Goal: Task Accomplishment & Management: Manage account settings

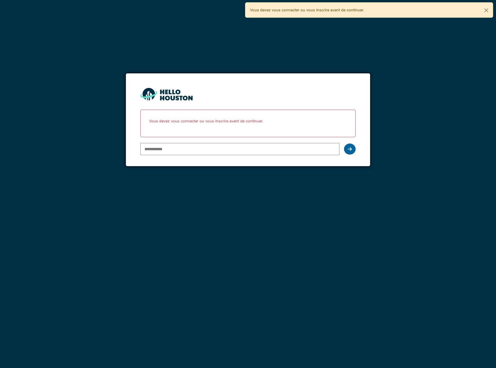
type input "**********"
click at [355, 151] on div at bounding box center [350, 149] width 12 height 11
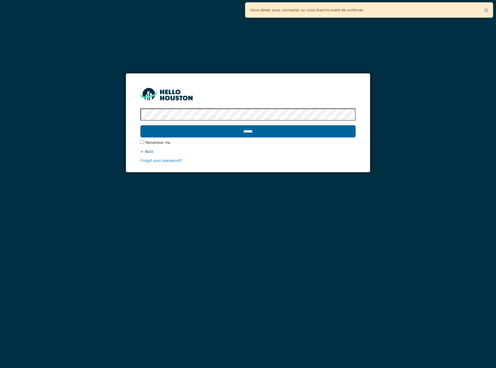
click at [237, 130] on input "******" at bounding box center [247, 131] width 215 height 12
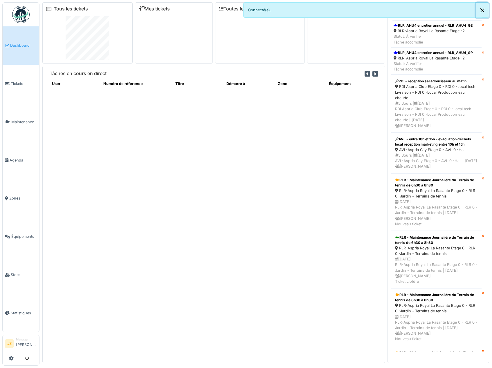
click at [487, 11] on button "Close" at bounding box center [482, 10] width 13 height 15
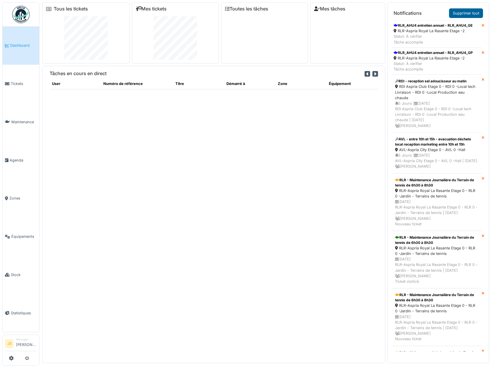
click at [483, 10] on link "Supprimer tout" at bounding box center [466, 13] width 34 height 10
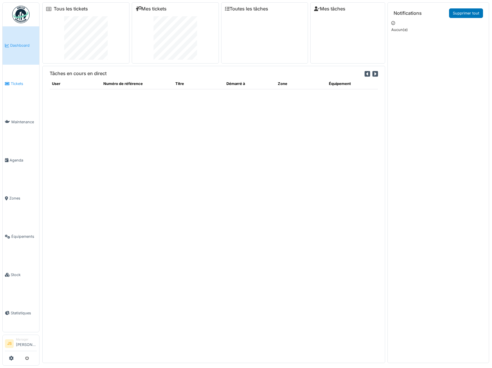
click at [15, 82] on span "Tickets" at bounding box center [24, 84] width 26 height 6
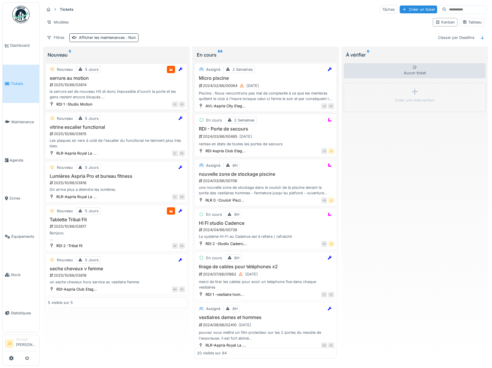
click at [76, 90] on div "la serrure est de nouveau HS et donc impossible d'ouvrir la porte et les gens r…" at bounding box center [116, 94] width 137 height 11
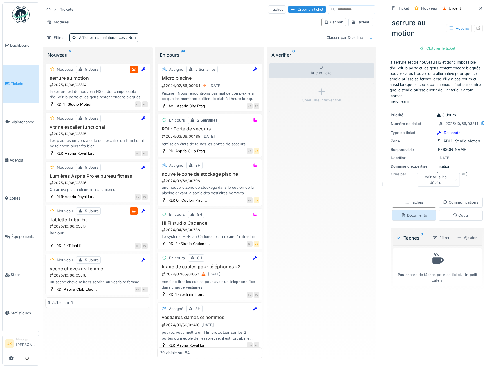
click at [427, 218] on div "Documents" at bounding box center [414, 216] width 26 height 6
click at [466, 240] on div "Ajouter" at bounding box center [468, 236] width 25 height 8
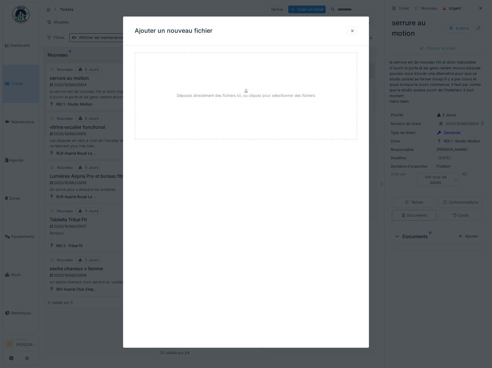
click at [353, 28] on div at bounding box center [352, 31] width 10 height 8
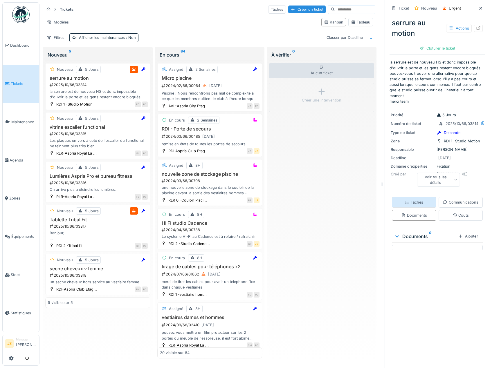
click at [423, 200] on div "Tâches" at bounding box center [414, 203] width 18 height 6
click at [448, 174] on div "Voir tous les détails" at bounding box center [438, 180] width 43 height 14
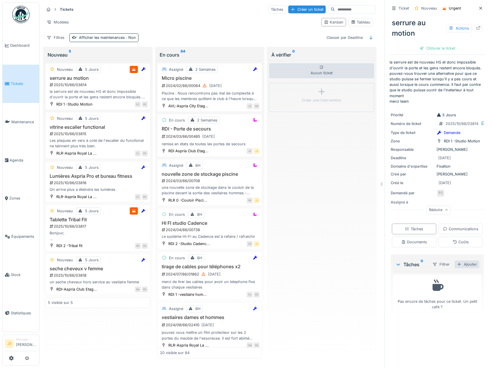
click at [462, 268] on div "Ajouter" at bounding box center [466, 265] width 25 height 8
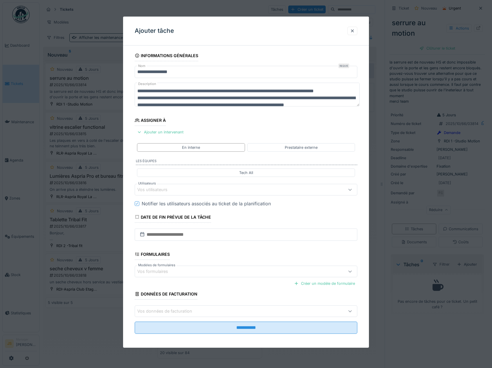
click at [154, 189] on div "Vos utilisateurs" at bounding box center [156, 190] width 38 height 6
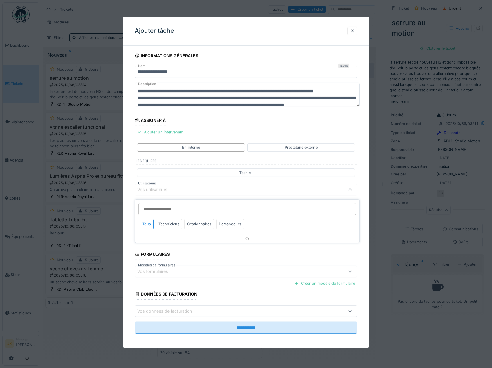
scroll to position [2, 0]
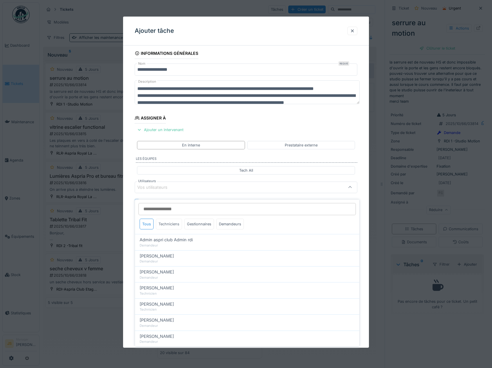
click at [168, 219] on div "Techniciens" at bounding box center [169, 224] width 26 height 11
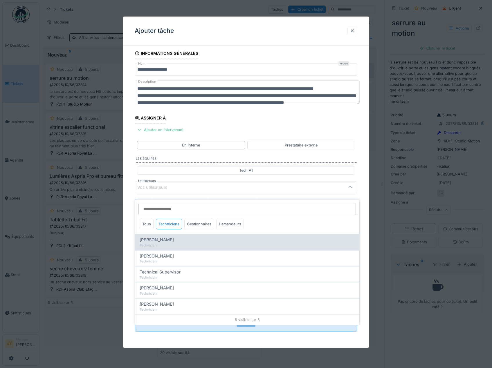
click at [174, 237] on span "Alexandre Michailidis" at bounding box center [157, 240] width 34 height 6
type input "*****"
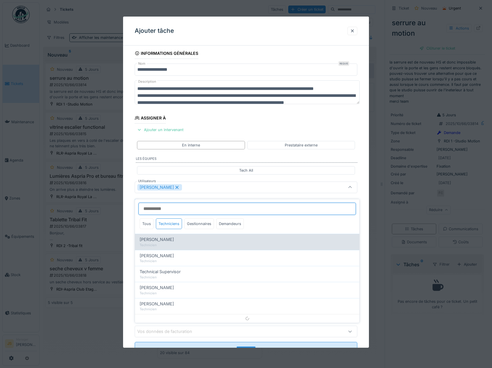
scroll to position [8, 0]
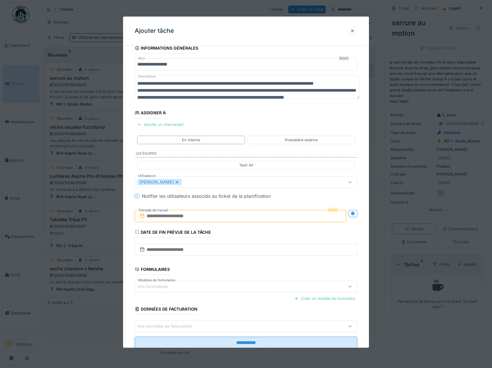
click at [131, 229] on div "**********" at bounding box center [246, 204] width 246 height 323
click at [159, 216] on input "text" at bounding box center [241, 216] width 212 height 12
click at [234, 272] on div "15" at bounding box center [232, 273] width 8 height 8
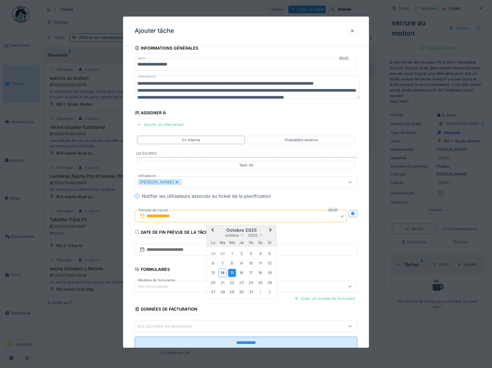
click at [233, 272] on div "15" at bounding box center [232, 273] width 8 height 8
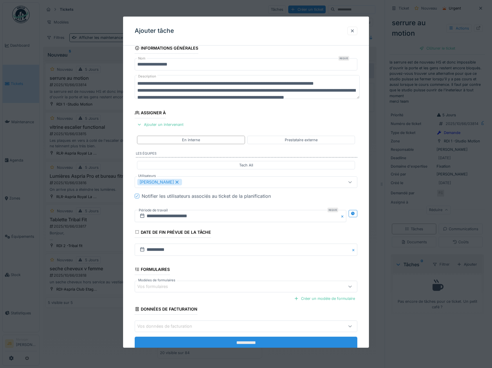
click at [275, 340] on input "**********" at bounding box center [246, 343] width 223 height 12
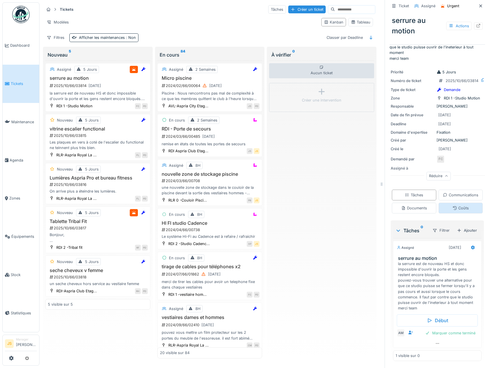
scroll to position [62, 0]
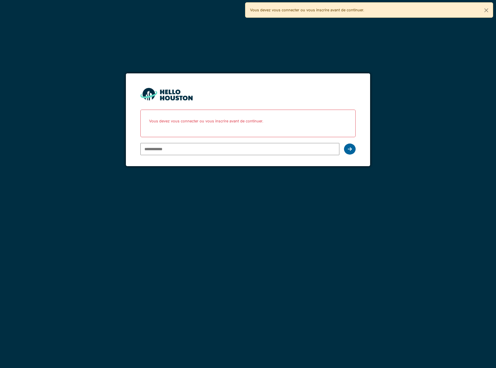
type input "**********"
click at [351, 150] on icon at bounding box center [350, 149] width 4 height 5
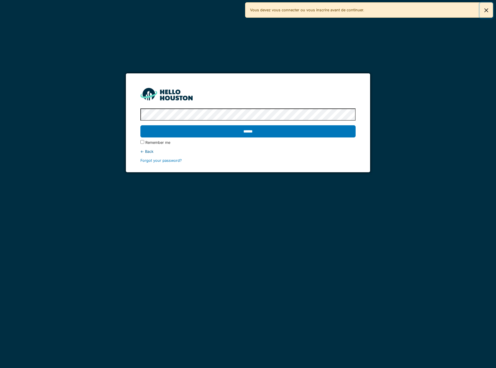
click at [488, 10] on button "Fermer" at bounding box center [486, 10] width 13 height 15
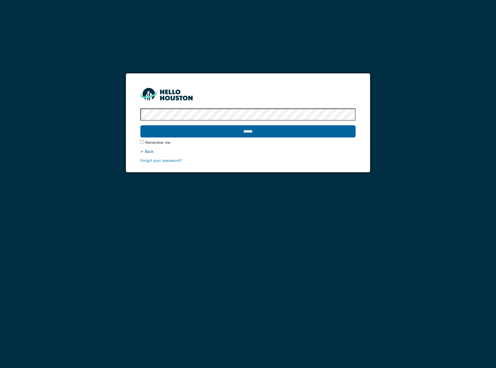
click at [244, 133] on input "******" at bounding box center [247, 131] width 215 height 12
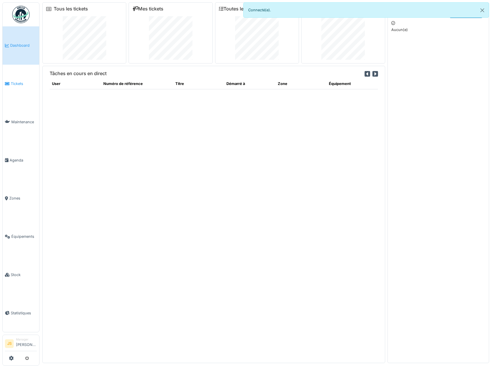
click at [17, 82] on span "Tickets" at bounding box center [24, 84] width 26 height 6
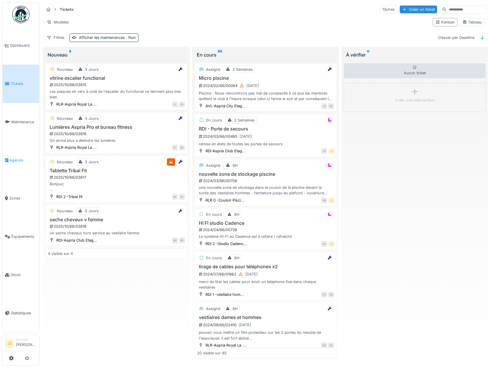
click at [20, 158] on span "Agenda" at bounding box center [23, 161] width 27 height 6
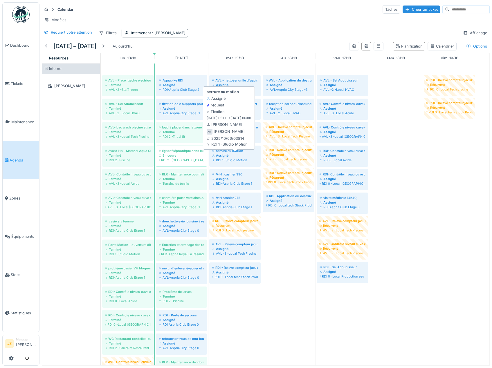
click at [228, 153] on div "serrure au motion" at bounding box center [235, 151] width 46 height 5
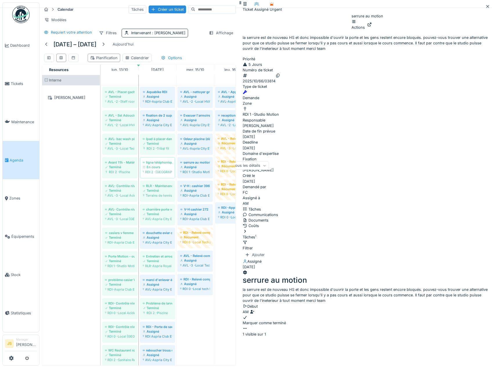
scroll to position [26, 0]
click at [254, 314] on icon at bounding box center [252, 312] width 4 height 4
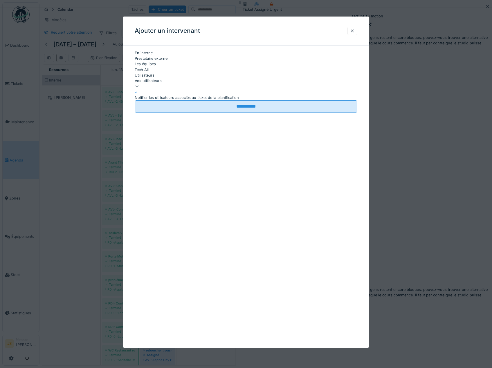
click at [168, 84] on div "Vos utilisateurs" at bounding box center [246, 81] width 223 height 6
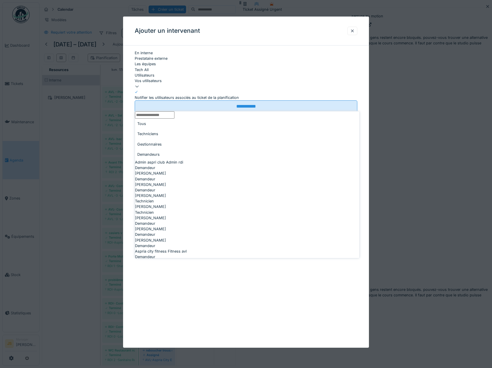
click at [167, 136] on div "Techniciens" at bounding box center [247, 134] width 224 height 10
click at [202, 139] on div "Gestionnaires" at bounding box center [247, 144] width 224 height 10
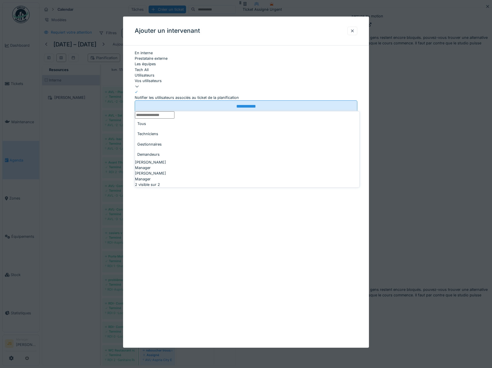
click at [162, 171] on span "[PERSON_NAME]" at bounding box center [150, 174] width 31 height 6
type input "****"
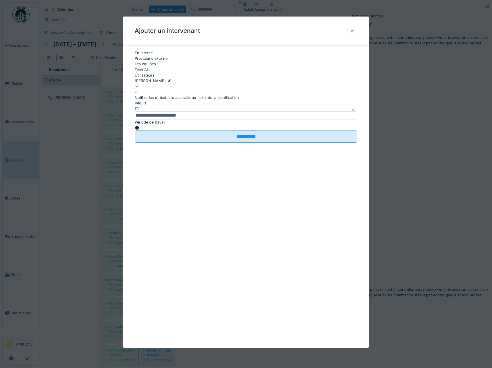
click at [129, 153] on div "**********" at bounding box center [246, 102] width 246 height 104
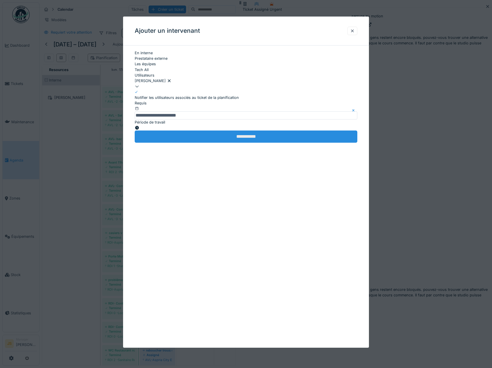
click at [242, 143] on input "**********" at bounding box center [246, 137] width 223 height 12
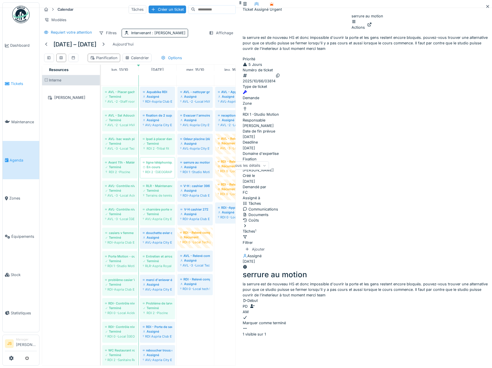
click at [19, 82] on span "Tickets" at bounding box center [24, 84] width 26 height 6
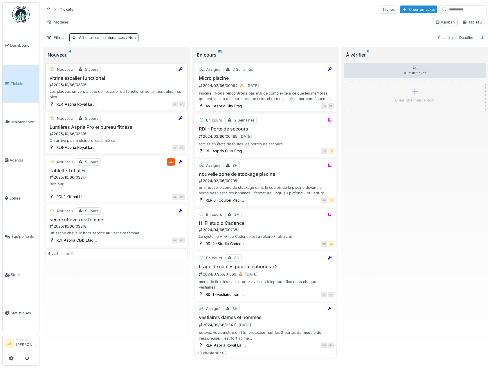
click at [70, 80] on h3 "vitrine escalier functional" at bounding box center [116, 78] width 137 height 6
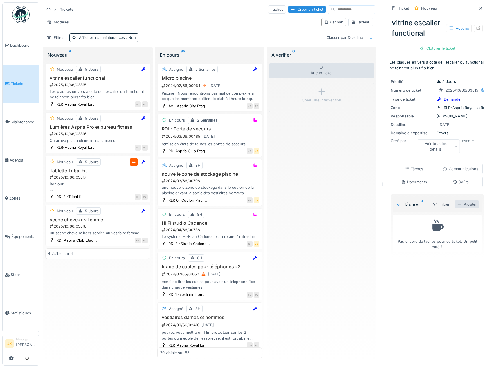
click at [461, 208] on div "Ajouter" at bounding box center [466, 205] width 25 height 8
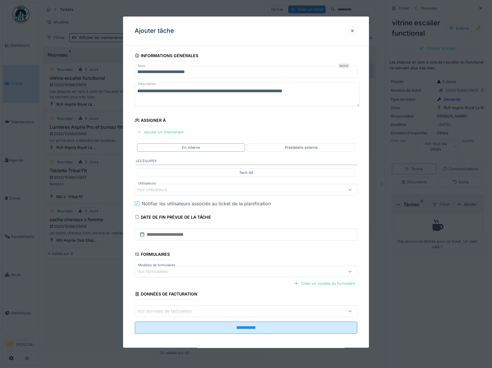
click at [158, 190] on div "Vos utilisateurs" at bounding box center [156, 190] width 38 height 6
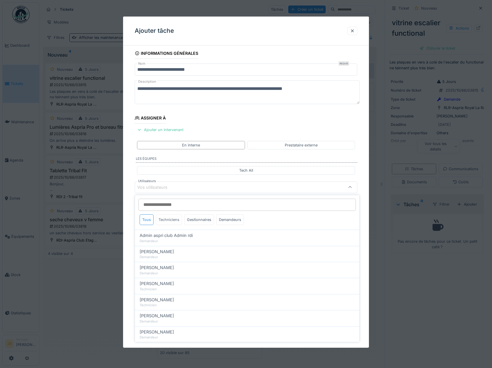
click at [170, 219] on div "Techniciens" at bounding box center [169, 219] width 26 height 11
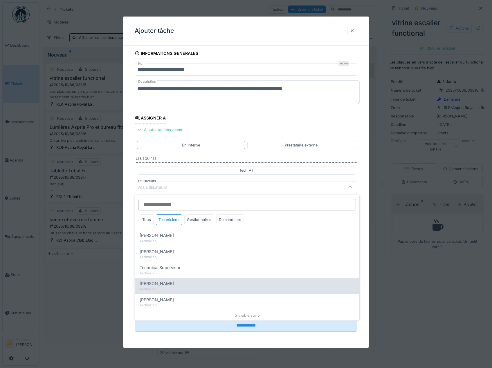
click at [174, 286] on span "Wojciech Wierozebski" at bounding box center [157, 284] width 34 height 6
type input "****"
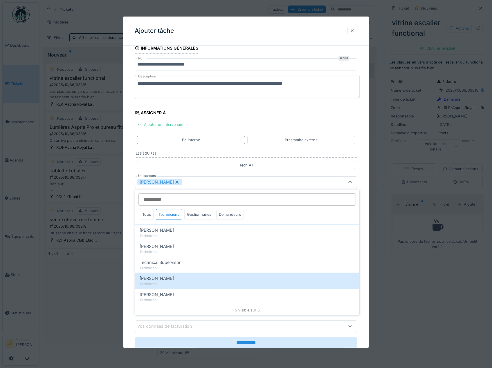
click at [130, 276] on div "**********" at bounding box center [246, 204] width 246 height 323
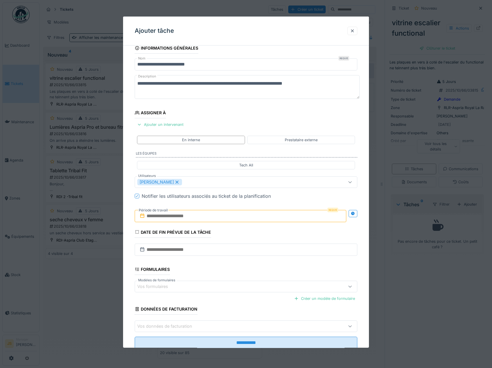
click at [164, 217] on input "text" at bounding box center [241, 216] width 212 height 12
click at [232, 275] on div "15" at bounding box center [232, 273] width 8 height 8
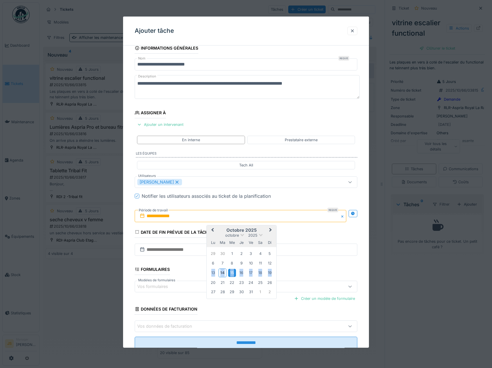
click at [232, 274] on div "15" at bounding box center [232, 273] width 8 height 8
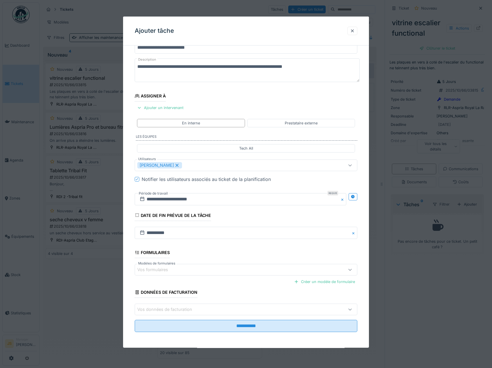
scroll to position [25, 0]
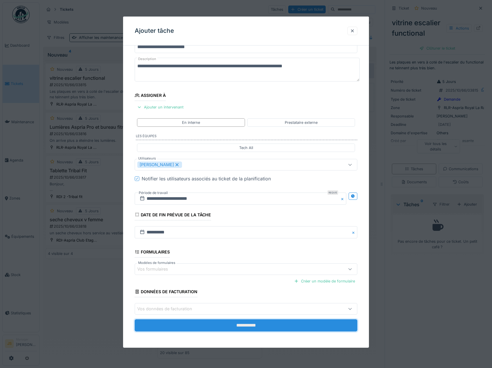
click at [261, 324] on input "**********" at bounding box center [246, 326] width 223 height 12
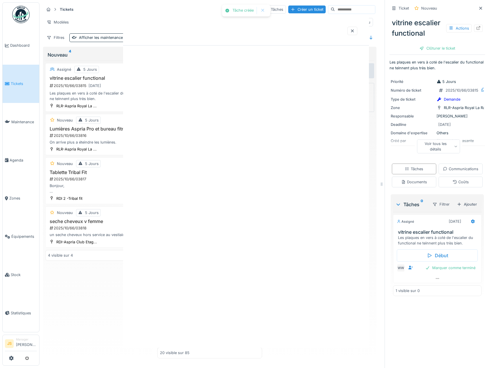
scroll to position [0, 0]
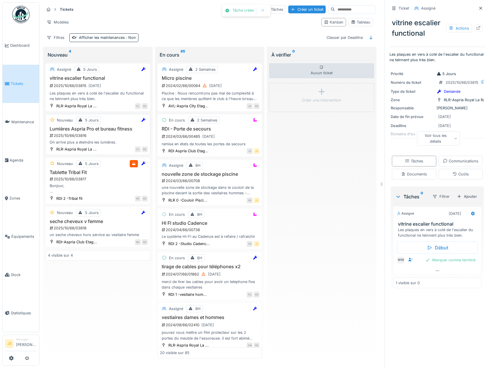
click at [85, 129] on h3 "Lumières Aspria Pro et bureau fitness" at bounding box center [98, 129] width 100 height 6
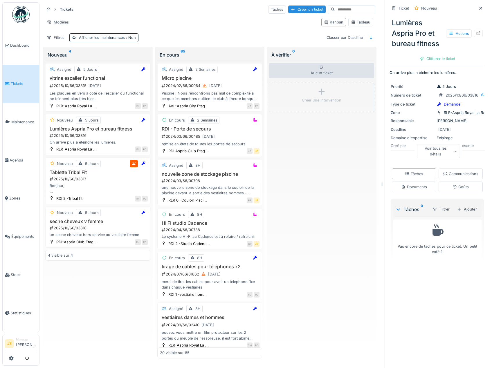
click at [454, 151] on icon at bounding box center [455, 151] width 3 height 3
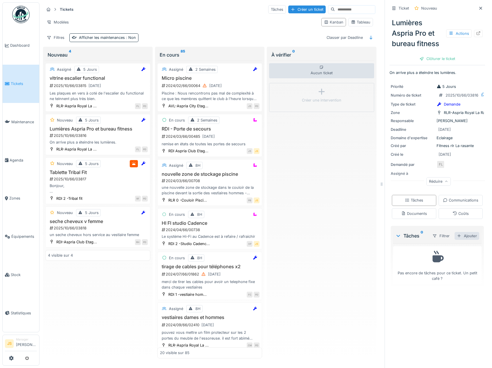
click at [460, 240] on div "Ajouter" at bounding box center [466, 236] width 25 height 8
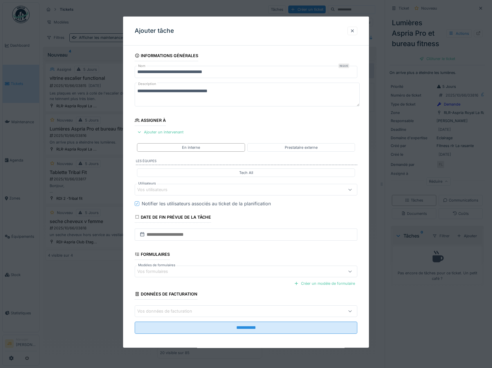
click at [163, 190] on div "Vos utilisateurs" at bounding box center [156, 190] width 38 height 6
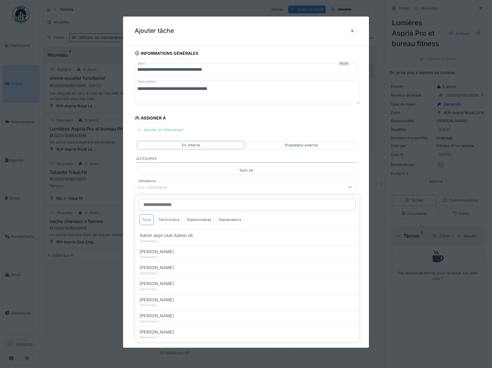
click at [171, 220] on div "Techniciens" at bounding box center [169, 219] width 26 height 11
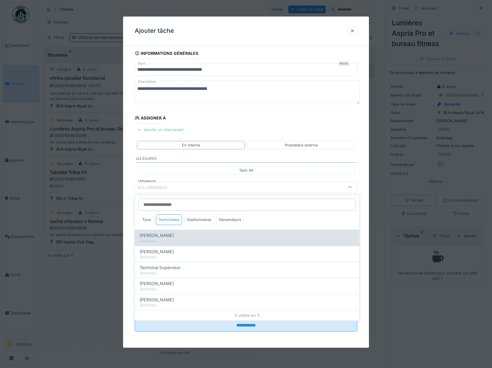
click at [165, 237] on span "Alexandre Michailidis" at bounding box center [157, 235] width 34 height 6
type input "*****"
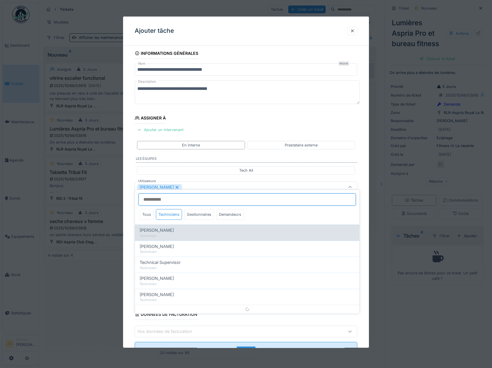
scroll to position [8, 0]
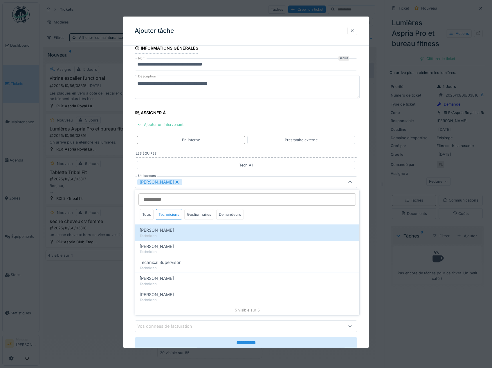
click at [129, 238] on div "**********" at bounding box center [246, 204] width 246 height 323
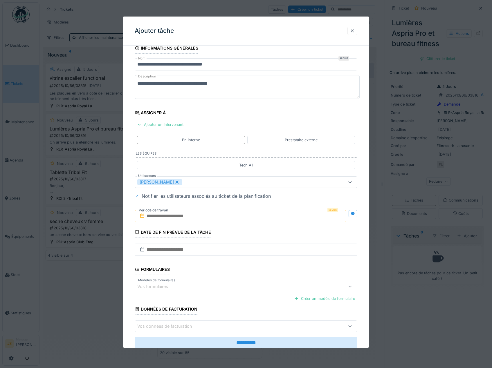
click at [158, 216] on input "text" at bounding box center [241, 216] width 212 height 12
click at [232, 272] on div "15" at bounding box center [232, 273] width 8 height 8
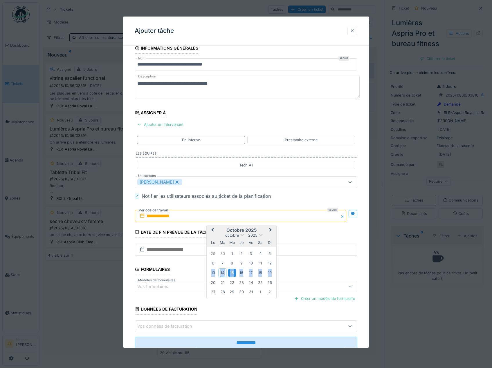
click at [232, 272] on div "15" at bounding box center [232, 273] width 8 height 8
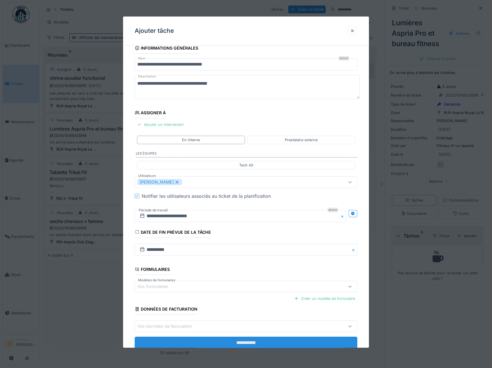
click at [272, 341] on input "**********" at bounding box center [246, 343] width 223 height 12
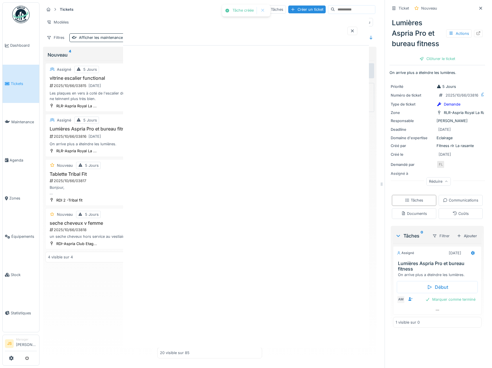
scroll to position [0, 0]
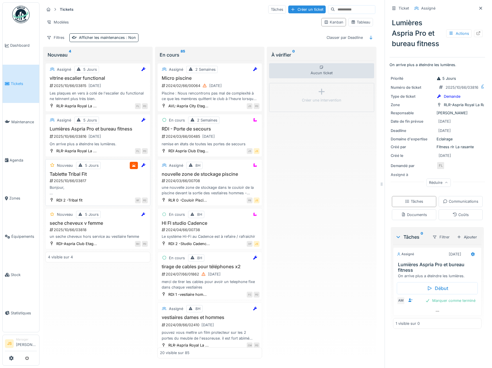
click at [77, 175] on h3 "Tablette Tribal Fit" at bounding box center [98, 175] width 100 height 6
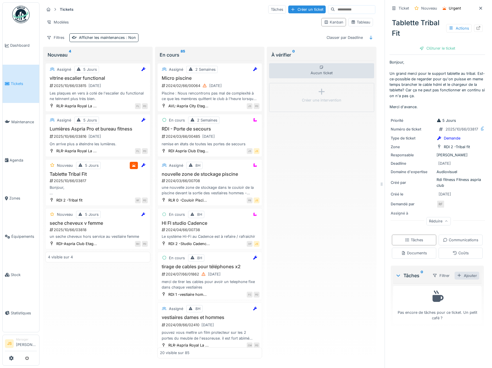
click at [463, 280] on div "Ajouter" at bounding box center [466, 276] width 25 height 8
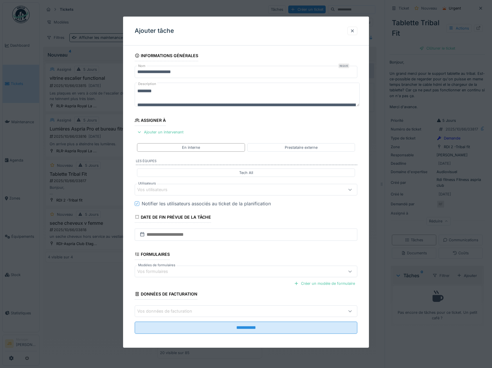
click at [157, 190] on div "Vos utilisateurs" at bounding box center [156, 190] width 38 height 6
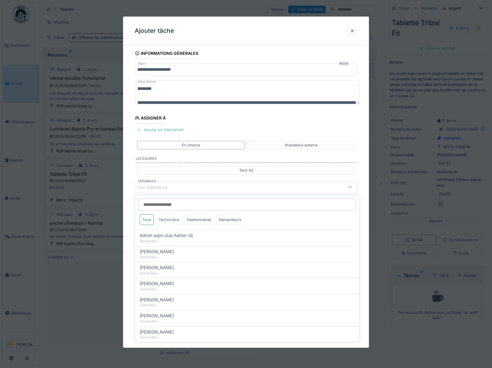
click at [164, 219] on div "Techniciens" at bounding box center [169, 219] width 26 height 11
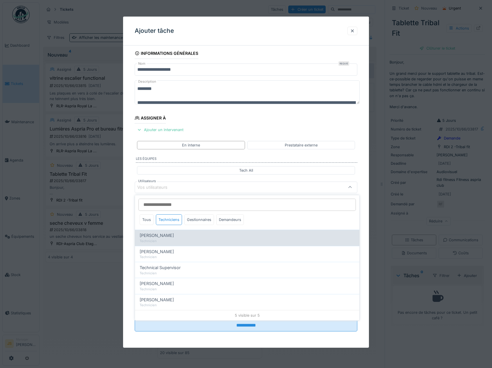
click at [169, 234] on span "Alexandre Michailidis" at bounding box center [157, 235] width 34 height 6
type input "*****"
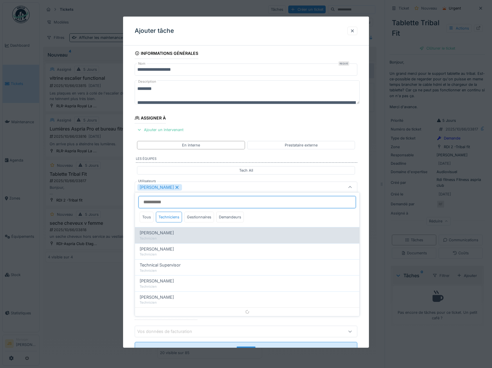
scroll to position [8, 0]
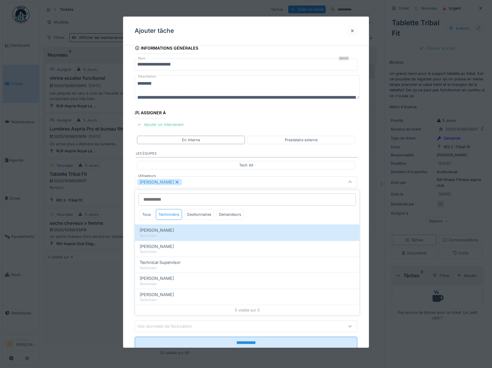
click at [127, 226] on div "**********" at bounding box center [246, 204] width 246 height 323
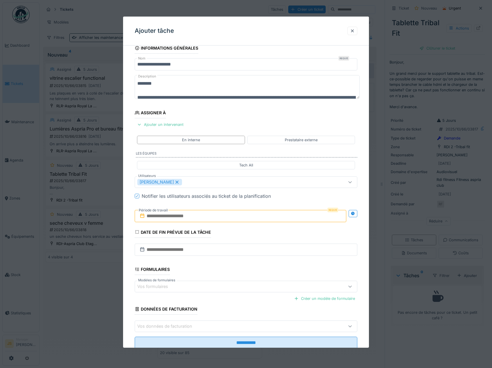
click at [157, 214] on input "text" at bounding box center [241, 216] width 212 height 12
click at [230, 273] on div "15" at bounding box center [232, 273] width 8 height 8
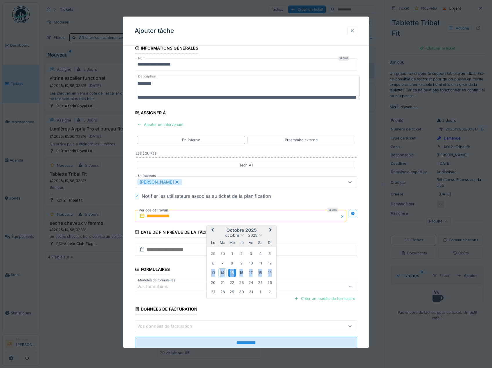
click at [230, 273] on div "15" at bounding box center [232, 273] width 8 height 8
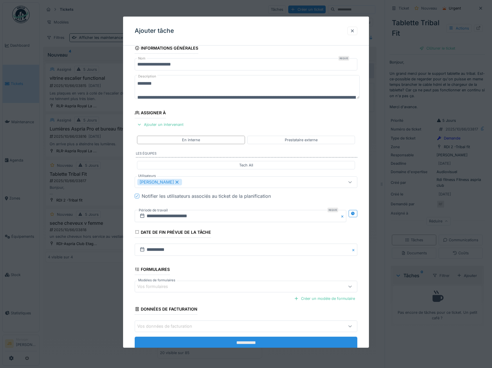
click at [256, 345] on input "**********" at bounding box center [246, 343] width 223 height 12
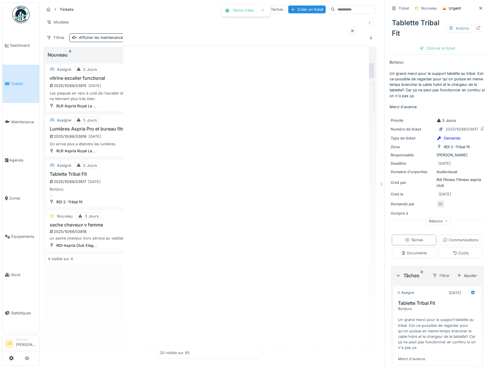
scroll to position [0, 0]
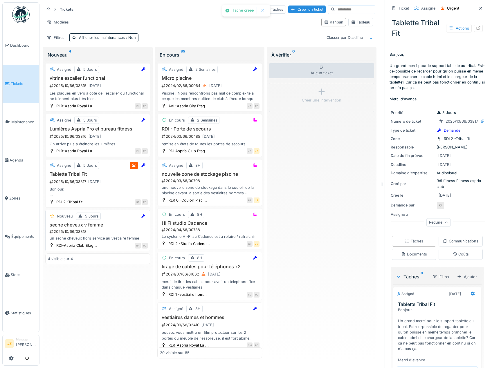
click at [81, 230] on div "2025/10/66/03818" at bounding box center [98, 232] width 99 height 6
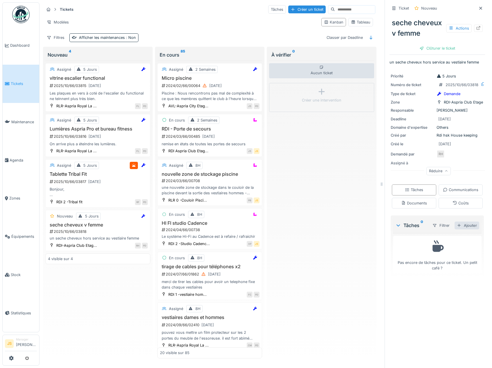
click at [463, 230] on div "Ajouter" at bounding box center [466, 226] width 25 height 8
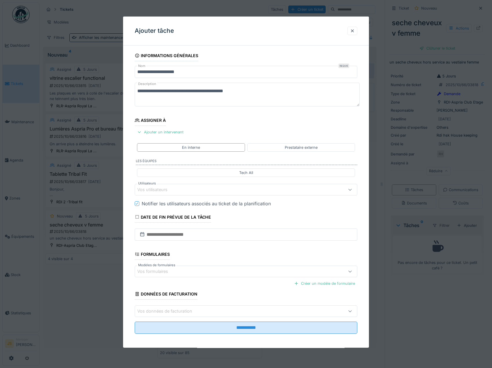
click at [161, 187] on div "Vos utilisateurs" at bounding box center [156, 190] width 38 height 6
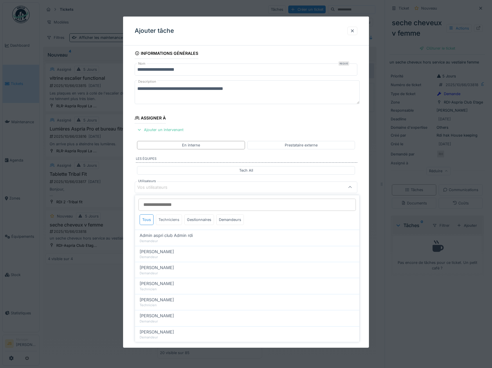
click at [168, 217] on div "Techniciens" at bounding box center [169, 219] width 26 height 11
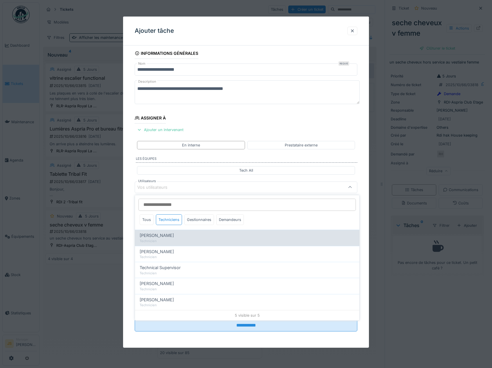
click at [163, 237] on span "Alexandre Michailidis" at bounding box center [157, 235] width 34 height 6
type input "*****"
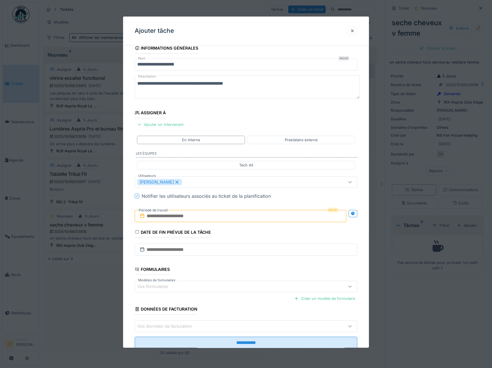
click at [128, 230] on div "**********" at bounding box center [246, 204] width 246 height 323
click at [151, 216] on input "text" at bounding box center [241, 216] width 212 height 12
click at [230, 273] on div "15" at bounding box center [232, 273] width 8 height 8
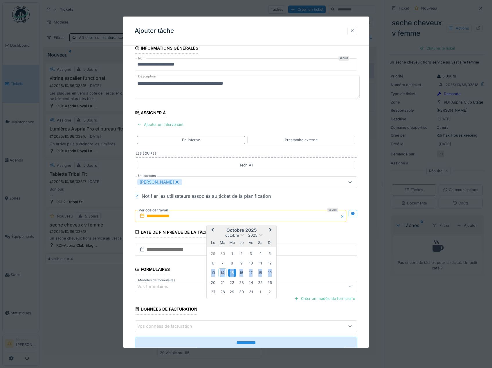
click at [230, 273] on div "15" at bounding box center [232, 273] width 8 height 8
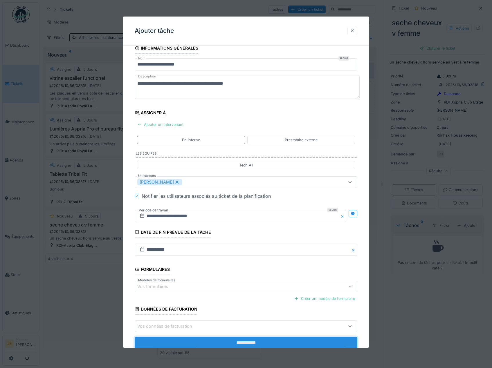
click at [250, 342] on input "**********" at bounding box center [246, 343] width 223 height 12
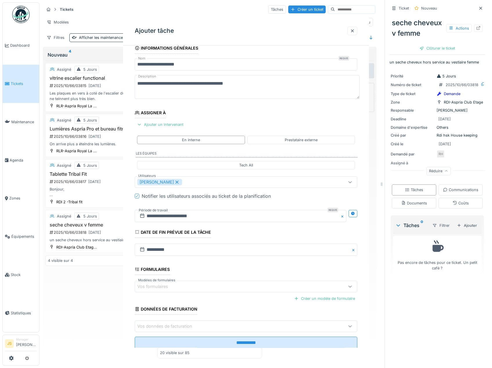
scroll to position [0, 0]
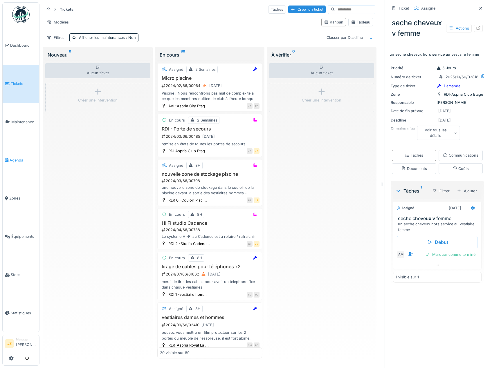
click at [18, 158] on span "Agenda" at bounding box center [23, 161] width 27 height 6
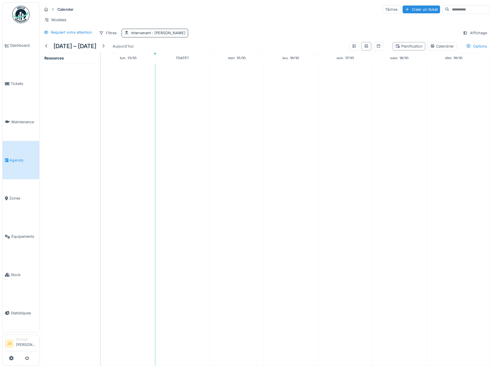
click at [167, 35] on span ": Alexandre Michailidis" at bounding box center [168, 33] width 35 height 4
click at [182, 52] on div "Supprimer" at bounding box center [180, 53] width 30 height 8
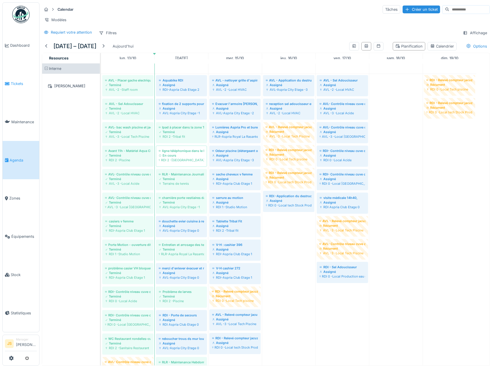
click at [13, 83] on span "Tickets" at bounding box center [24, 84] width 26 height 6
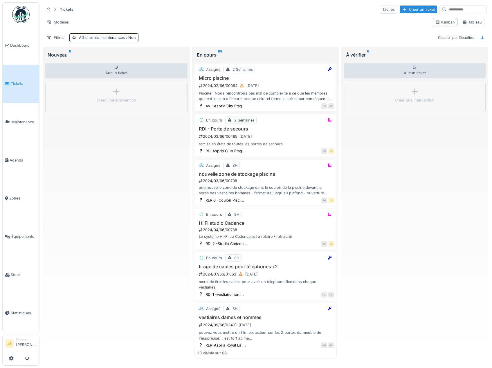
click at [447, 8] on input at bounding box center [466, 10] width 40 height 8
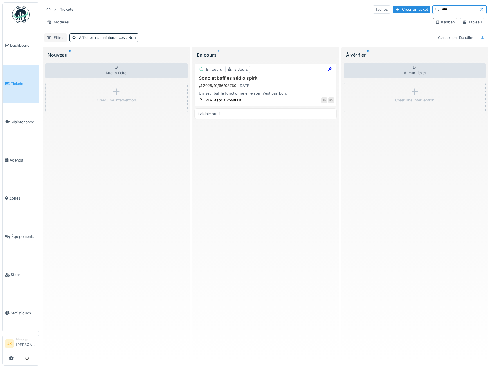
type input "****"
click at [60, 36] on div "Filtres" at bounding box center [55, 37] width 23 height 8
click at [470, 22] on div "Tableau" at bounding box center [471, 22] width 19 height 6
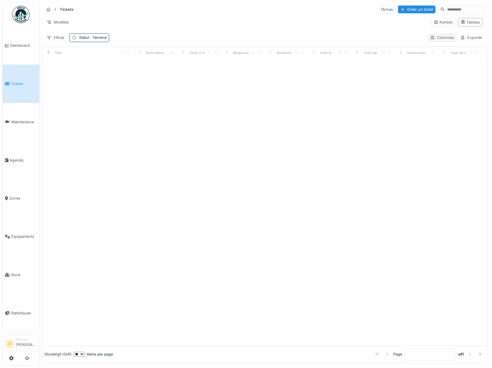
click at [435, 37] on div "Colonnes" at bounding box center [441, 37] width 29 height 8
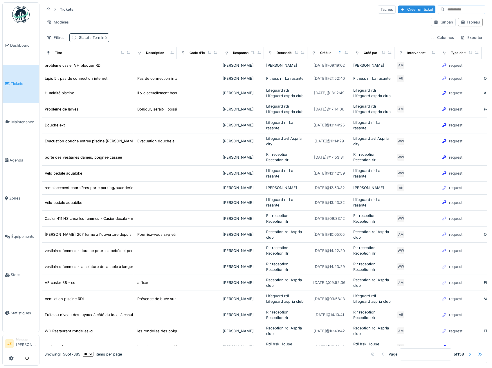
click at [91, 37] on span ": Terminé" at bounding box center [97, 37] width 17 height 4
click at [111, 65] on div "Terminé" at bounding box center [97, 65] width 45 height 6
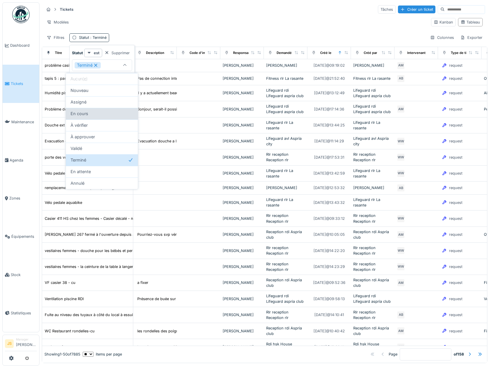
click at [82, 113] on span "En cours" at bounding box center [80, 114] width 18 height 6
type input "**********"
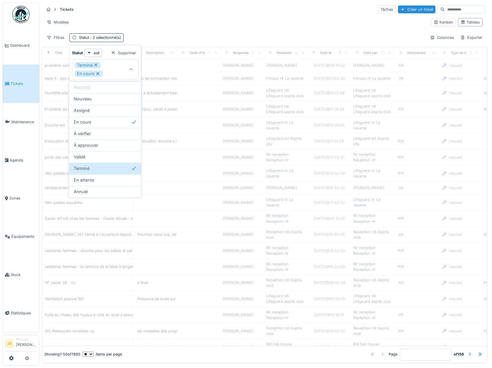
click at [445, 10] on input at bounding box center [465, 10] width 40 height 8
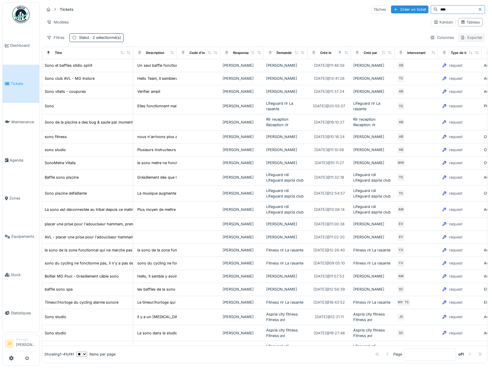
type input "****"
click at [465, 39] on div "Exporter" at bounding box center [471, 37] width 27 height 8
click at [468, 50] on div "Export Excel" at bounding box center [466, 50] width 33 height 9
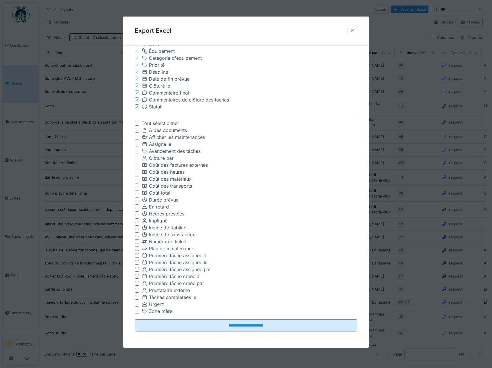
scroll to position [2, 0]
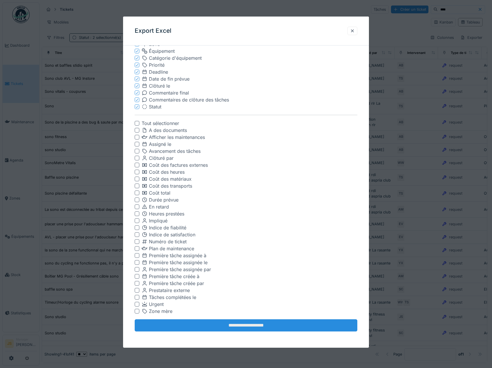
click at [264, 326] on input "**********" at bounding box center [246, 326] width 223 height 12
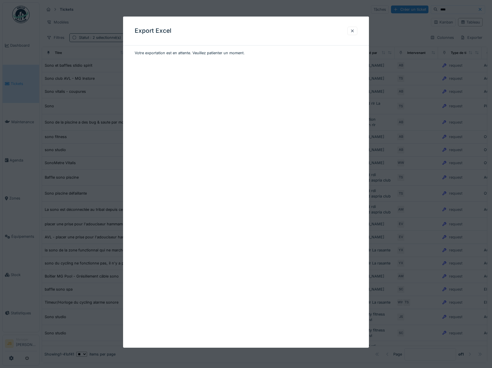
scroll to position [0, 0]
click at [360, 32] on div "Export Excel" at bounding box center [246, 31] width 246 height 29
click at [354, 31] on div at bounding box center [352, 31] width 5 height 6
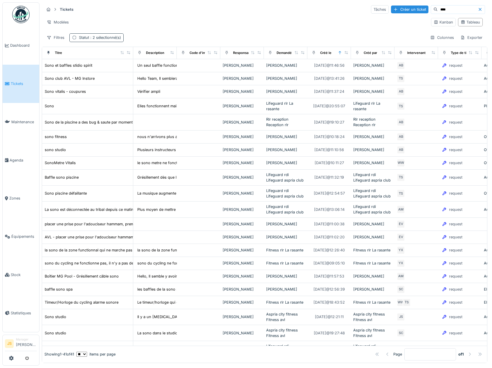
click at [86, 35] on div "Statut : 2 sélectionné(s)" at bounding box center [100, 38] width 42 height 6
click at [116, 50] on div "Supprimer" at bounding box center [124, 53] width 30 height 8
click at [61, 35] on div "Filtres" at bounding box center [55, 37] width 23 height 8
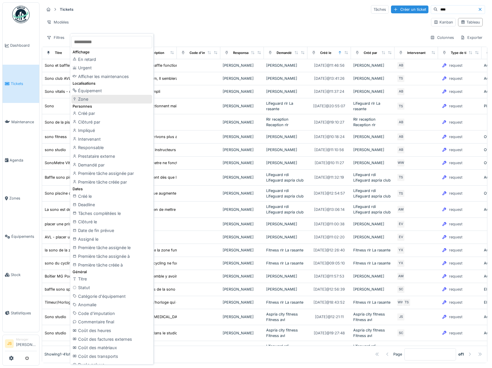
click at [86, 95] on div "Zone" at bounding box center [111, 99] width 81 height 9
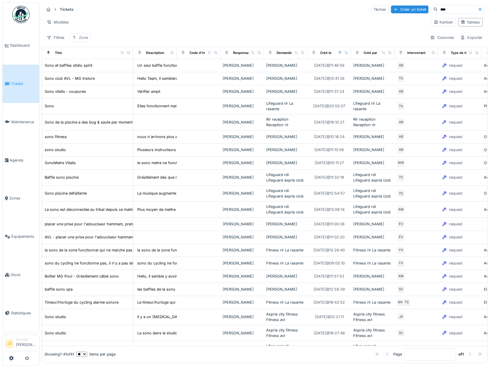
click at [83, 37] on div "Zone" at bounding box center [83, 38] width 9 height 6
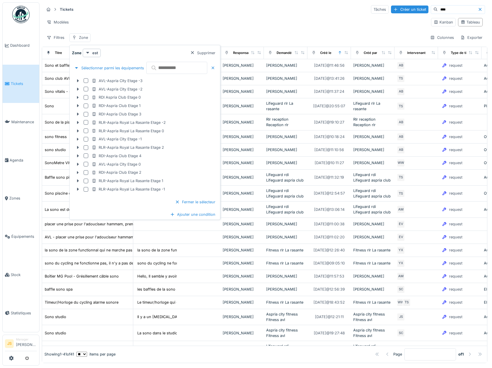
click at [169, 66] on input "text" at bounding box center [176, 68] width 61 height 12
type input "***"
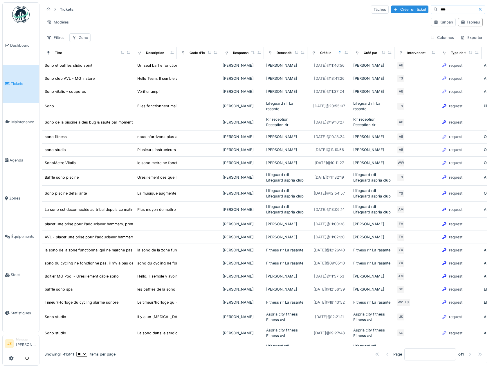
click at [154, 33] on div "Filtres Zone Colonnes Exporter" at bounding box center [264, 37] width 441 height 8
click at [478, 8] on icon at bounding box center [480, 10] width 5 height 4
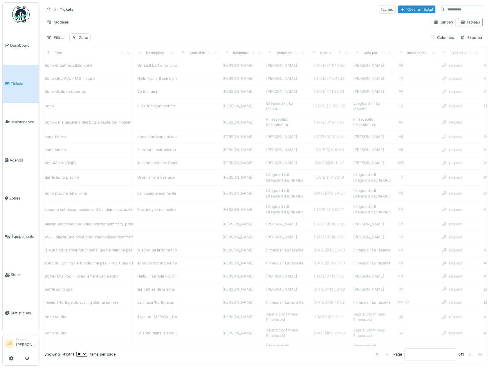
click at [89, 35] on div "Zone" at bounding box center [79, 37] width 21 height 8
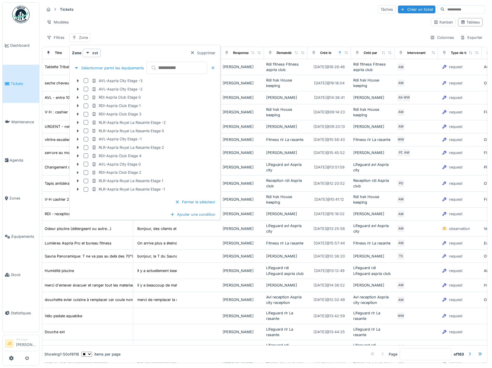
click at [165, 64] on input "text" at bounding box center [176, 68] width 61 height 12
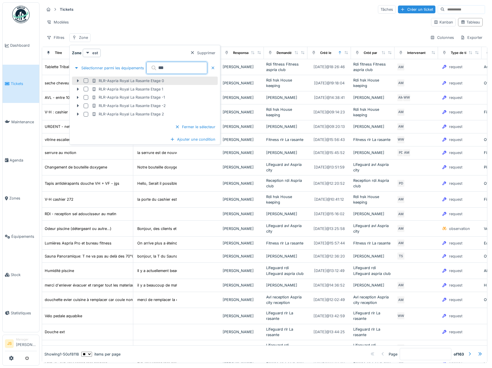
type input "***"
click at [87, 79] on div at bounding box center [86, 80] width 5 height 5
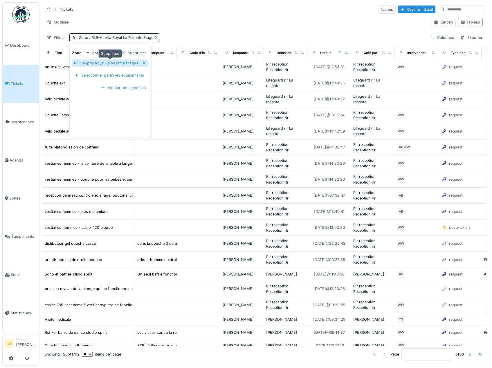
click at [145, 62] on icon at bounding box center [143, 63] width 3 height 3
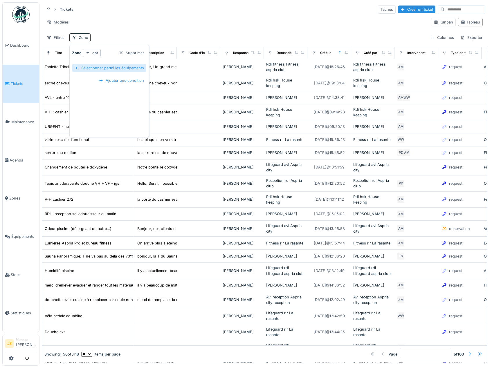
click at [92, 67] on div "Sélectionner parmi les équipements" at bounding box center [109, 68] width 74 height 8
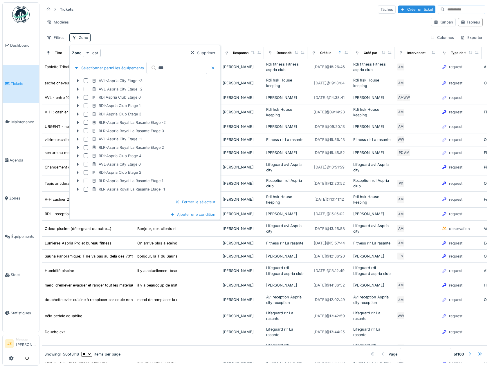
click at [169, 67] on input "***" at bounding box center [176, 68] width 61 height 12
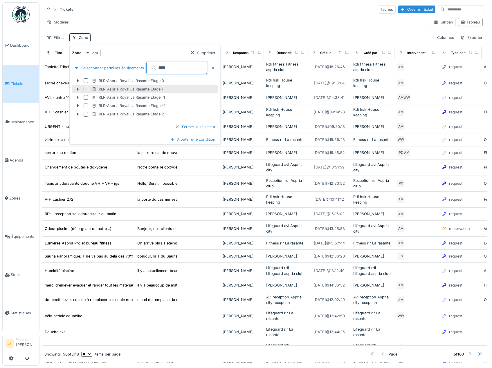
type input "***"
click at [84, 87] on div at bounding box center [86, 89] width 5 height 5
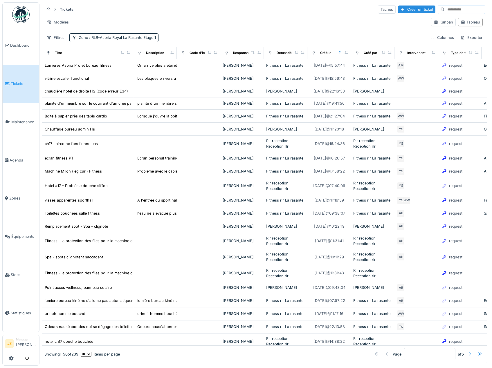
click at [187, 39] on div "Filtres Zone : RLR-Aspria Royal La Rasante Etage 1 Colonnes Exporter" at bounding box center [264, 37] width 441 height 8
click at [88, 35] on span ": RLR-Aspria Royal La Rasante Etage 1" at bounding box center [122, 37] width 68 height 4
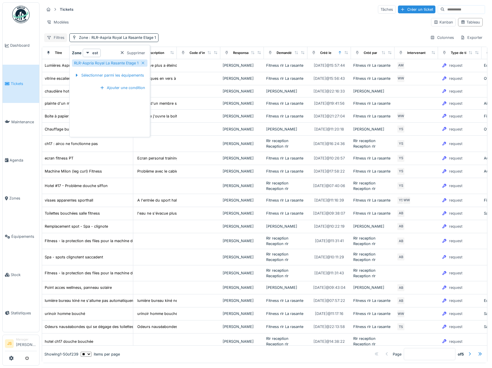
click at [58, 37] on div "Filtres" at bounding box center [55, 37] width 23 height 8
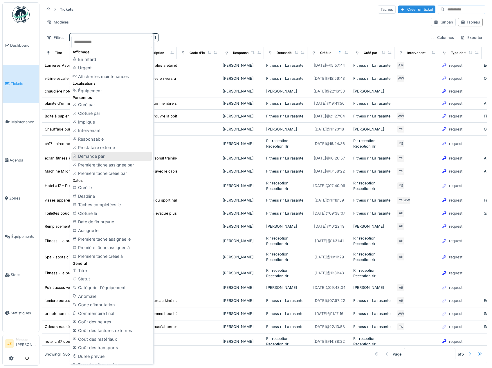
click at [98, 155] on div "Demandé par" at bounding box center [111, 156] width 81 height 9
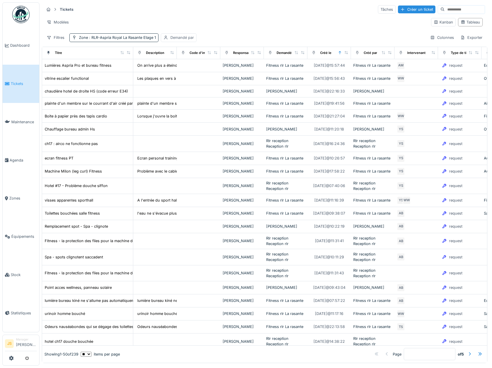
click at [185, 35] on div "Demandé par" at bounding box center [182, 38] width 24 height 6
click at [196, 63] on div "Demandé par" at bounding box center [182, 65] width 35 height 6
type par_AyOTE "***"
click at [187, 108] on span "Sylviane Goyens" at bounding box center [185, 110] width 34 height 6
type input "*****"
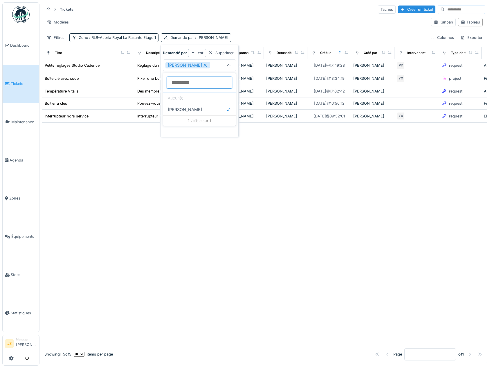
click at [196, 81] on par_AyOTE at bounding box center [200, 83] width 66 height 12
type par_AyOTE "****"
click at [187, 121] on span "Florent Rivault" at bounding box center [185, 121] width 34 height 6
type input "**********"
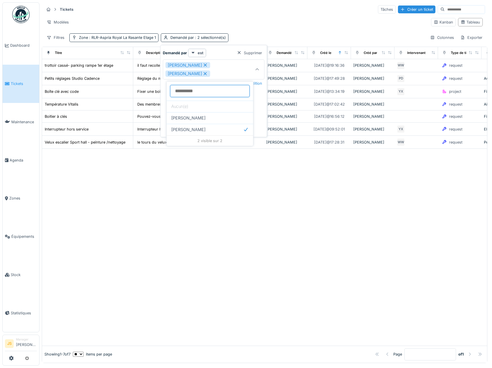
click at [202, 89] on par_AyOTE at bounding box center [210, 91] width 80 height 12
type par_AyOTE "******"
click at [204, 140] on span "Fitness rlr La rasante" at bounding box center [191, 141] width 41 height 6
type input "**********"
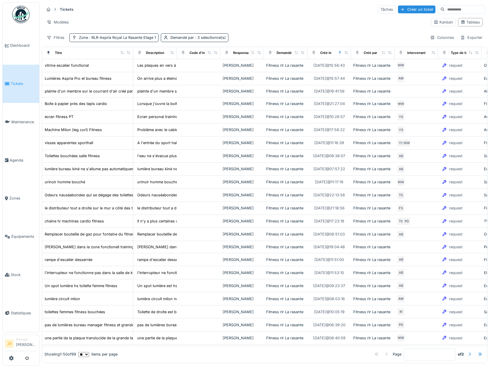
click at [266, 33] on div "Tickets Tâches Créer un ticket Modèles Kanban Tableau Filtres Zone : RLR-Aspria…" at bounding box center [264, 23] width 445 height 42
click at [463, 37] on div "Exporter" at bounding box center [471, 37] width 27 height 8
click at [467, 50] on div "Export Excel" at bounding box center [466, 50] width 33 height 9
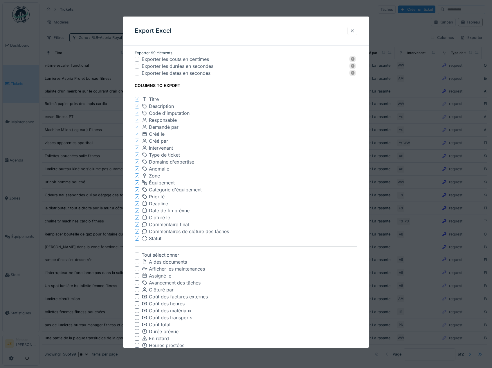
click at [355, 30] on div at bounding box center [352, 31] width 5 height 6
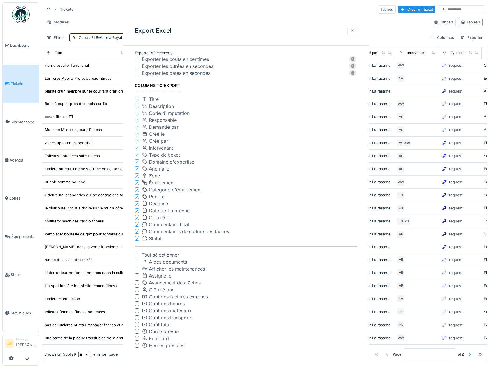
click at [355, 30] on div "Export Excel Exporter 99 éléments Exporter les couts en centimes Exporter les d…" at bounding box center [246, 182] width 246 height 331
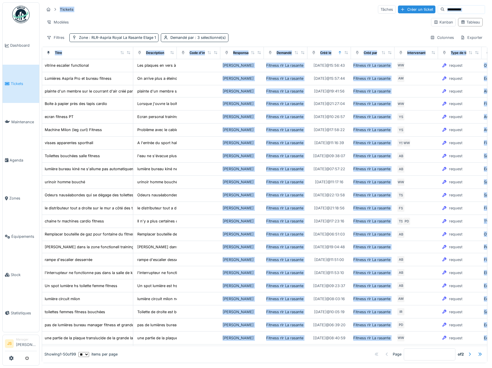
drag, startPoint x: 355, startPoint y: 30, endPoint x: 356, endPoint y: 33, distance: 3.0
click at [356, 33] on div "Annuler Tickets Tâches Créer un ticket Modèles Kanban Tableau Filtres Zone : RL…" at bounding box center [265, 183] width 452 height 366
drag, startPoint x: 356, startPoint y: 33, endPoint x: 462, endPoint y: 37, distance: 106.3
click at [462, 37] on div "Exporter" at bounding box center [471, 37] width 27 height 8
click at [464, 50] on div "Export Excel" at bounding box center [466, 50] width 33 height 9
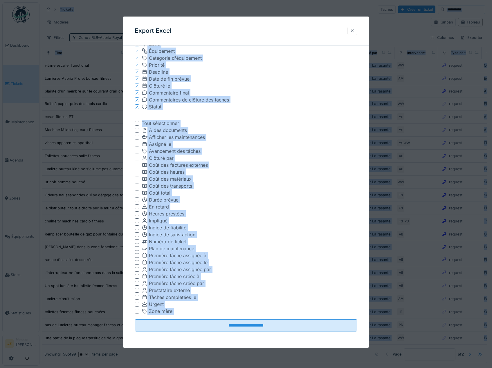
scroll to position [2, 0]
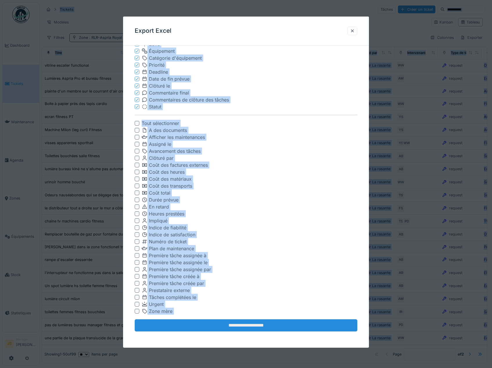
click at [246, 326] on input "**********" at bounding box center [246, 326] width 223 height 12
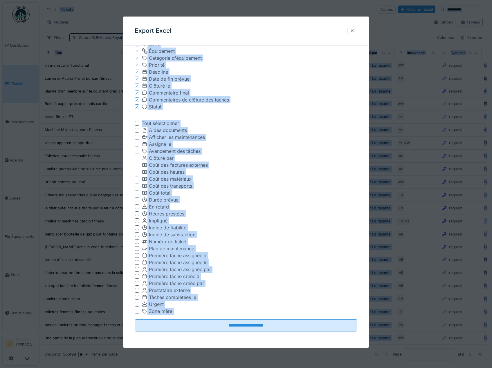
scroll to position [0, 0]
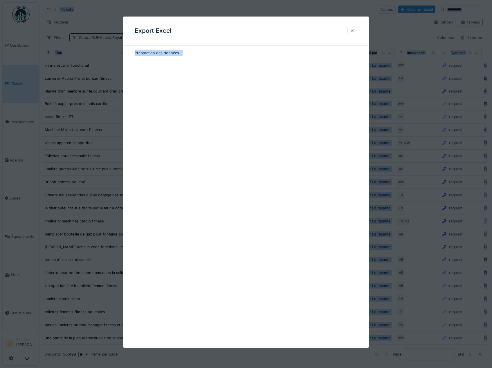
click at [235, 233] on div "Export Excel Préparation des données.." at bounding box center [246, 182] width 246 height 331
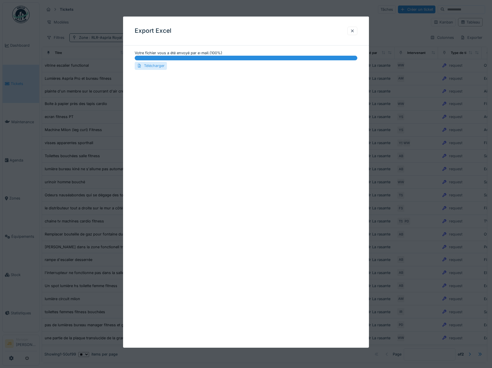
click at [154, 66] on div "Télécharger" at bounding box center [151, 66] width 32 height 8
click at [288, 84] on div "Export Excel Votre fichier vous a été envoyé par e-mail. ( 100 %) 100 % Télécha…" at bounding box center [246, 182] width 246 height 331
click at [353, 31] on div at bounding box center [352, 31] width 5 height 6
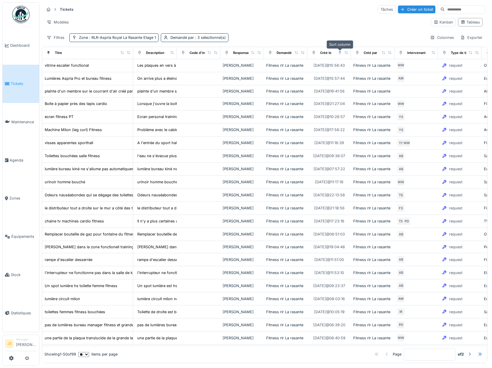
click at [340, 51] on icon at bounding box center [340, 52] width 4 height 3
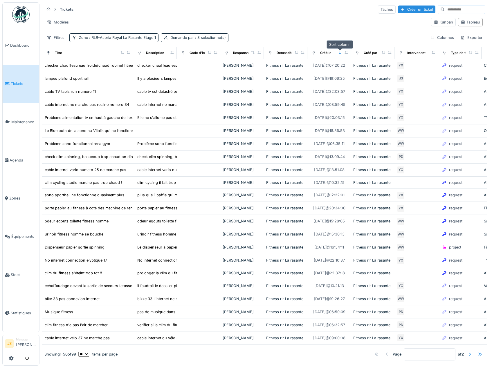
click at [340, 51] on icon at bounding box center [340, 52] width 4 height 3
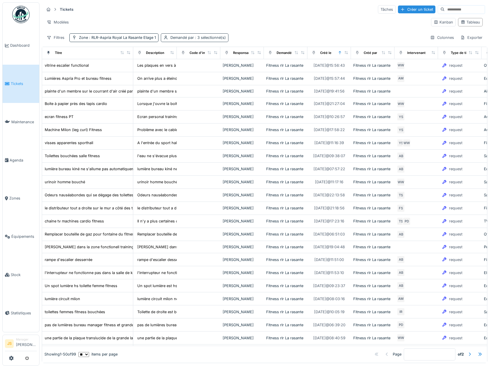
click at [181, 34] on div "Demandé par : 3 sélectionné(s)" at bounding box center [195, 37] width 68 height 8
click at [217, 11] on div "Tickets Tâches Créer un ticket" at bounding box center [264, 10] width 441 height 10
click at [131, 38] on span ": RLR-Aspria Royal La Rasante Etage 1" at bounding box center [122, 37] width 68 height 4
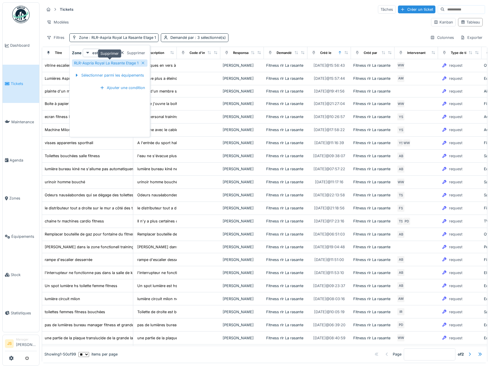
click at [142, 64] on icon at bounding box center [143, 63] width 5 height 4
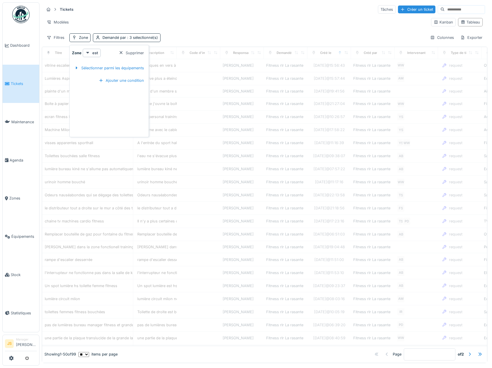
click at [126, 20] on div "Modèles" at bounding box center [235, 22] width 382 height 8
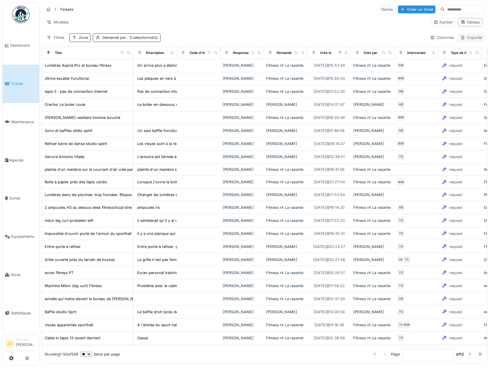
click at [466, 35] on div "Exporter" at bounding box center [471, 37] width 27 height 8
click at [468, 50] on div "Export Excel" at bounding box center [466, 50] width 33 height 9
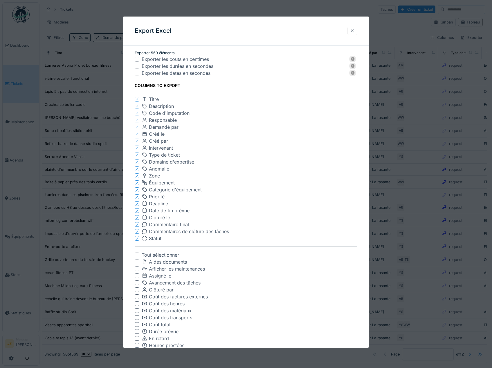
click at [353, 31] on div at bounding box center [352, 31] width 5 height 6
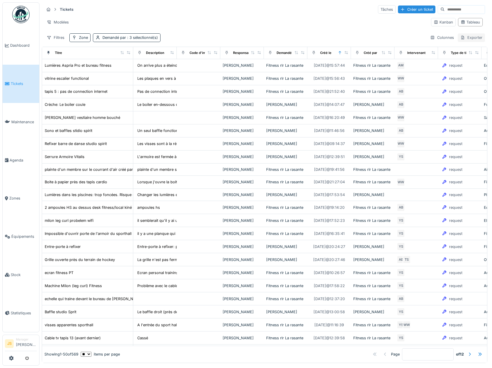
click at [467, 36] on div "Exporter" at bounding box center [471, 37] width 27 height 8
click at [470, 50] on div "Export Excel" at bounding box center [466, 50] width 33 height 9
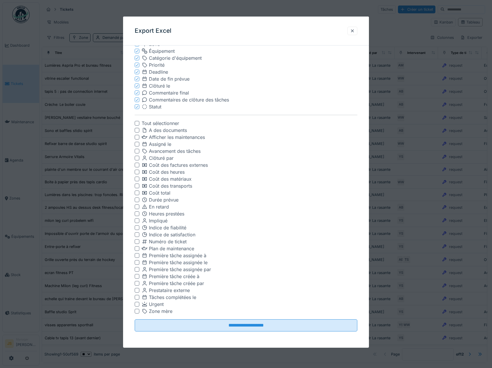
scroll to position [2, 0]
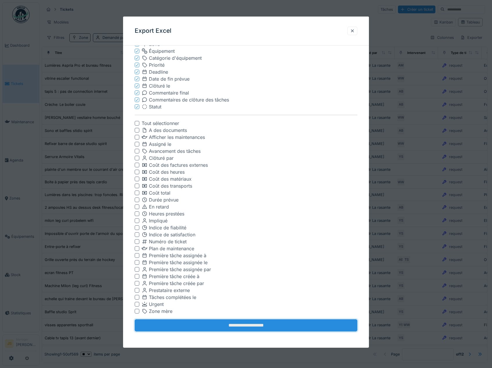
click at [255, 326] on input "**********" at bounding box center [246, 326] width 223 height 12
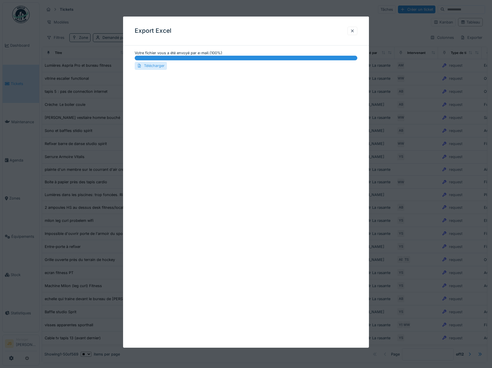
click at [155, 67] on div "Télécharger" at bounding box center [151, 66] width 32 height 8
click at [423, 99] on div at bounding box center [246, 184] width 492 height 368
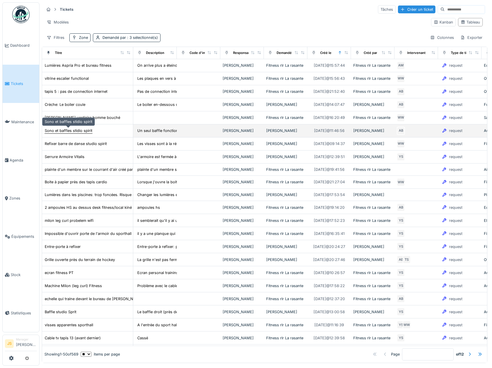
click at [83, 129] on div "Sono et baffles stidio spirit" at bounding box center [69, 131] width 48 height 6
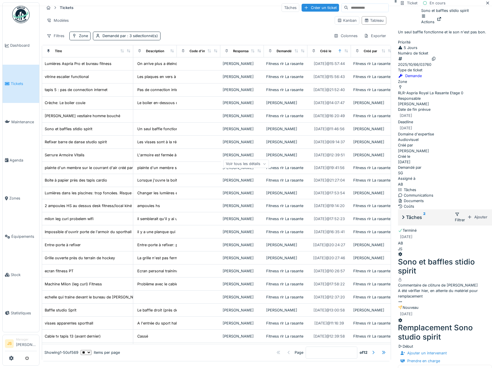
click at [266, 163] on icon at bounding box center [264, 164] width 3 height 3
click at [441, 21] on icon at bounding box center [439, 19] width 4 height 4
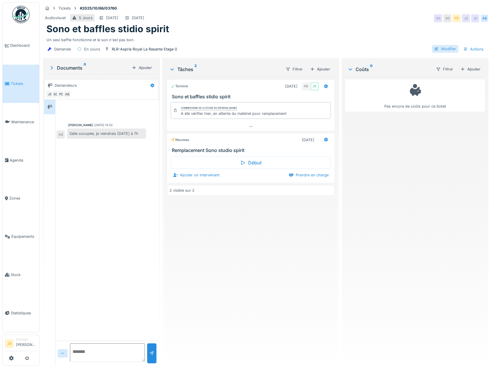
click at [444, 50] on div "Modifier" at bounding box center [445, 49] width 26 height 8
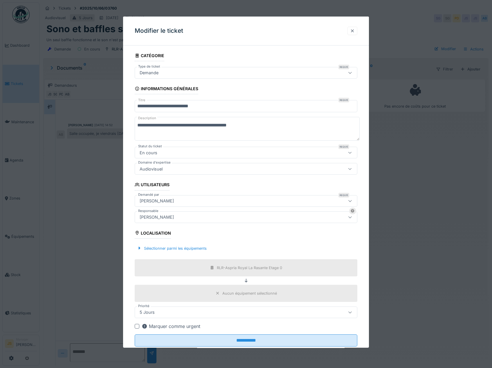
click at [354, 30] on div at bounding box center [352, 31] width 5 height 6
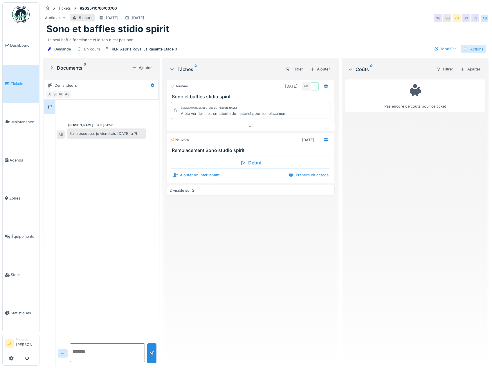
click at [464, 49] on div "Actions" at bounding box center [474, 49] width 26 height 8
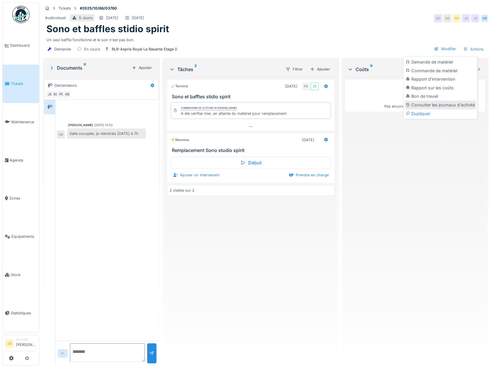
click at [443, 106] on div "Consulter les journaux d'activité" at bounding box center [440, 105] width 71 height 9
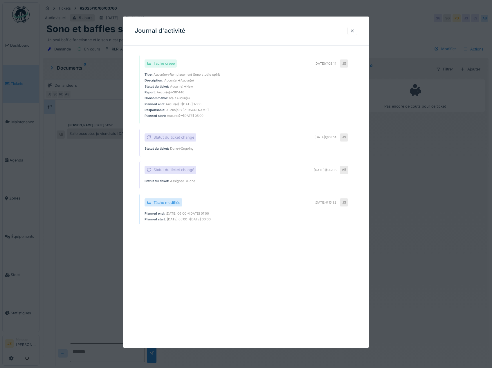
click at [355, 30] on div at bounding box center [352, 31] width 5 height 6
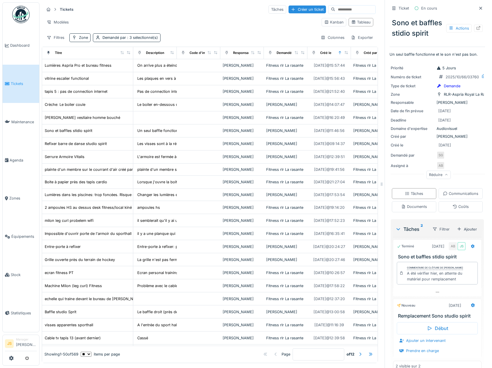
scroll to position [2, 0]
drag, startPoint x: 0, startPoint y: 0, endPoint x: 5, endPoint y: 87, distance: 87.5
click at [5, 87] on link "Tickets" at bounding box center [21, 84] width 37 height 38
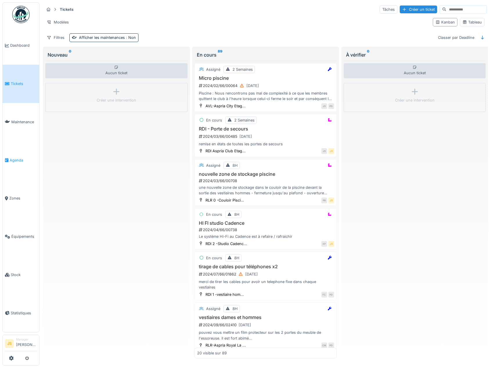
click at [19, 159] on span "Agenda" at bounding box center [23, 161] width 27 height 6
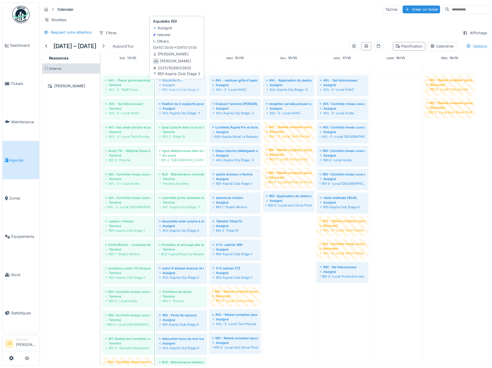
drag, startPoint x: 173, startPoint y: 90, endPoint x: 181, endPoint y: 89, distance: 7.9
click at [101, 89] on div "AVL - Placer gache electrique porte parking -1 Terminé AVL -2 -Staff room Aquab…" at bounding box center [101, 321] width 0 height 495
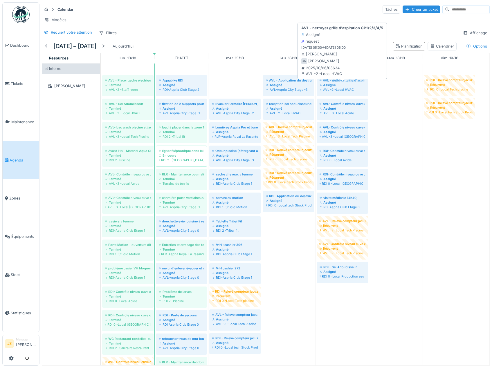
drag, startPoint x: 234, startPoint y: 91, endPoint x: 333, endPoint y: 93, distance: 99.6
click at [101, 93] on div "AVL - Placer gache electrique porte parking -1 Terminé AVL -2 -Staff room Aquab…" at bounding box center [101, 321] width 0 height 495
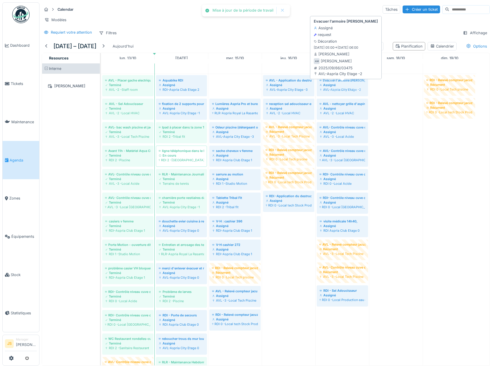
drag, startPoint x: 227, startPoint y: 91, endPoint x: 325, endPoint y: 91, distance: 97.8
click at [101, 91] on div "AVL - Placer gache electrique porte parking -1 Terminé AVL -2 -Staff room Aquab…" at bounding box center [101, 321] width 0 height 495
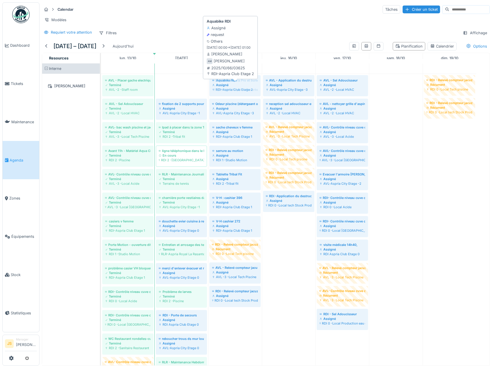
drag, startPoint x: 187, startPoint y: 89, endPoint x: 223, endPoint y: 90, distance: 36.0
click at [101, 90] on div "AVL - Placer gache electrique porte parking -1 Terminé AVL -2 -Staff room Aquab…" at bounding box center [101, 321] width 0 height 495
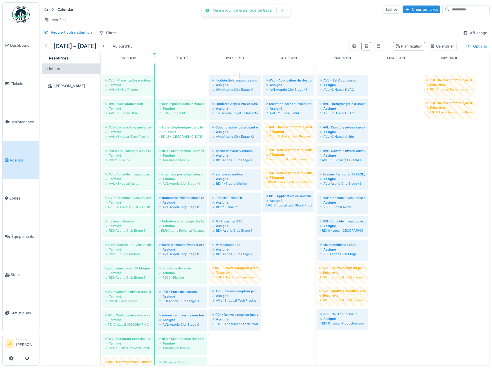
click at [101, 90] on div "AVL - Placer gache electrique porte parking -1 Terminé AVL -2 -Staff room fixat…" at bounding box center [101, 321] width 0 height 495
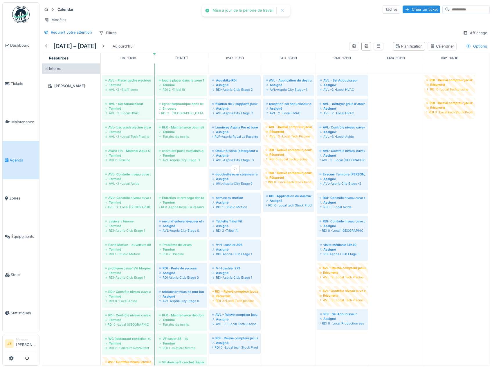
click at [101, 188] on div "AVL - Placer gache electrique porte parking -1 Terminé AVL -2 -Staff room Ipad …" at bounding box center [101, 321] width 0 height 495
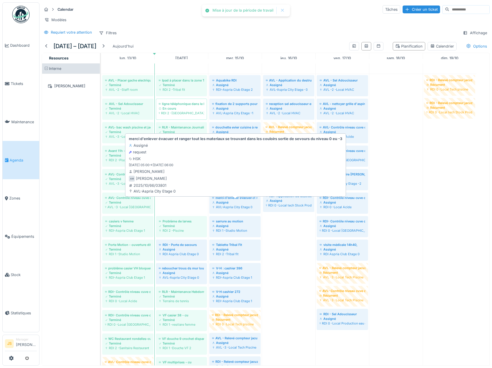
drag, startPoint x: 177, startPoint y: 211, endPoint x: 214, endPoint y: 206, distance: 36.9
click at [101, 206] on div "AVL - Placer gache electrique porte parking -1 Terminé AVL -2 -Staff room Ipad …" at bounding box center [101, 321] width 0 height 495
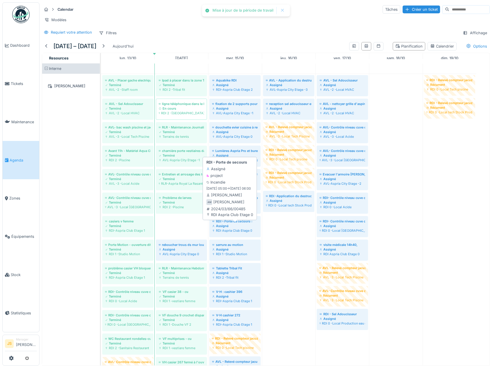
drag, startPoint x: 181, startPoint y: 229, endPoint x: 221, endPoint y: 227, distance: 39.8
click at [101, 227] on div "AVL - Placer gache electrique porte parking -1 Terminé AVL -2 -Staff room Ipad …" at bounding box center [101, 321] width 0 height 495
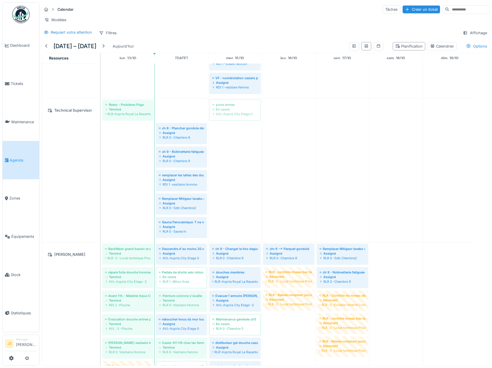
drag, startPoint x: 177, startPoint y: 116, endPoint x: 216, endPoint y: 116, distance: 38.6
click at [101, 116] on div "Resto - Problème Frigo Terminé RLR-Aspria Royal La Rasante Etage 0 porte entree…" at bounding box center [101, 170] width 0 height 144
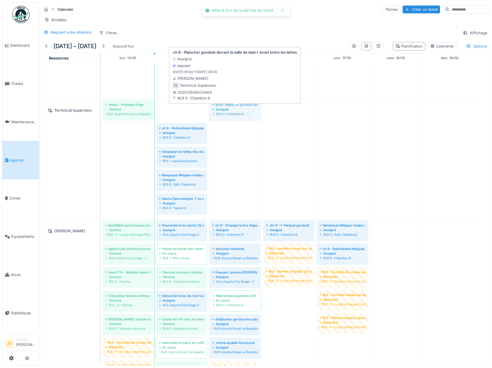
drag, startPoint x: 182, startPoint y: 118, endPoint x: 203, endPoint y: 117, distance: 21.2
click at [101, 118] on div "Resto - Problème Frigo Terminé RLR-Aspria Royal La Rasante Etage 0 ch 8 - Planc…" at bounding box center [101, 158] width 0 height 120
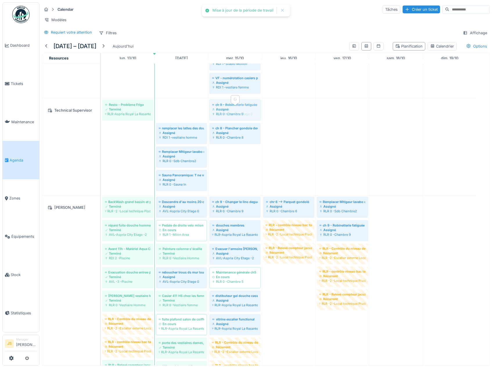
drag, startPoint x: 225, startPoint y: 117, endPoint x: 212, endPoint y: 116, distance: 12.5
click at [101, 116] on div "Resto - Problème Frigo Terminé RLR-Aspria Royal La Rasante Etage 0 ch 9 - Robin…" at bounding box center [101, 146] width 0 height 97
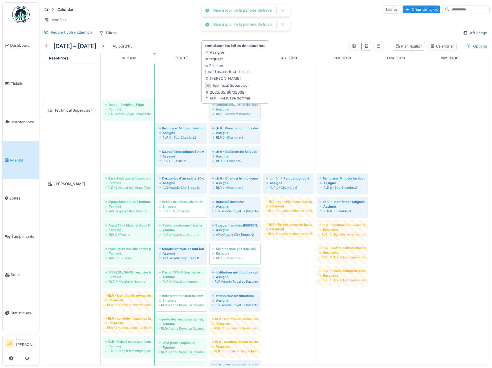
drag, startPoint x: 207, startPoint y: 115, endPoint x: 230, endPoint y: 115, distance: 22.9
click at [101, 115] on div "Resto - Problème Frigo Terminé RLR-Aspria Royal La Rasante Etage 0 remplacer le…" at bounding box center [101, 134] width 0 height 73
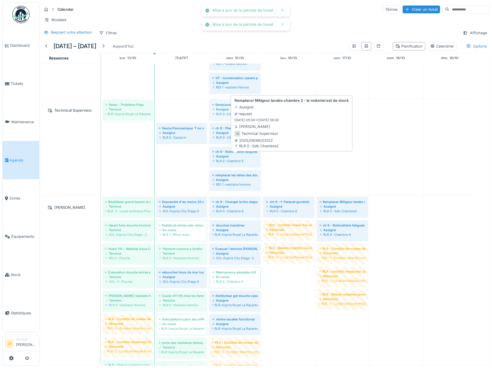
drag, startPoint x: 185, startPoint y: 115, endPoint x: 236, endPoint y: 114, distance: 51.1
click at [101, 114] on div "Resto - Problème Frigo Terminé RLR-Aspria Royal La Rasante Etage 0 Remplacer Mi…" at bounding box center [101, 146] width 0 height 97
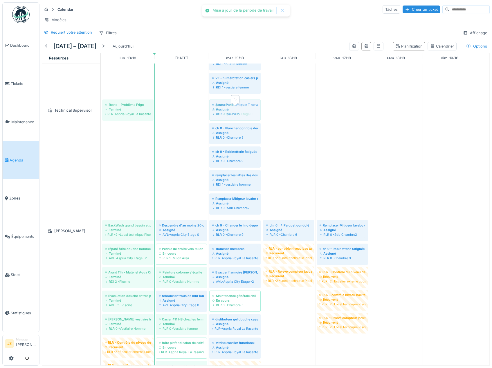
drag, startPoint x: 208, startPoint y: 115, endPoint x: 243, endPoint y: 130, distance: 38.1
click at [101, 115] on div "Resto - Problème Frigo Terminé RLR-Aspria Royal La Rasante Etage 0 Sauna Panora…" at bounding box center [101, 158] width 0 height 120
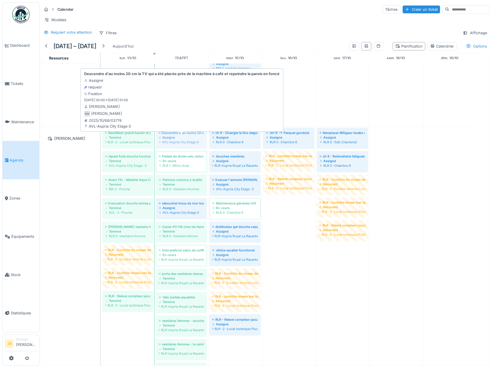
drag, startPoint x: 184, startPoint y: 143, endPoint x: 192, endPoint y: 146, distance: 8.5
click at [101, 146] on div "BackWash grand bassin et petit bassin Terminé RLR -2 -Local technique Piscine H…" at bounding box center [101, 281] width 0 height 308
click at [182, 145] on div "AVL-Aspria City Etage 0" at bounding box center [181, 142] width 45 height 5
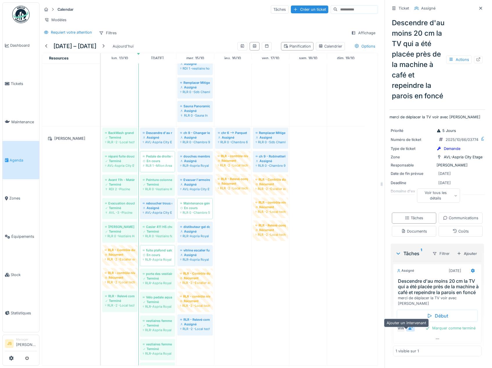
click at [408, 331] on div at bounding box center [410, 328] width 5 height 6
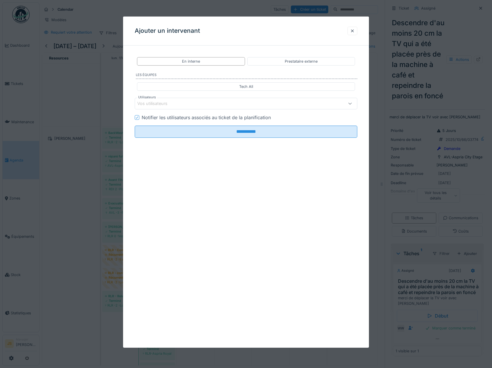
click at [161, 102] on div "Vos utilisateurs" at bounding box center [156, 103] width 38 height 6
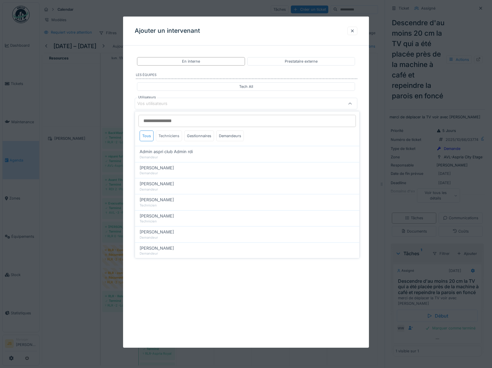
click at [173, 135] on div "Techniciens" at bounding box center [169, 136] width 26 height 11
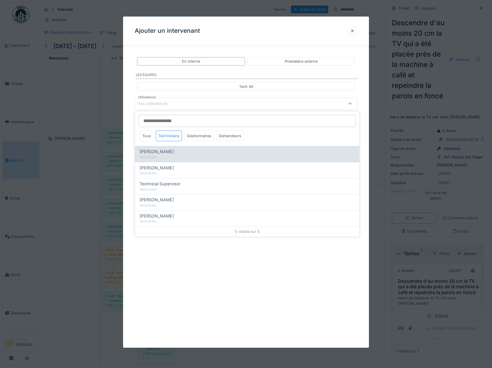
click at [174, 153] on span "Alexandre Michailidis" at bounding box center [157, 152] width 34 height 6
type input "*****"
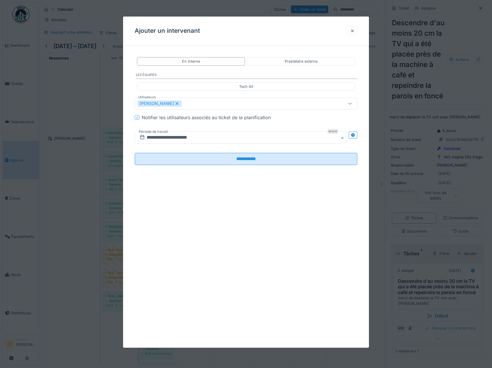
click at [132, 152] on div "**********" at bounding box center [246, 115] width 246 height 131
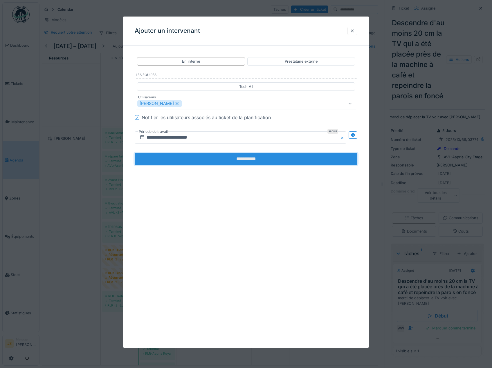
click at [230, 158] on input "**********" at bounding box center [246, 159] width 223 height 12
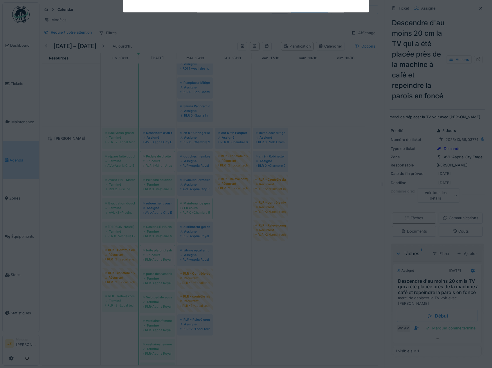
drag, startPoint x: 172, startPoint y: 138, endPoint x: 178, endPoint y: 144, distance: 8.2
click at [178, 144] on div "Annuler Calendar Tâches Créer un ticket Modèles Requiert votre attention Filtre…" at bounding box center [265, 184] width 452 height 368
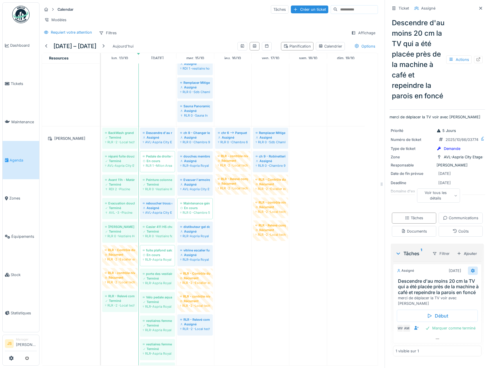
click at [471, 273] on icon at bounding box center [473, 271] width 4 height 4
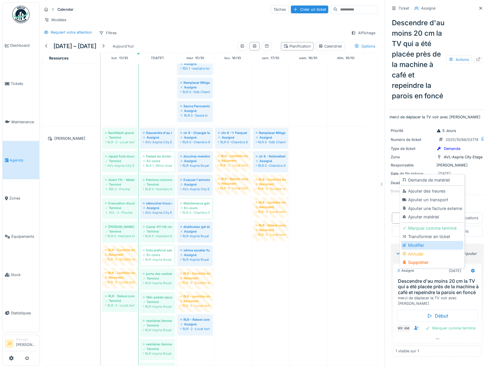
click at [414, 246] on div "Modifier" at bounding box center [432, 245] width 62 height 9
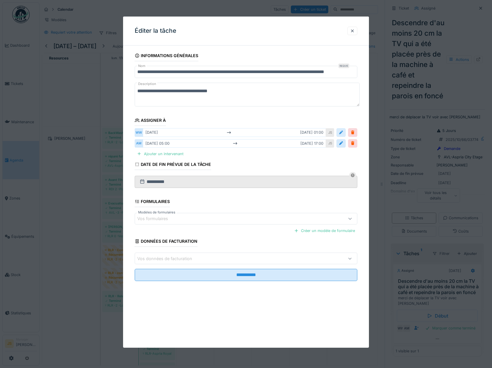
click at [343, 132] on div at bounding box center [341, 133] width 5 height 6
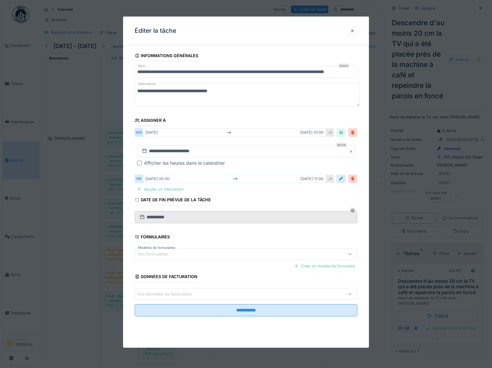
click at [343, 179] on div at bounding box center [341, 179] width 5 height 6
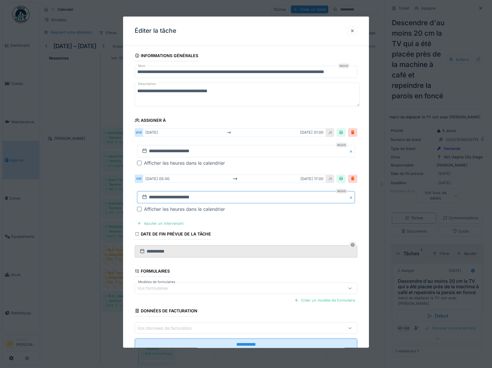
click at [163, 198] on input "**********" at bounding box center [246, 197] width 218 height 12
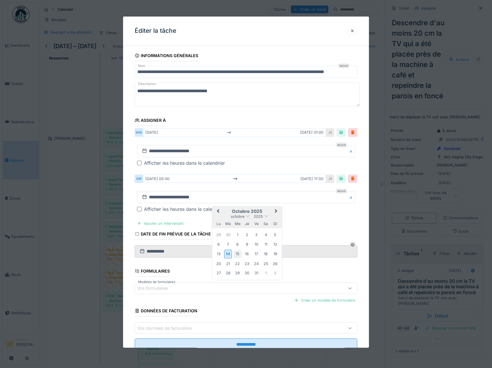
click at [236, 254] on div "15" at bounding box center [238, 254] width 8 height 8
click at [240, 254] on div "15" at bounding box center [238, 254] width 8 height 8
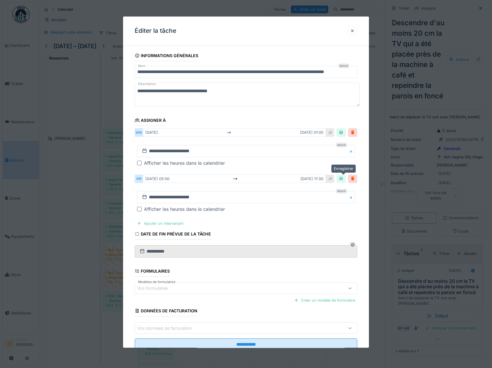
click at [343, 178] on div at bounding box center [341, 179] width 5 height 6
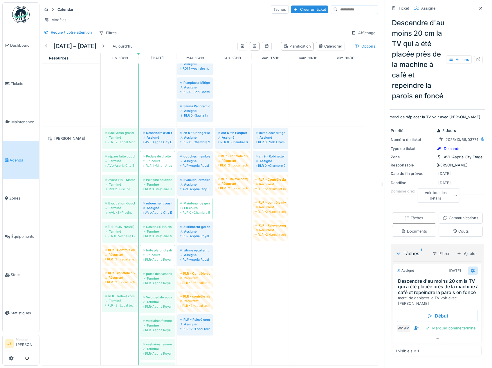
click at [470, 273] on icon at bounding box center [472, 271] width 5 height 4
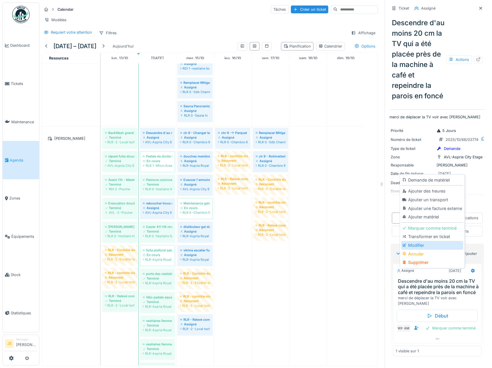
click at [413, 246] on div "Modifier" at bounding box center [432, 245] width 62 height 9
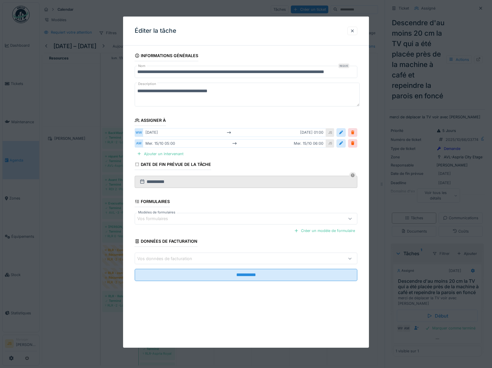
click at [353, 132] on div at bounding box center [352, 133] width 5 height 6
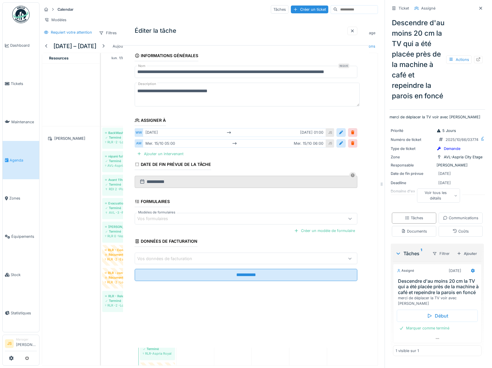
scroll to position [43, 0]
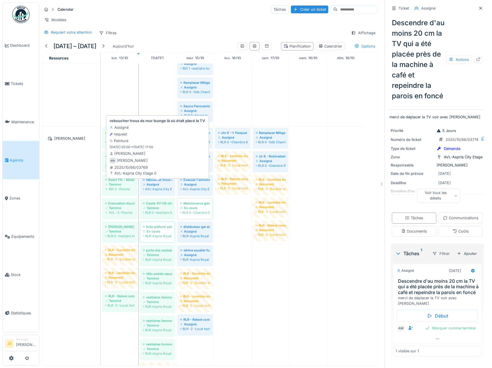
click at [160, 187] on div "Assigné" at bounding box center [157, 184] width 29 height 5
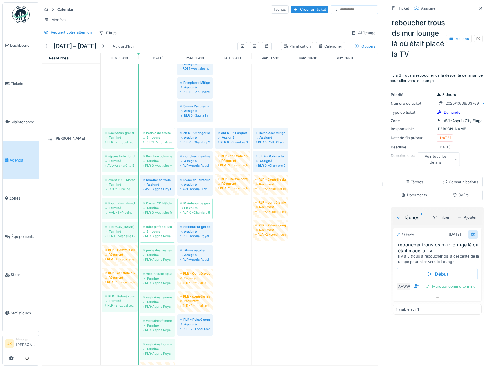
click at [470, 237] on icon at bounding box center [472, 235] width 5 height 4
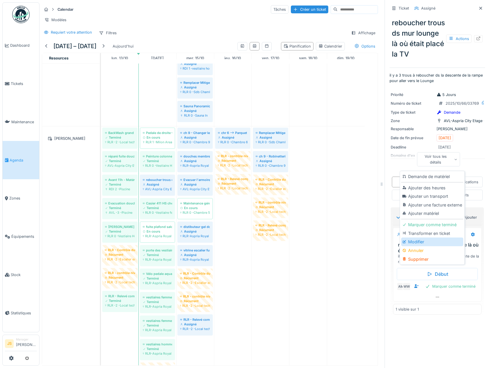
click at [417, 242] on div "Modifier" at bounding box center [432, 242] width 62 height 9
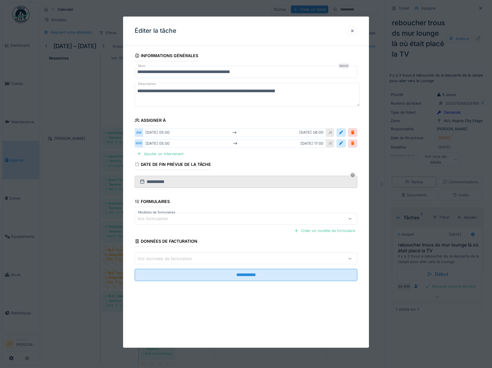
click at [357, 145] on div at bounding box center [352, 143] width 9 height 8
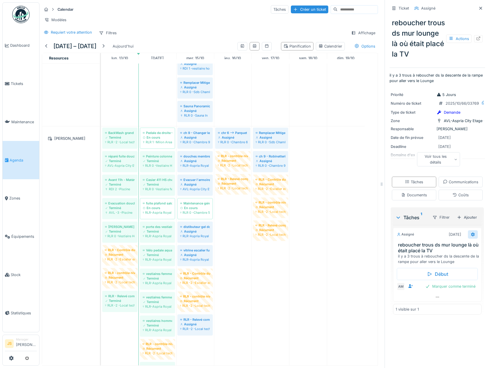
click at [471, 237] on icon at bounding box center [473, 235] width 4 height 4
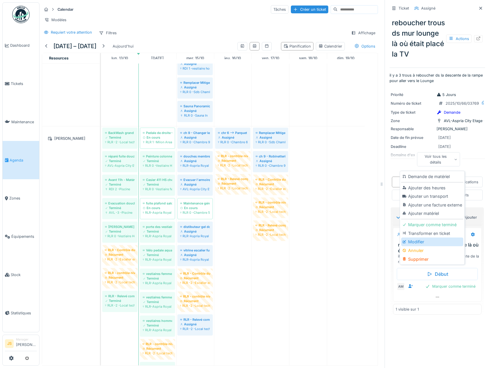
click at [420, 241] on div "Modifier" at bounding box center [432, 242] width 62 height 9
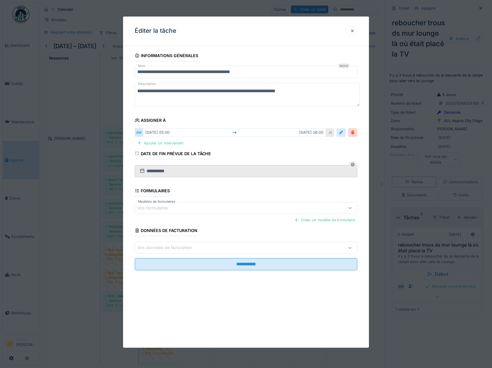
click at [343, 133] on div at bounding box center [341, 133] width 5 height 6
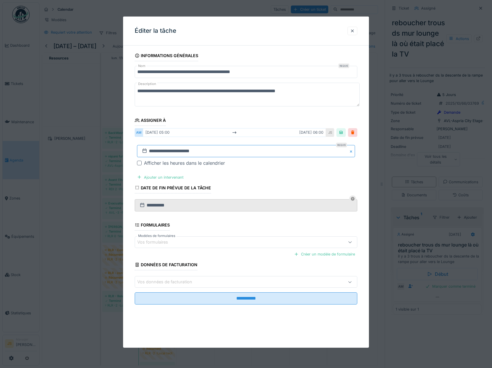
click at [163, 151] on input "**********" at bounding box center [246, 151] width 218 height 12
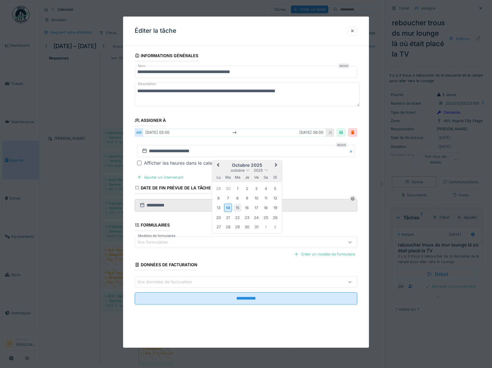
click at [238, 209] on div "15" at bounding box center [238, 208] width 8 height 8
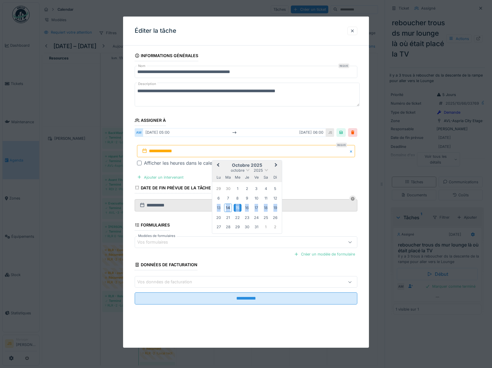
click at [238, 209] on div "15" at bounding box center [238, 208] width 8 height 8
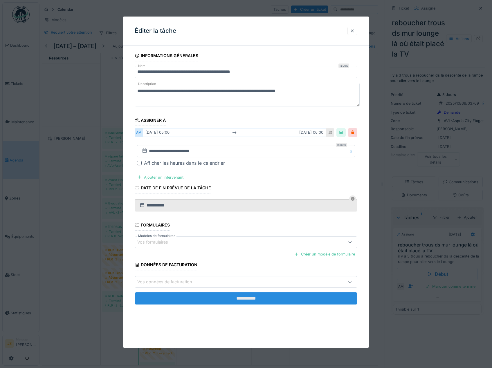
click at [259, 297] on input "**********" at bounding box center [246, 299] width 223 height 12
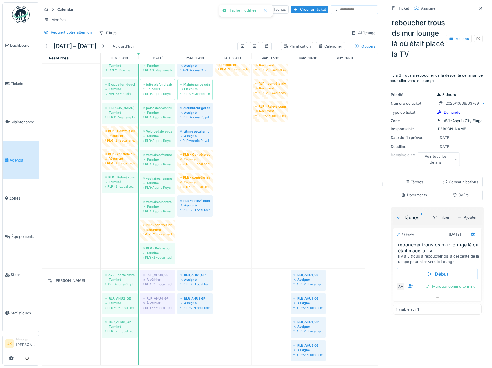
scroll to position [1376, 0]
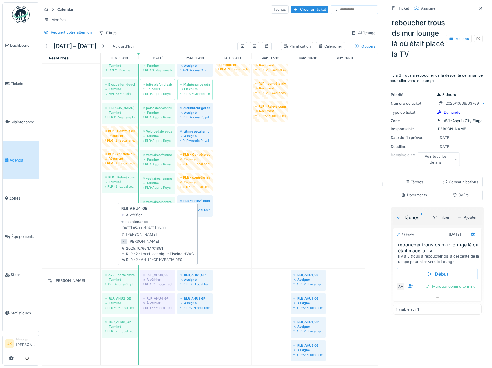
click at [158, 277] on div "À vérifier" at bounding box center [157, 279] width 29 height 5
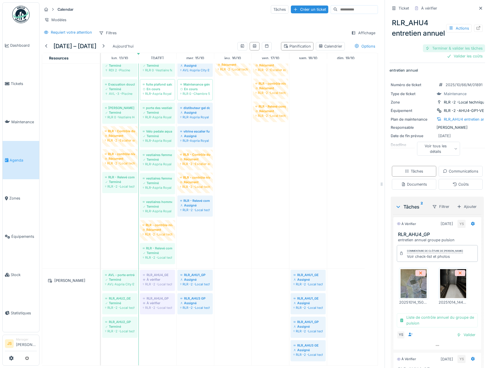
click at [458, 52] on div "Terminer & valider les tâches" at bounding box center [454, 48] width 62 height 8
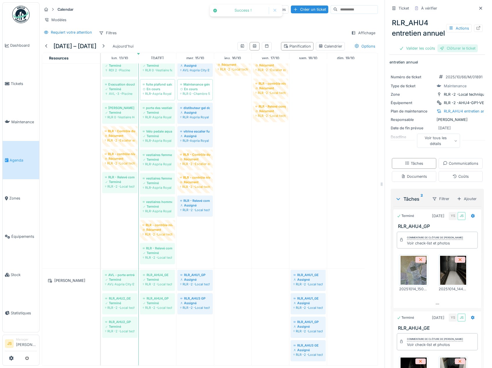
click at [458, 52] on div "Clôturer le ticket" at bounding box center [457, 48] width 40 height 8
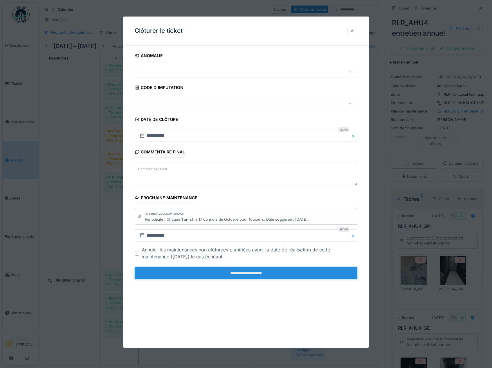
click at [234, 275] on input "**********" at bounding box center [246, 273] width 223 height 12
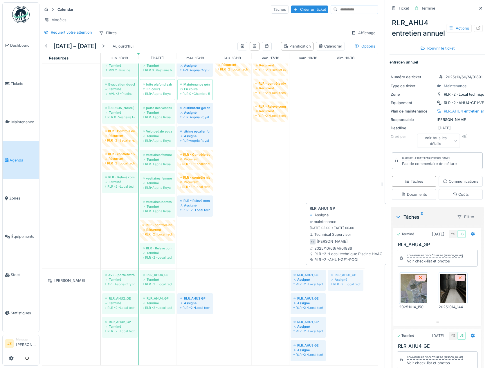
drag, startPoint x: 199, startPoint y: 278, endPoint x: 343, endPoint y: 277, distance: 143.6
click at [101, 277] on div "AVL - porte entrée Besam Terminé AVL-Aspria City Etage 0 RLR_AHU4_GE Terminé RL…" at bounding box center [101, 317] width 0 height 97
drag, startPoint x: 195, startPoint y: 277, endPoint x: 350, endPoint y: 278, distance: 155.0
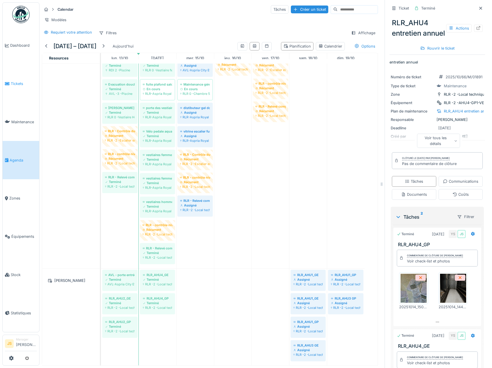
click at [11, 83] on span "Tickets" at bounding box center [24, 84] width 26 height 6
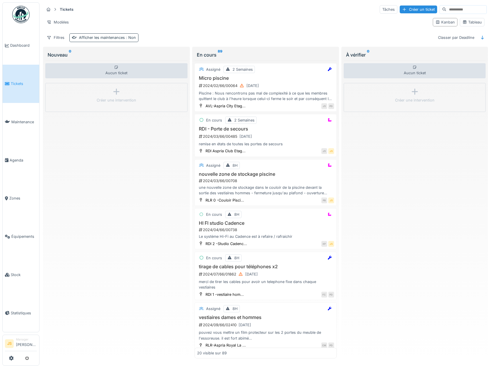
click at [100, 39] on div "Afficher les maintenances : Non" at bounding box center [107, 38] width 57 height 6
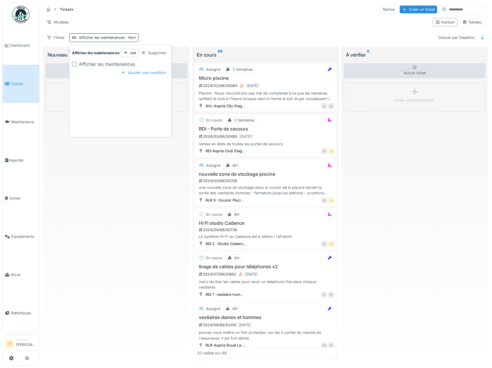
click at [75, 64] on div at bounding box center [74, 64] width 5 height 5
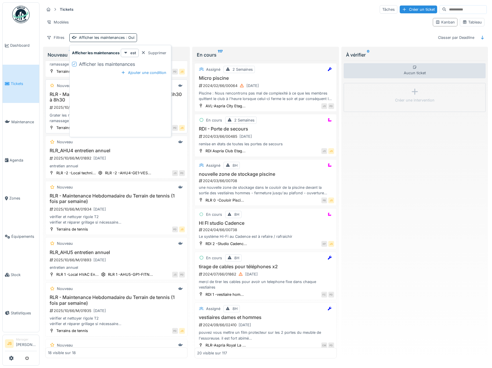
scroll to position [174, 0]
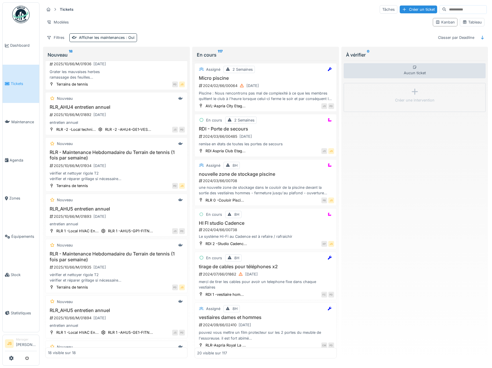
click at [174, 36] on div "Filtres Afficher les maintenances : Oui Classer par Deadline" at bounding box center [265, 37] width 443 height 8
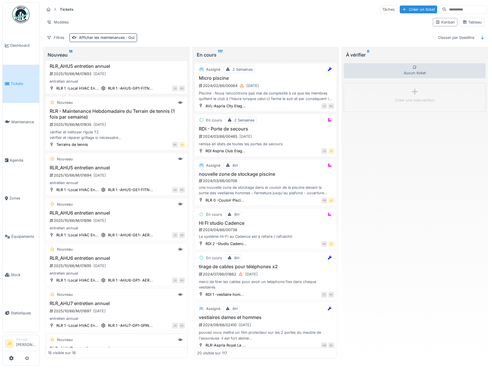
scroll to position [313, 0]
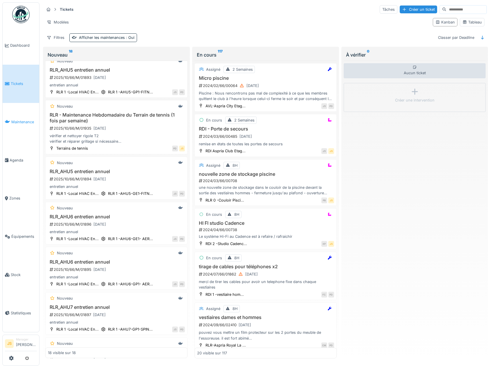
click at [30, 120] on span "Maintenance" at bounding box center [24, 122] width 26 height 6
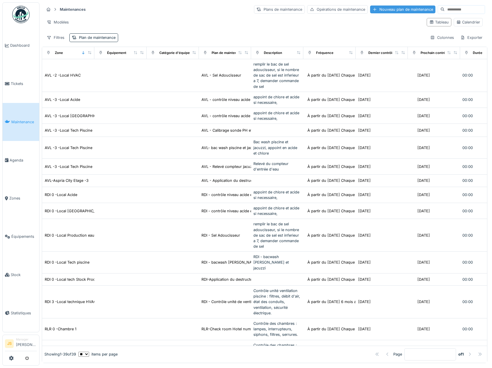
click at [370, 9] on div "Nouveau plan de maintenance" at bounding box center [402, 10] width 65 height 8
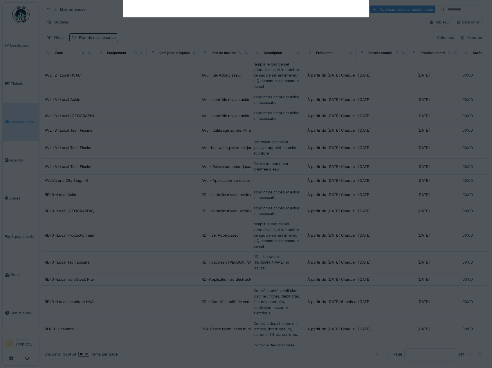
type input "***"
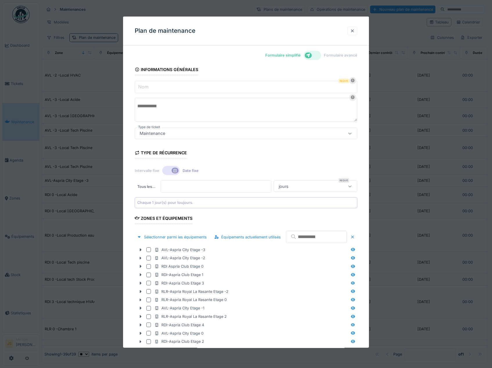
click at [353, 30] on div at bounding box center [352, 31] width 5 height 6
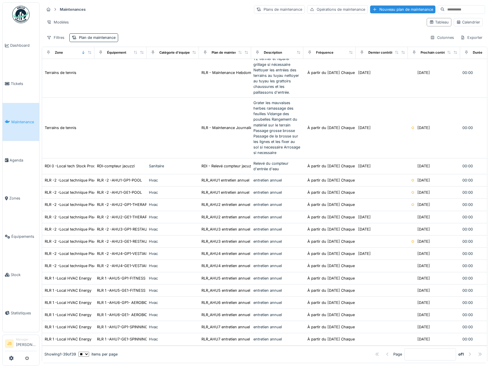
scroll to position [449, 0]
click at [389, 8] on div "Nouveau plan de maintenance" at bounding box center [402, 10] width 65 height 8
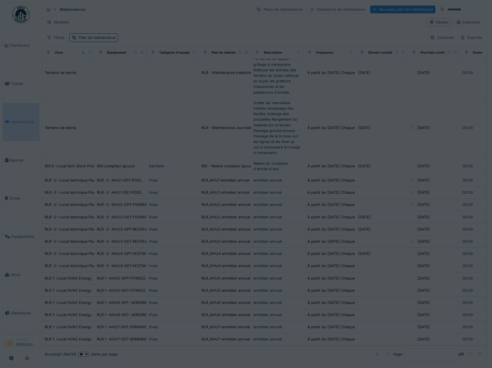
type input "***"
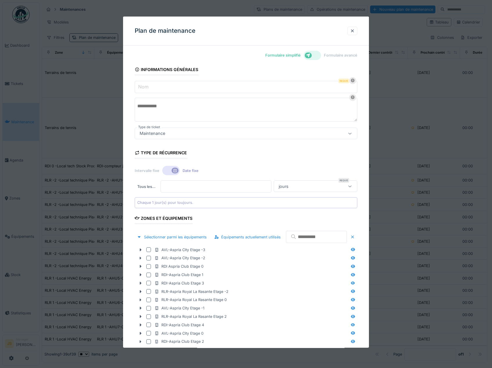
click at [163, 88] on input "Nom" at bounding box center [246, 87] width 223 height 12
type input "**********"
click at [173, 107] on textarea at bounding box center [246, 110] width 223 height 24
drag, startPoint x: 190, startPoint y: 108, endPoint x: 129, endPoint y: 103, distance: 60.8
click at [129, 103] on div "**********" at bounding box center [246, 236] width 246 height 373
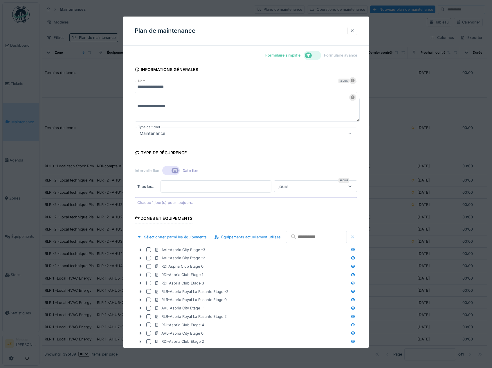
type textarea "**********"
click at [200, 86] on input "**********" at bounding box center [246, 87] width 223 height 12
paste input "**********"
type input "**********"
click at [304, 184] on div "jours" at bounding box center [309, 186] width 66 height 6
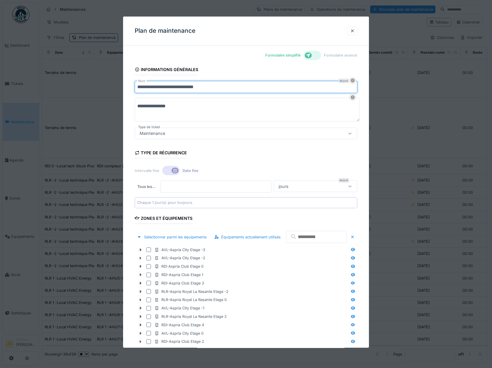
scroll to position [4, 0]
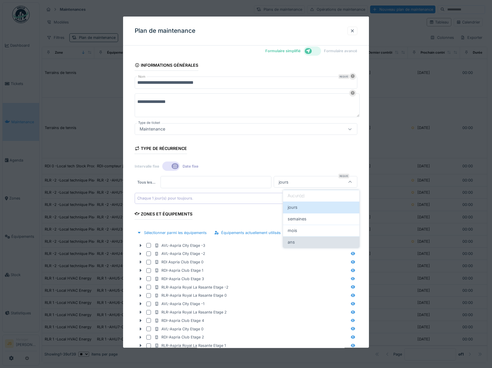
click at [294, 242] on span "ans" at bounding box center [291, 242] width 7 height 6
type input "******"
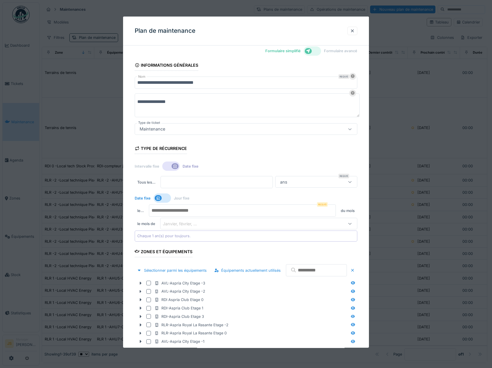
click at [168, 211] on input "number" at bounding box center [242, 211] width 187 height 12
click at [198, 211] on input "number" at bounding box center [242, 211] width 187 height 12
click at [207, 210] on input "number" at bounding box center [242, 211] width 187 height 12
click at [189, 223] on div "Janvier, février, ..." at bounding box center [184, 224] width 42 height 6
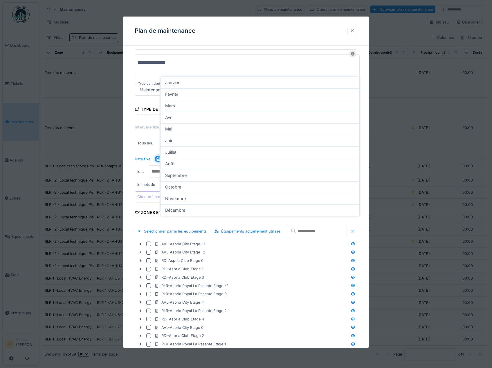
scroll to position [46, 0]
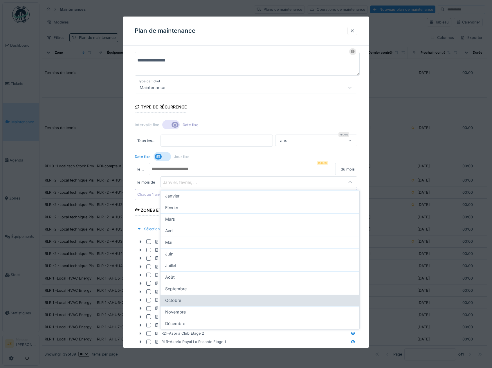
click at [180, 300] on span "Octobre" at bounding box center [173, 300] width 16 height 6
type input "**"
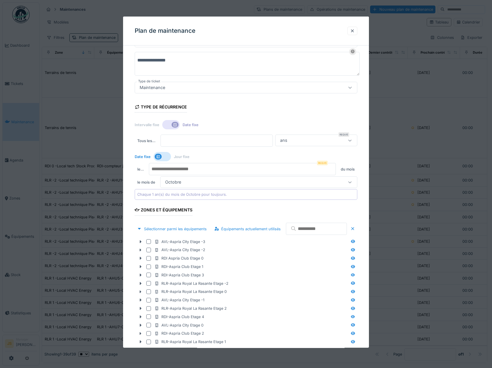
click at [179, 171] on input "number" at bounding box center [242, 169] width 187 height 12
type input "**"
click at [254, 207] on form "**********" at bounding box center [246, 207] width 223 height 384
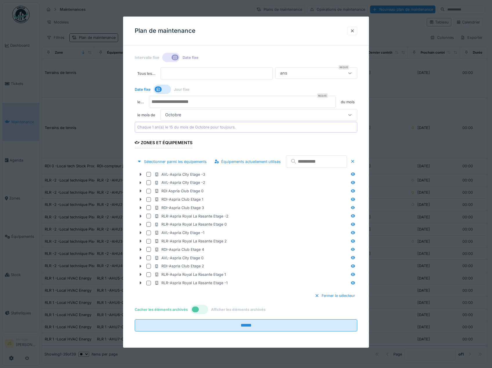
scroll to position [128, 0]
click at [141, 283] on icon at bounding box center [141, 283] width 2 height 3
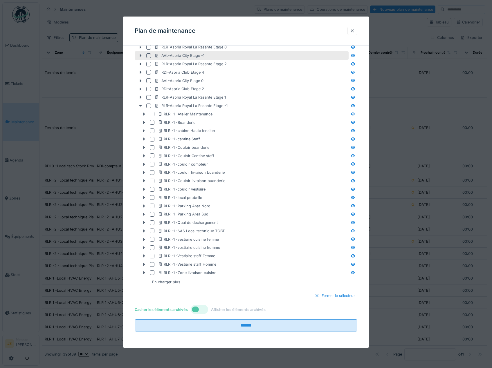
scroll to position [305, 0]
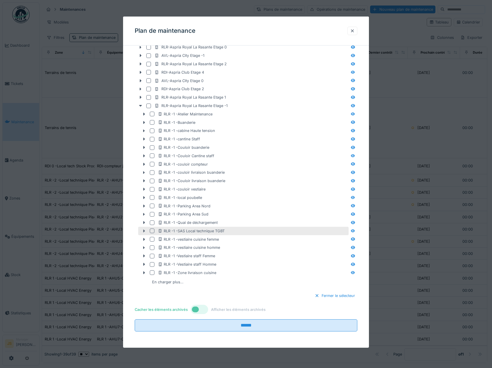
click at [145, 231] on icon at bounding box center [144, 231] width 5 height 4
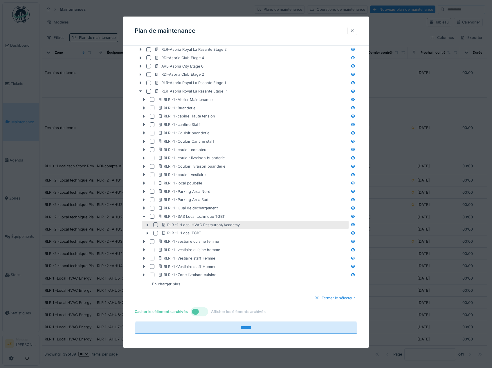
click at [148, 227] on icon at bounding box center [147, 225] width 5 height 4
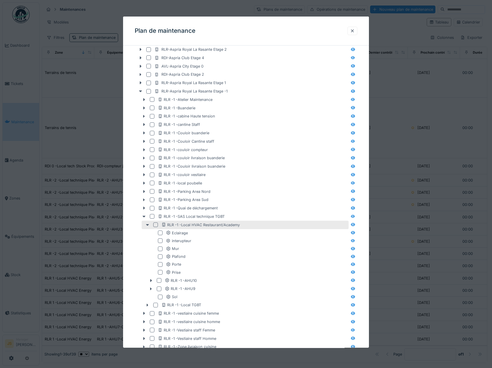
click at [155, 227] on div at bounding box center [155, 225] width 5 height 5
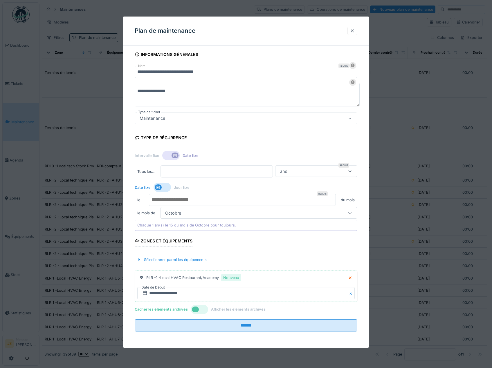
scroll to position [2, 0]
click at [163, 294] on input "**********" at bounding box center [246, 293] width 218 height 12
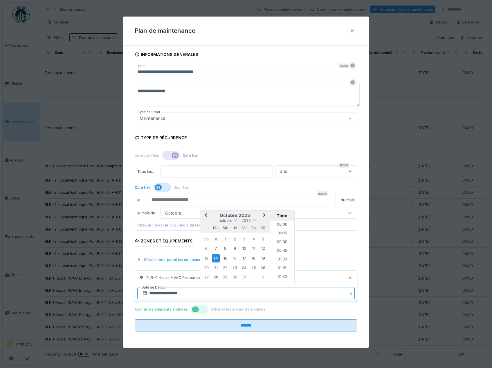
scroll to position [687, 0]
click at [223, 257] on div "15" at bounding box center [225, 258] width 8 height 8
click at [282, 265] on li "07:00" at bounding box center [282, 266] width 25 height 9
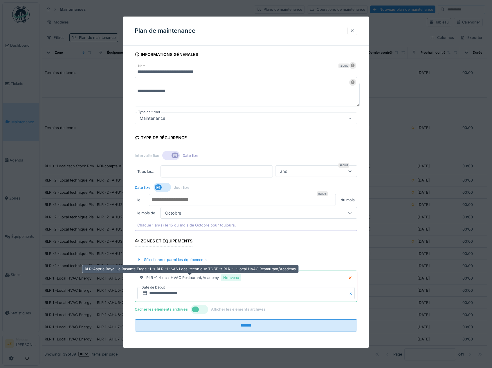
click at [203, 277] on div "RLR -1 -Local HVAC Restaurant/Academy Nouveau" at bounding box center [193, 277] width 95 height 7
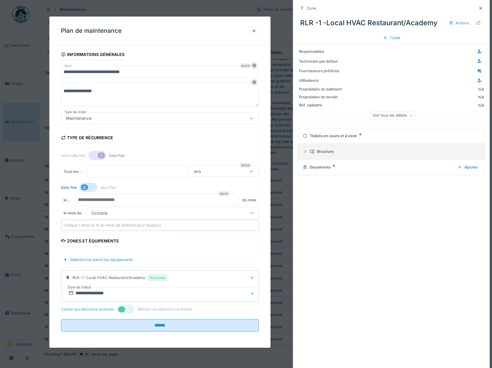
click at [305, 153] on icon at bounding box center [304, 151] width 1 height 3
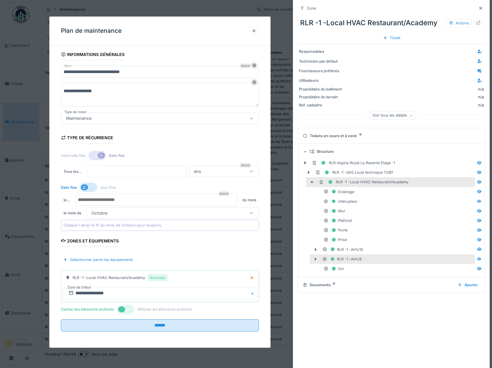
click at [315, 260] on icon at bounding box center [316, 259] width 2 height 3
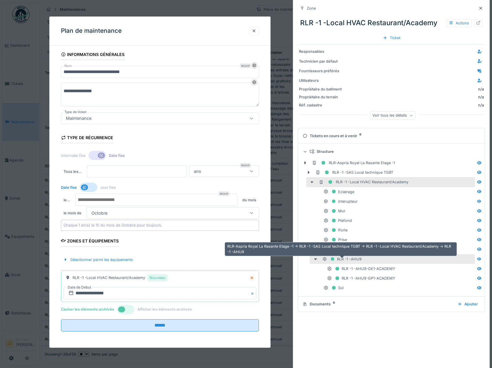
click at [351, 260] on div "RLR -1 -AHU9" at bounding box center [341, 259] width 39 height 7
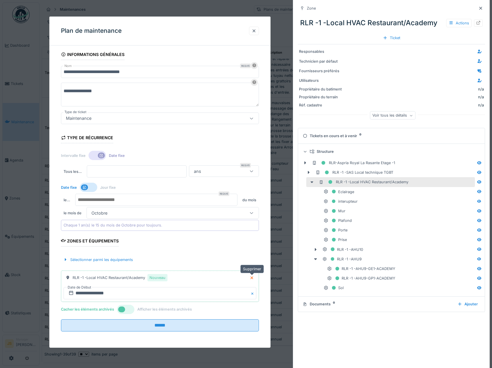
click at [251, 279] on icon at bounding box center [252, 278] width 5 height 4
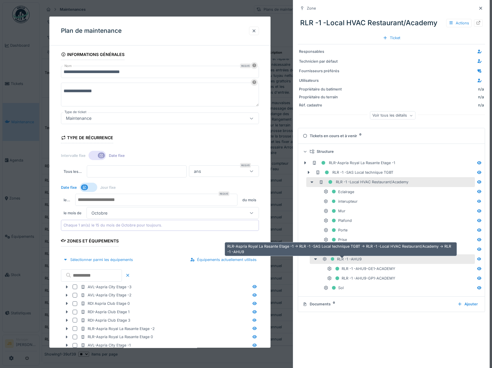
click at [346, 260] on div "RLR -1 -AHU9" at bounding box center [341, 259] width 39 height 7
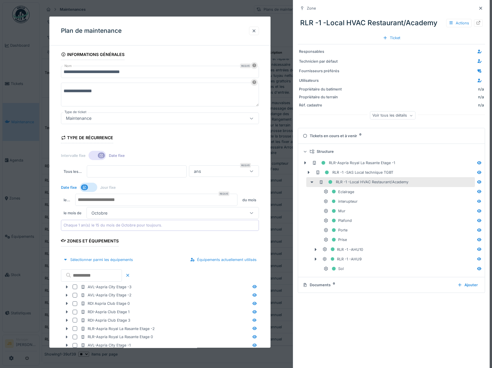
click at [96, 277] on input "text" at bounding box center [91, 276] width 61 height 12
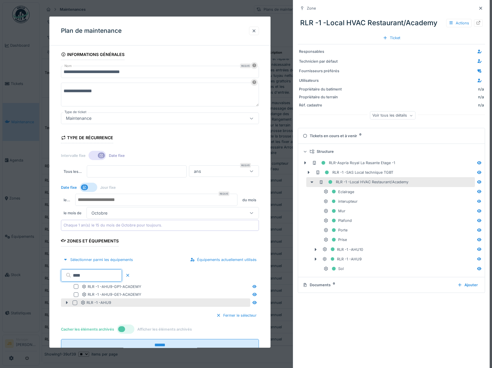
type input "****"
click at [75, 303] on div at bounding box center [75, 303] width 5 height 5
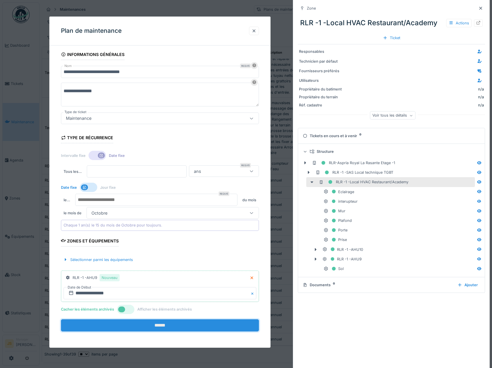
click at [165, 326] on input "******" at bounding box center [160, 326] width 198 height 12
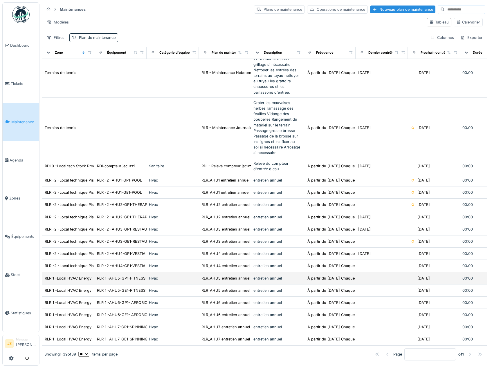
scroll to position [449, 0]
click at [432, 36] on div "Colonnes" at bounding box center [441, 37] width 29 height 8
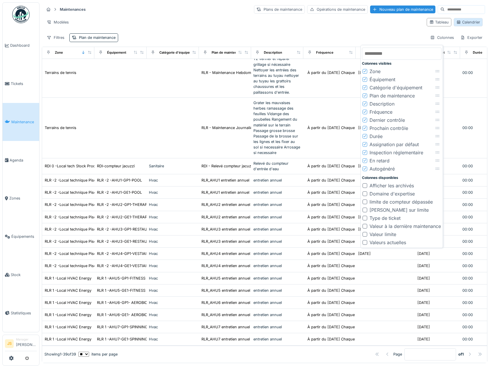
click at [460, 20] on div "Calendrier" at bounding box center [468, 22] width 24 height 6
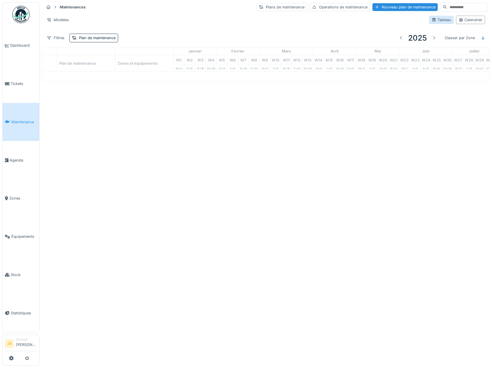
scroll to position [0, 0]
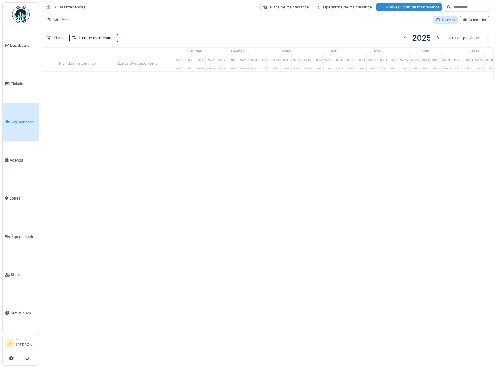
click at [436, 18] on div "Tableau" at bounding box center [445, 20] width 19 height 6
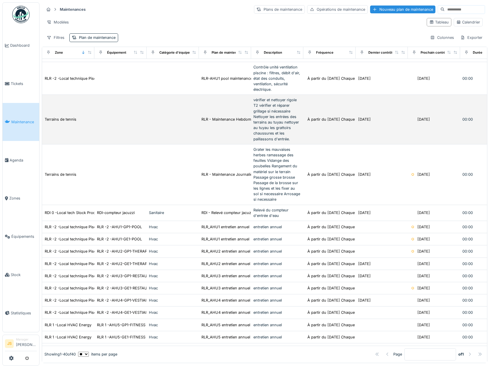
scroll to position [462, 0]
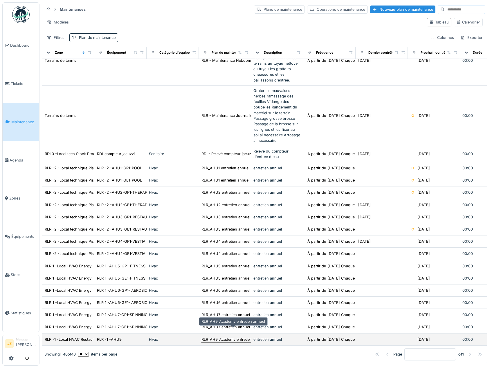
click at [232, 337] on div "RLR_AH9_Academy entretien annuel" at bounding box center [233, 340] width 64 height 6
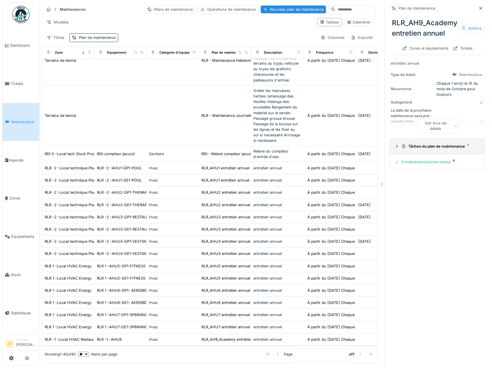
click at [394, 147] on icon at bounding box center [396, 147] width 5 height 4
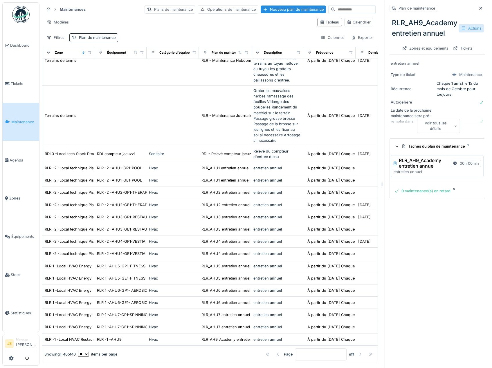
click at [469, 28] on div "Actions" at bounding box center [472, 28] width 26 height 8
click at [436, 41] on div "Modifier" at bounding box center [446, 41] width 52 height 9
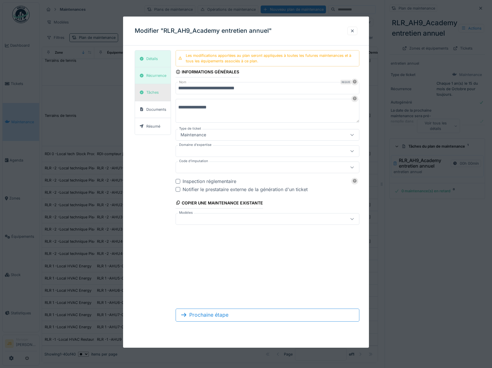
click at [156, 93] on div "Tâches" at bounding box center [152, 93] width 12 height 6
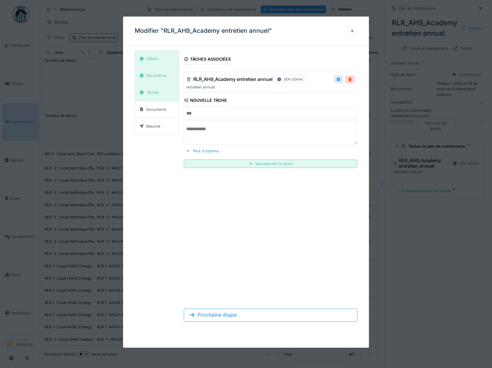
click at [337, 78] on div at bounding box center [338, 79] width 9 height 8
type input "**********"
type textarea "**********"
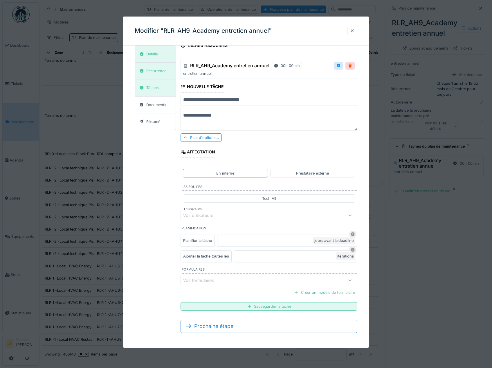
scroll to position [15, 0]
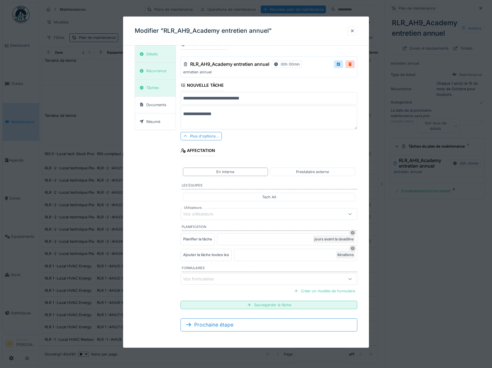
click at [352, 279] on icon at bounding box center [350, 279] width 3 height 2
click at [160, 205] on div "**********" at bounding box center [246, 185] width 223 height 301
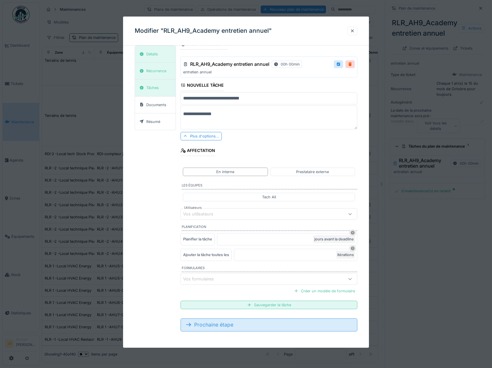
click at [224, 326] on div "Prochaine étape" at bounding box center [269, 325] width 177 height 13
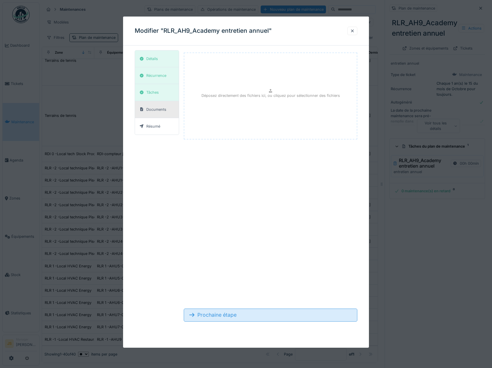
scroll to position [0, 0]
click at [224, 317] on div "Prochaine étape" at bounding box center [271, 315] width 174 height 13
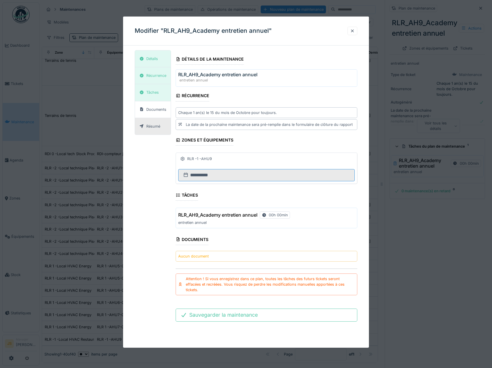
click at [208, 175] on input "**********" at bounding box center [266, 175] width 177 height 12
click at [209, 142] on div "Zones et équipements" at bounding box center [205, 141] width 58 height 10
click at [151, 76] on div "Récurrence" at bounding box center [156, 76] width 20 height 6
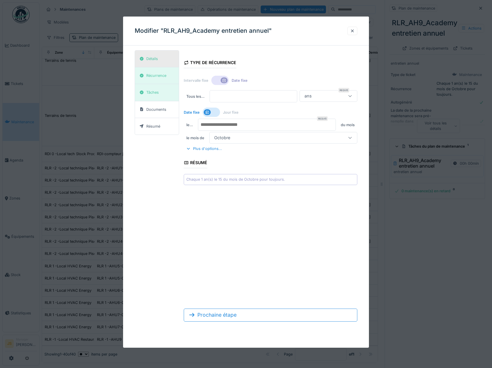
click at [154, 60] on div "Détails" at bounding box center [152, 59] width 12 height 6
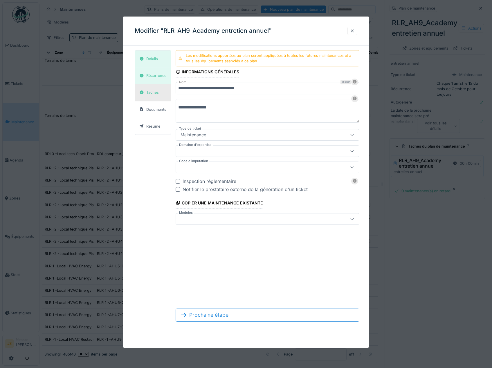
click at [151, 90] on div "Tâches" at bounding box center [152, 93] width 12 height 6
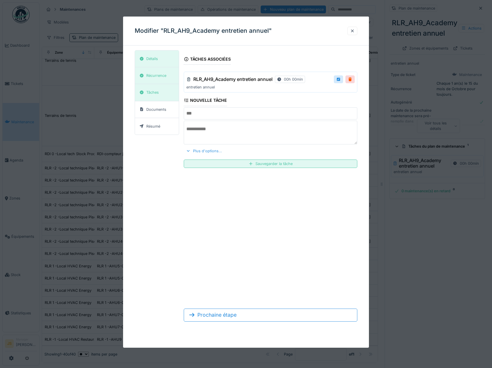
click at [204, 150] on div "Plus d'options..." at bounding box center [204, 151] width 41 height 8
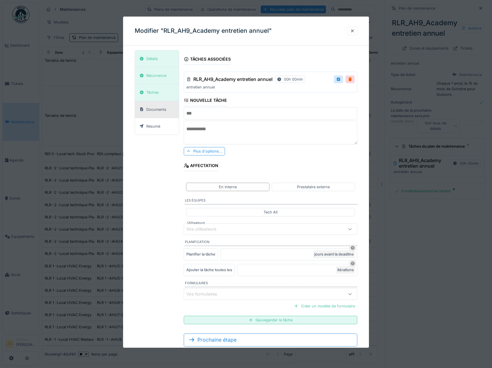
click at [159, 110] on div "Documents" at bounding box center [156, 110] width 20 height 6
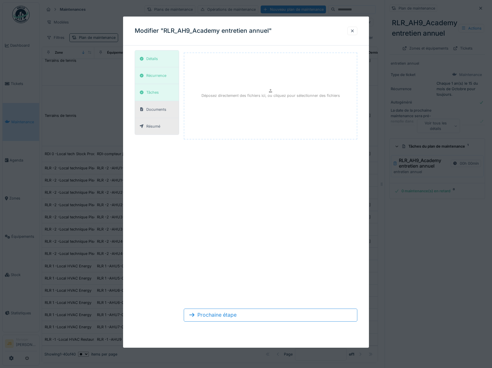
click at [159, 125] on div "Résumé" at bounding box center [153, 127] width 14 height 6
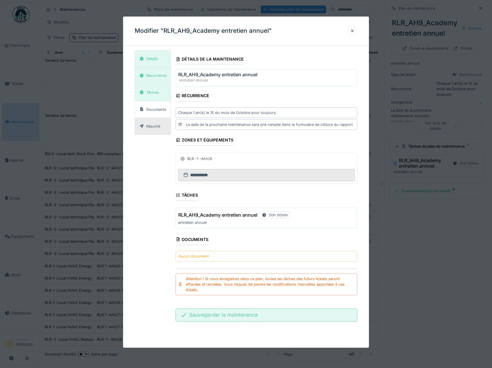
click at [235, 314] on div "Sauvegarder la maintenance" at bounding box center [267, 315] width 182 height 13
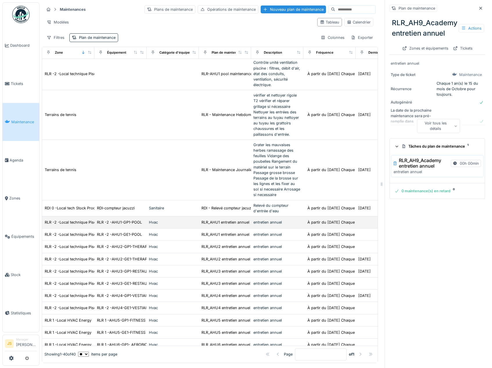
scroll to position [404, 0]
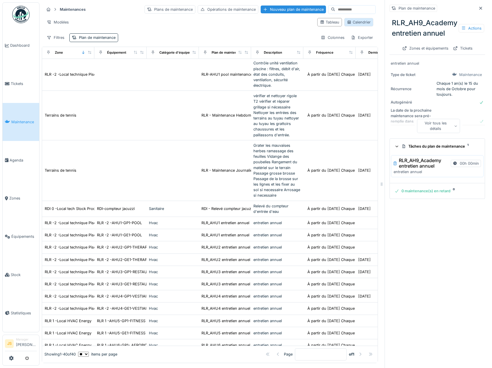
click at [352, 19] on div "Calendrier" at bounding box center [359, 22] width 24 height 6
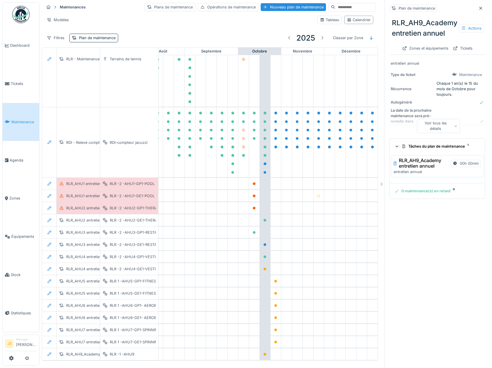
scroll to position [675, 367]
click at [94, 352] on div "RLR_AH9_Academy entretien annuel" at bounding box center [98, 355] width 64 height 6
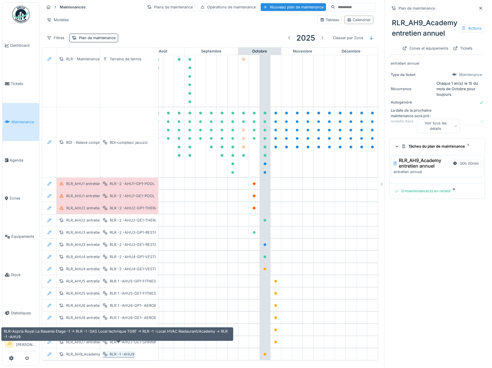
click at [120, 352] on div "RLR -1 -AHU9" at bounding box center [122, 355] width 25 height 6
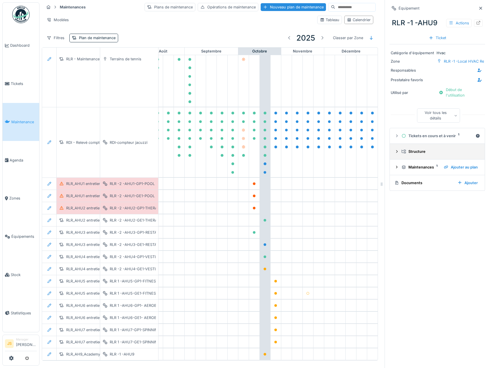
click at [394, 150] on icon at bounding box center [396, 152] width 5 height 4
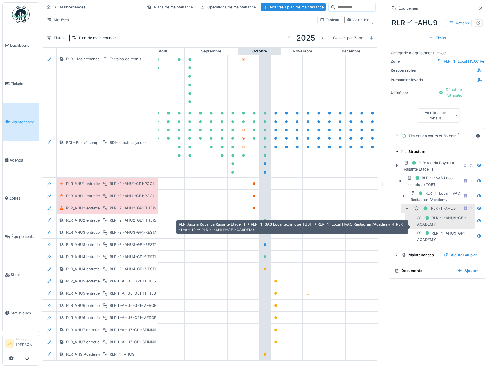
click at [443, 219] on div "RLR -1 -AHU9-GE1-ACADEMY" at bounding box center [444, 220] width 55 height 13
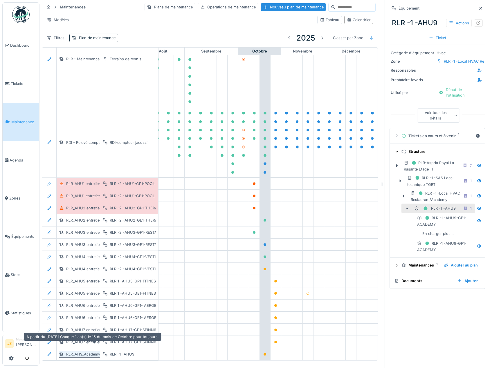
click at [89, 352] on div "RLR_AH9_Academy entretien annuel" at bounding box center [98, 355] width 64 height 6
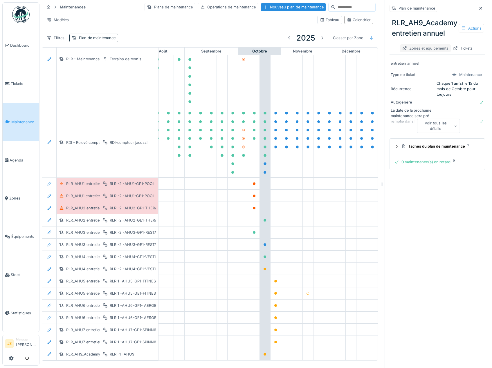
click at [422, 44] on div "Zones et équipements" at bounding box center [425, 48] width 51 height 8
click at [17, 84] on span "Tickets" at bounding box center [24, 84] width 26 height 6
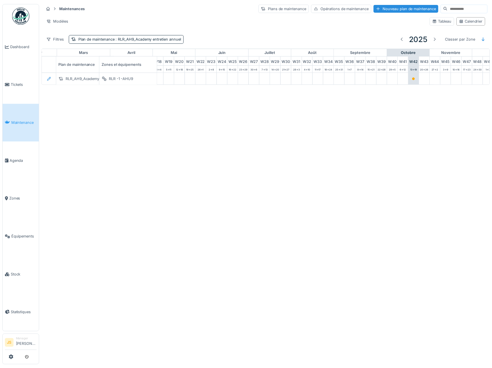
scroll to position [0, 251]
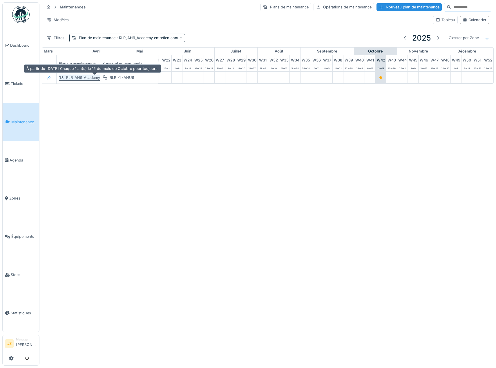
click at [86, 77] on div "RLR_AH9_Academy entretien annuel" at bounding box center [98, 78] width 64 height 6
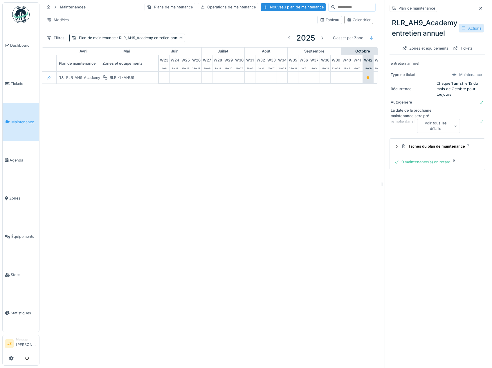
click at [470, 24] on div "Actions" at bounding box center [472, 28] width 26 height 8
click at [446, 50] on div "Gérer les équipements" at bounding box center [446, 49] width 52 height 9
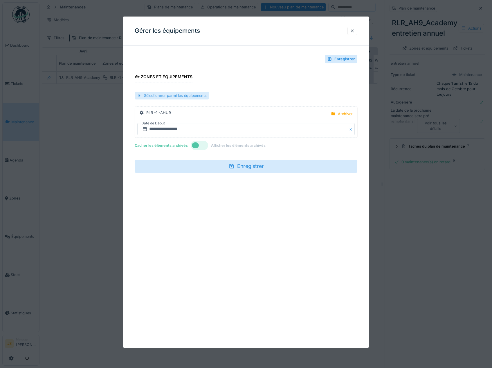
click at [179, 94] on div "Sélectionner parmi les équipements" at bounding box center [172, 96] width 74 height 8
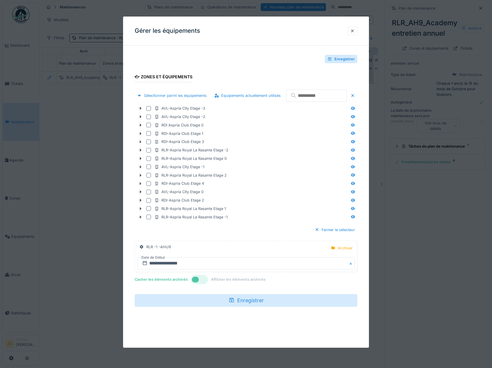
click at [286, 102] on input "text" at bounding box center [316, 96] width 61 height 12
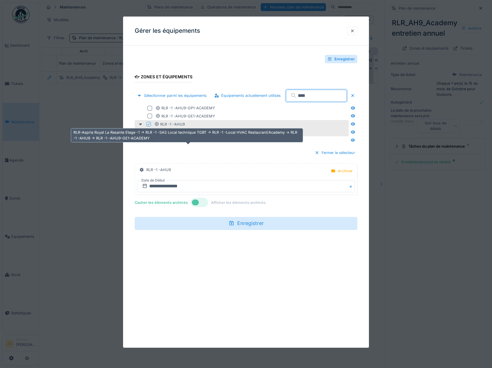
type input "****"
click at [200, 135] on div "RLR -1 -AHU9-GE1-ACADEMY" at bounding box center [188, 133] width 59 height 6
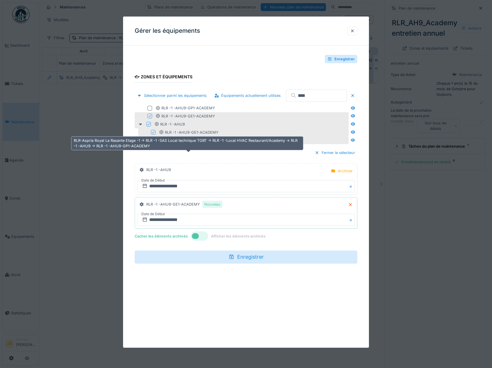
click at [187, 143] on div "RLR -1 -AHU9-GP1-ACADEMY" at bounding box center [188, 141] width 59 height 6
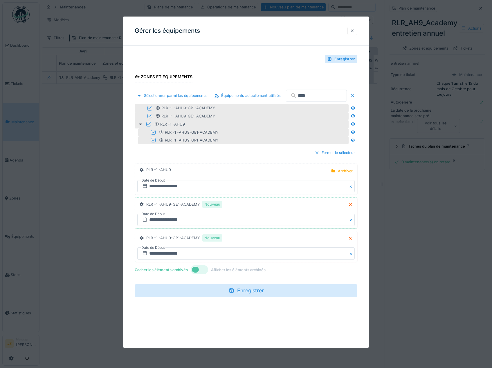
click at [147, 126] on icon at bounding box center [148, 124] width 3 height 3
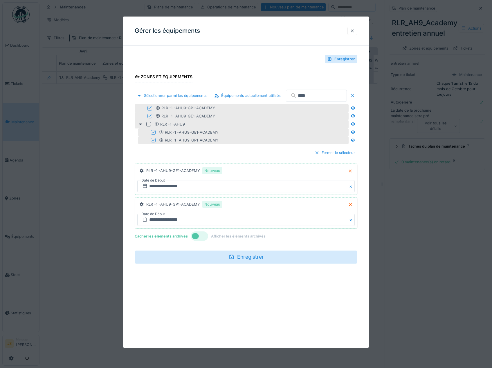
click at [149, 118] on icon at bounding box center [149, 116] width 3 height 3
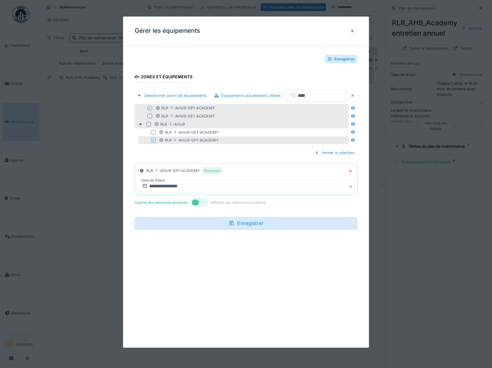
click at [148, 110] on icon at bounding box center [149, 108] width 3 height 3
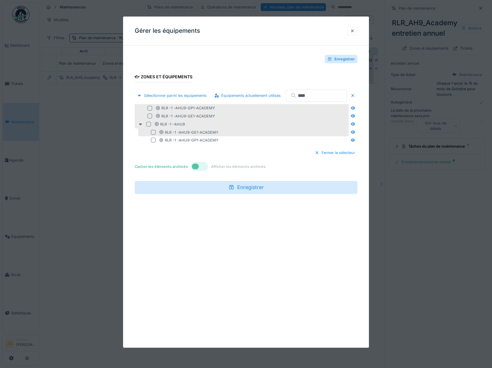
click at [154, 135] on div at bounding box center [153, 132] width 5 height 5
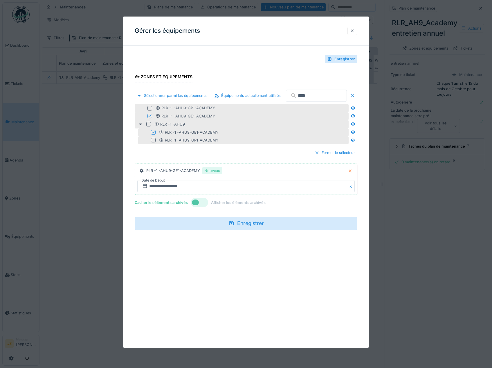
click at [153, 143] on div at bounding box center [153, 140] width 5 height 5
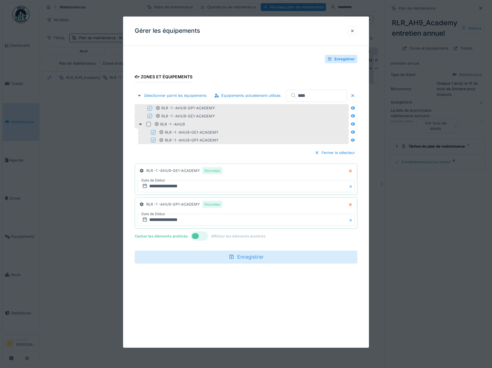
click at [246, 263] on div "Enregistrer" at bounding box center [246, 257] width 223 height 13
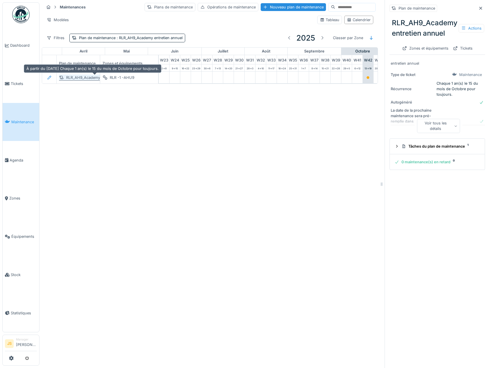
click at [88, 77] on div "RLR_AH9_Academy entretien annuel" at bounding box center [98, 78] width 64 height 6
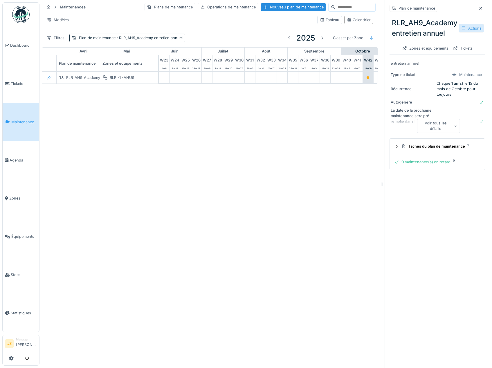
click at [471, 29] on div "Actions" at bounding box center [472, 28] width 26 height 8
click at [444, 40] on div "Modifier" at bounding box center [446, 41] width 52 height 9
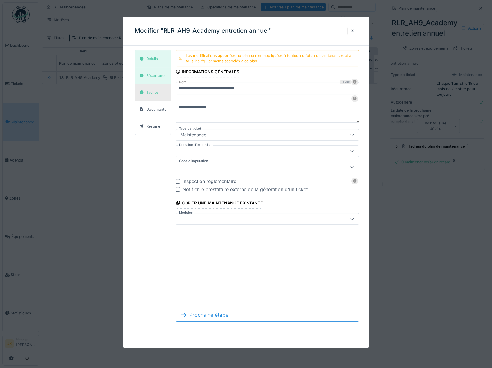
click at [151, 92] on div "Tâches" at bounding box center [152, 93] width 12 height 6
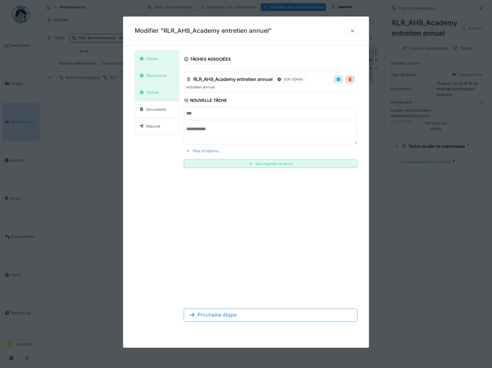
click at [353, 29] on div at bounding box center [352, 31] width 5 height 6
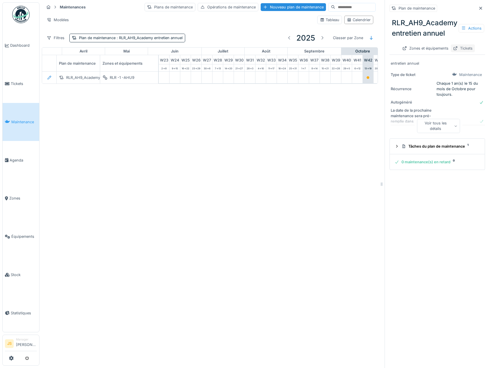
click at [459, 48] on div "Tickets" at bounding box center [463, 48] width 24 height 8
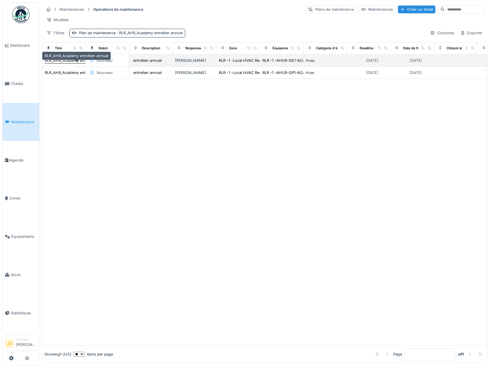
click at [73, 63] on div "RLR_AH9_Academy entretien annuel" at bounding box center [77, 61] width 64 height 6
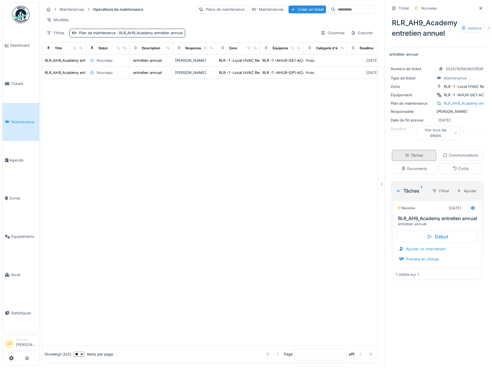
click at [423, 155] on div "Tâches" at bounding box center [414, 156] width 18 height 6
click at [427, 172] on div "Documents" at bounding box center [414, 169] width 26 height 6
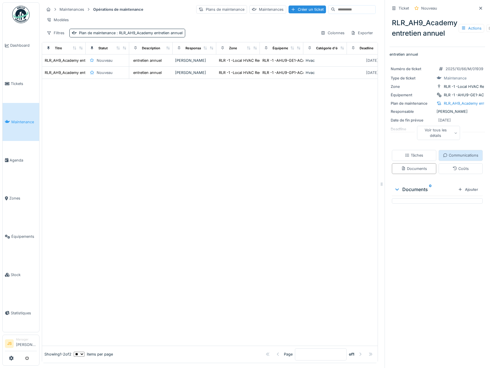
click at [443, 158] on div "Communications" at bounding box center [460, 156] width 35 height 6
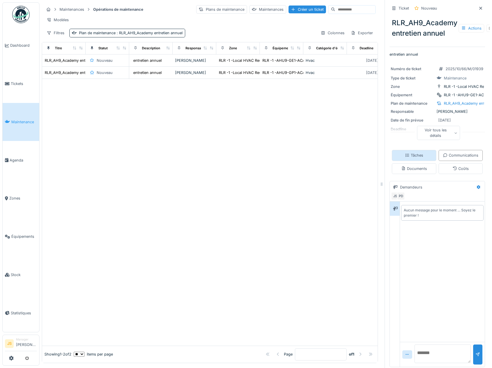
click at [423, 155] on div "Tâches" at bounding box center [414, 156] width 18 height 6
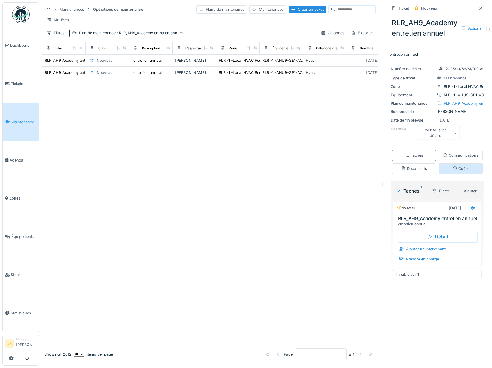
click at [443, 174] on div "Coûts" at bounding box center [460, 168] width 44 height 11
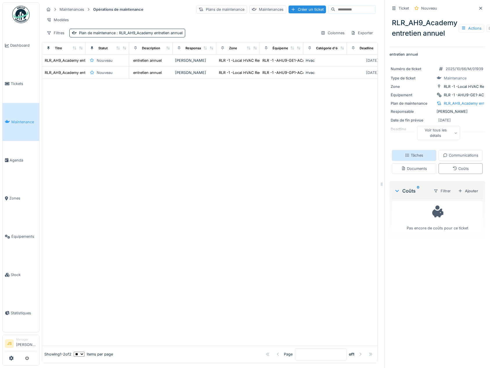
click at [423, 153] on div "Tâches" at bounding box center [414, 156] width 18 height 6
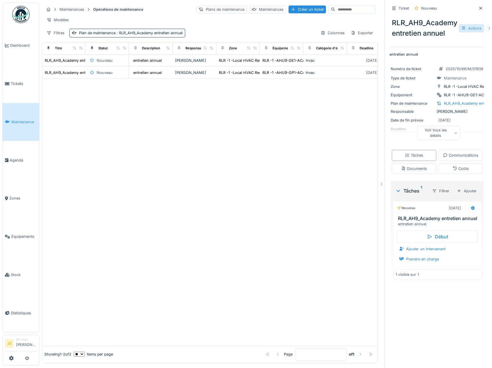
click at [466, 25] on div "Actions" at bounding box center [472, 28] width 26 height 8
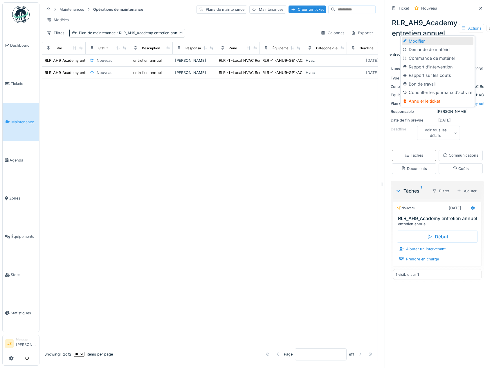
click at [423, 37] on div "Modifier" at bounding box center [437, 41] width 71 height 9
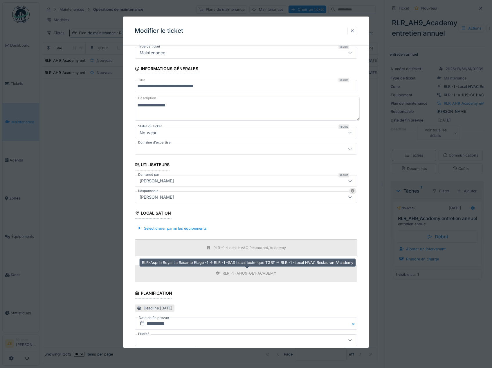
scroll to position [0, 0]
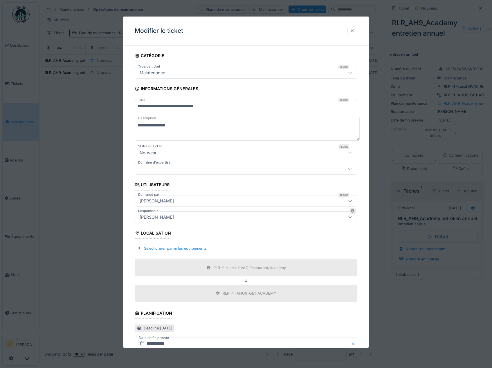
click at [355, 31] on div at bounding box center [352, 31] width 5 height 6
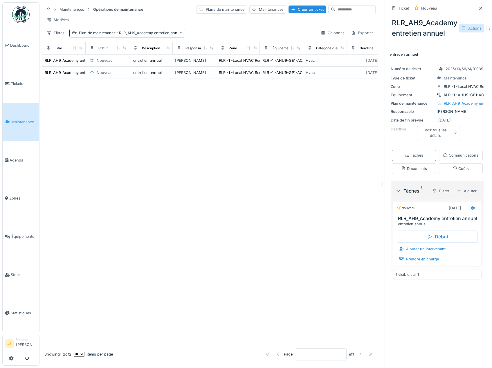
click at [465, 28] on div "Actions" at bounding box center [472, 28] width 26 height 8
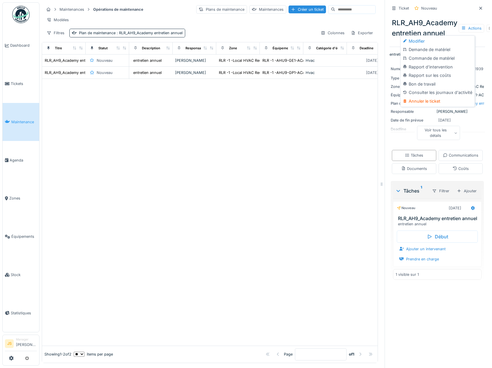
click at [427, 39] on div "Modifier" at bounding box center [437, 41] width 71 height 9
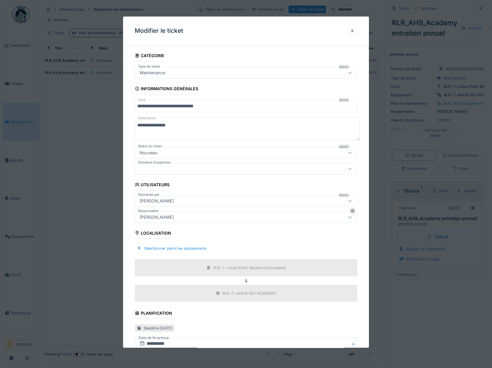
click at [355, 30] on div at bounding box center [352, 31] width 5 height 6
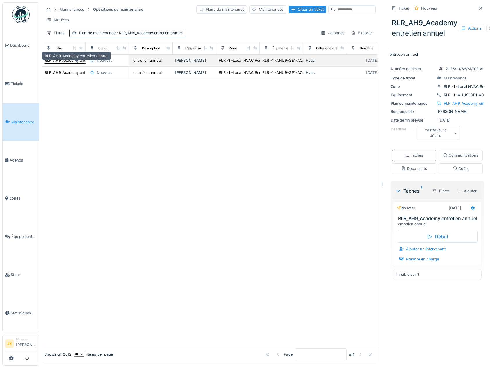
click at [80, 63] on div "RLR_AH9_Academy entretien annuel" at bounding box center [77, 61] width 64 height 6
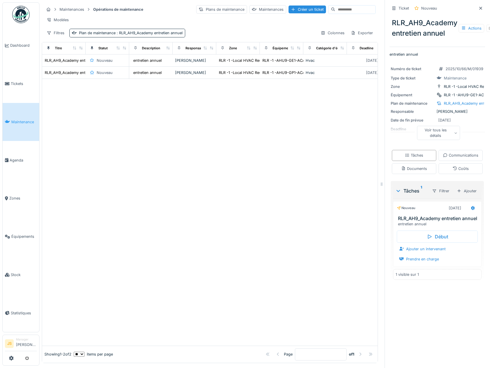
click at [398, 9] on div "Ticket" at bounding box center [403, 9] width 10 height 6
click at [470, 210] on icon at bounding box center [472, 208] width 5 height 4
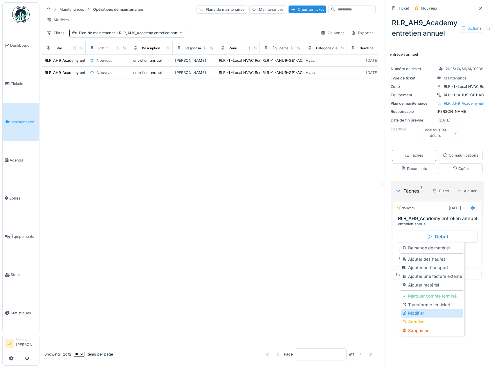
click at [420, 312] on div "Modifier" at bounding box center [432, 313] width 62 height 9
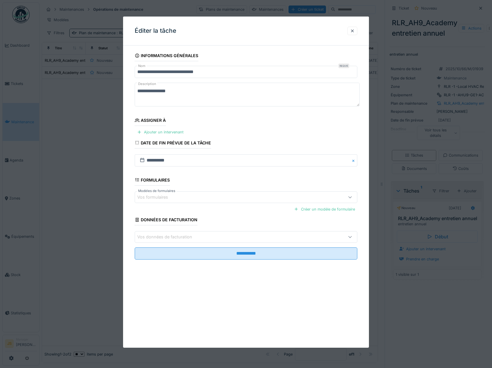
click at [348, 196] on div at bounding box center [350, 197] width 14 height 11
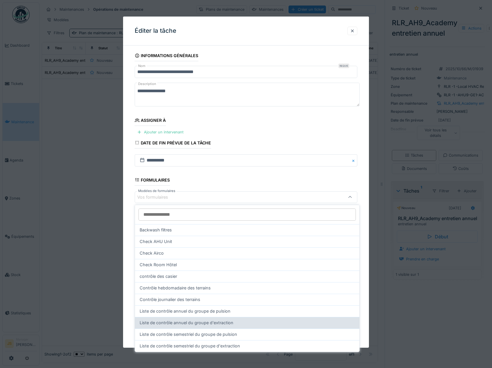
click at [223, 322] on span "Liste de contrôle annuel du groupe d'extraction" at bounding box center [187, 323] width 94 height 6
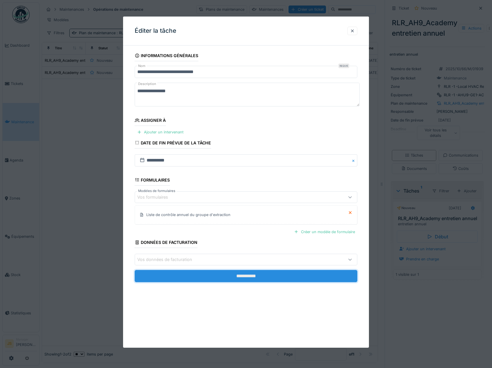
click at [248, 275] on input "**********" at bounding box center [246, 276] width 223 height 12
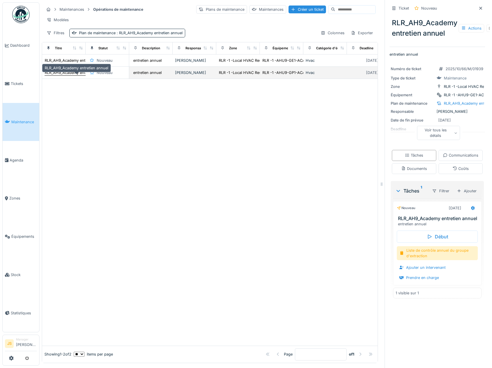
click at [74, 75] on div "RLR_AH9_Academy entretien annuel" at bounding box center [77, 73] width 64 height 6
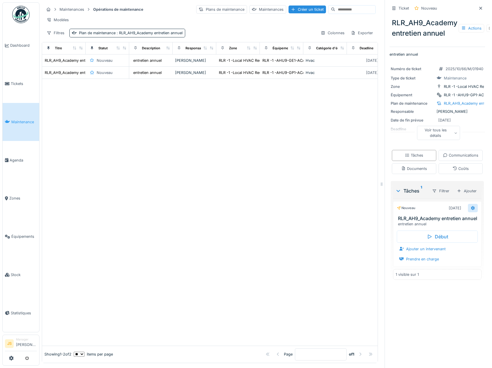
click at [471, 210] on icon at bounding box center [473, 208] width 4 height 4
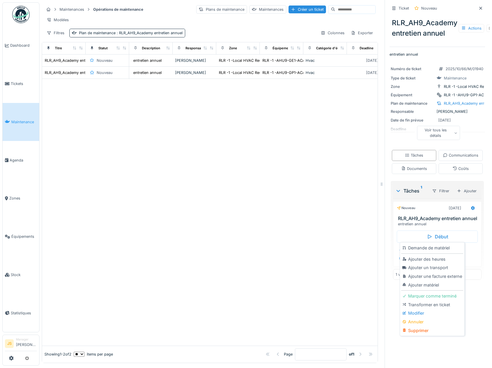
click at [415, 313] on div "Modifier" at bounding box center [432, 313] width 62 height 9
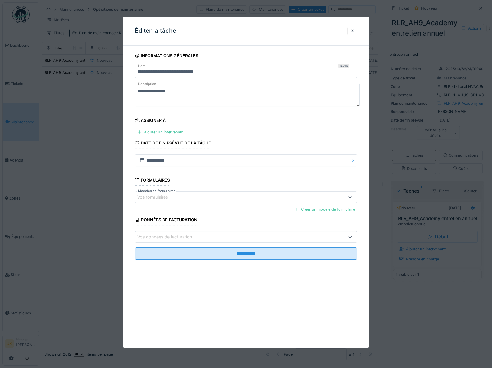
click at [352, 196] on icon at bounding box center [350, 197] width 5 height 4
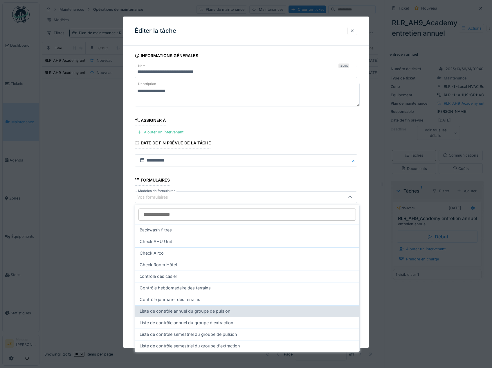
click at [216, 310] on span "Liste de contrôle annuel du groupe de pulsion" at bounding box center [185, 311] width 91 height 6
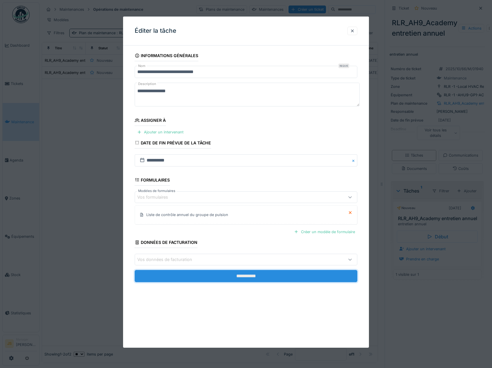
click at [238, 277] on input "**********" at bounding box center [246, 276] width 223 height 12
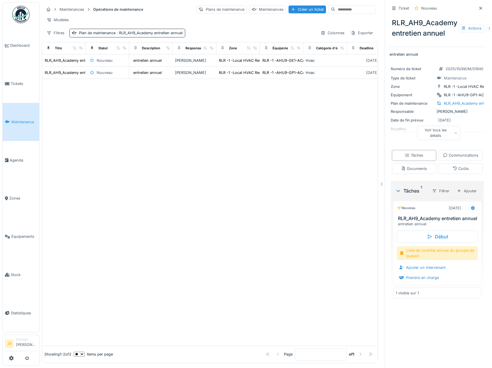
click at [268, 112] on div at bounding box center [209, 212] width 335 height 267
click at [206, 8] on div "Plans de maintenance" at bounding box center [221, 9] width 51 height 8
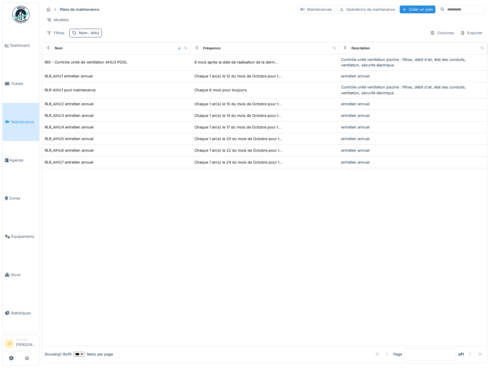
click at [21, 124] on link "Maintenance" at bounding box center [21, 122] width 37 height 38
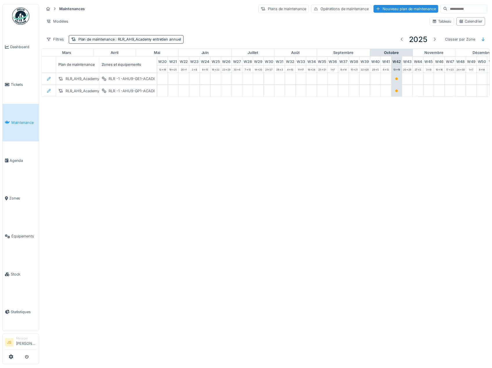
scroll to position [0, 251]
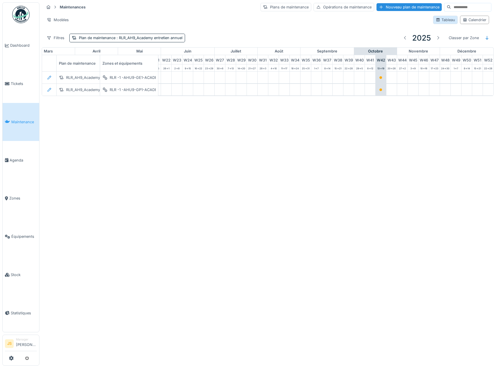
click at [438, 21] on div "Tableau" at bounding box center [445, 20] width 19 height 6
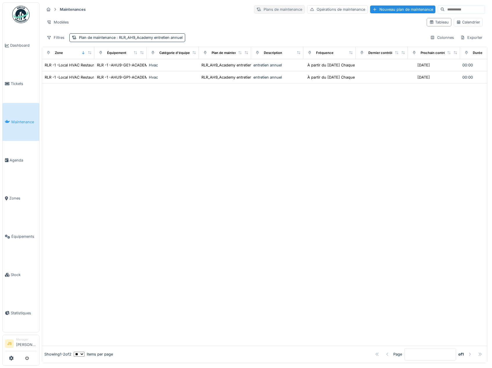
click at [263, 7] on div "Plans de maintenance" at bounding box center [279, 9] width 51 height 8
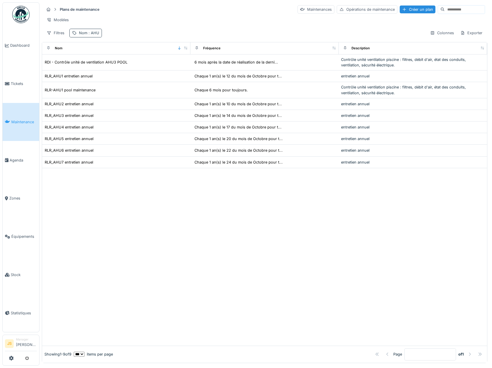
click at [84, 35] on div "Nom : AHU" at bounding box center [89, 33] width 20 height 6
click at [130, 55] on div "Supprimer" at bounding box center [115, 53] width 30 height 8
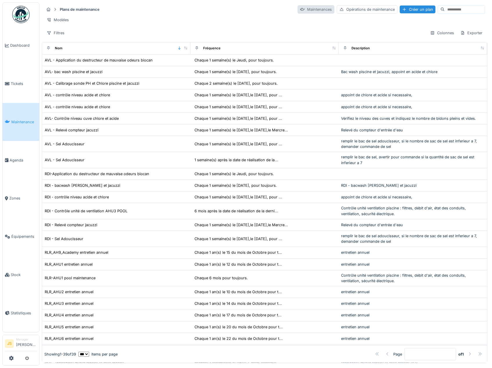
click at [297, 9] on div "Maintenances" at bounding box center [315, 9] width 37 height 8
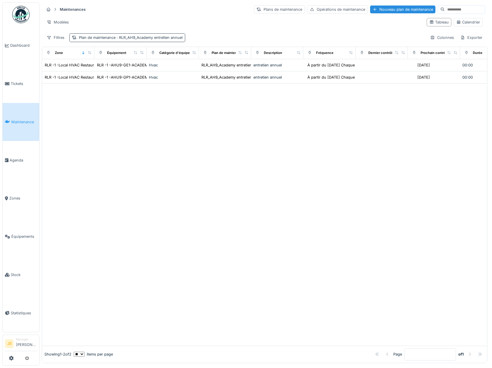
click at [121, 36] on span ": RLR_AH9_Academy entretien annuel" at bounding box center [148, 37] width 67 height 4
click at [144, 67] on icon at bounding box center [143, 68] width 5 height 4
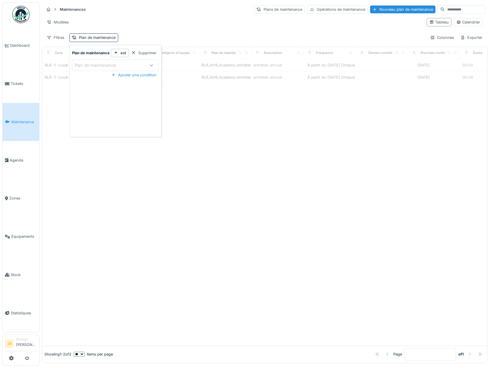
click at [171, 30] on div "Maintenances Plans de maintenance Opérations de maintenance Nouveau plan de mai…" at bounding box center [264, 23] width 445 height 42
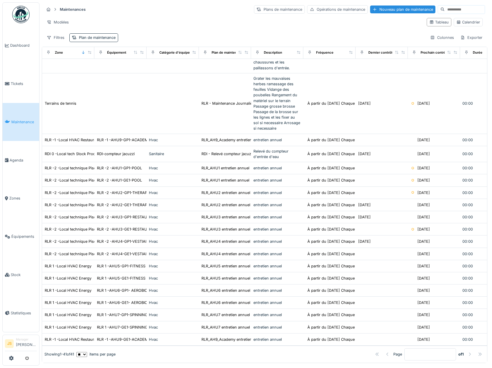
scroll to position [2, 0]
click at [371, 8] on div "Nouveau plan de maintenance" at bounding box center [402, 10] width 65 height 8
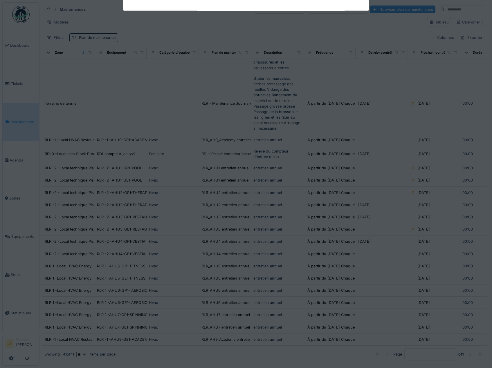
type input "***"
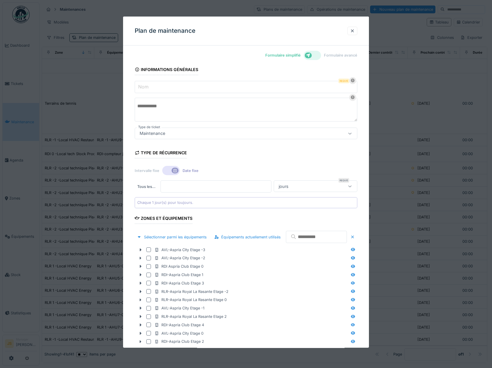
click at [151, 84] on input "Nom" at bounding box center [246, 87] width 223 height 12
click at [167, 86] on input "Nom" at bounding box center [246, 87] width 223 height 12
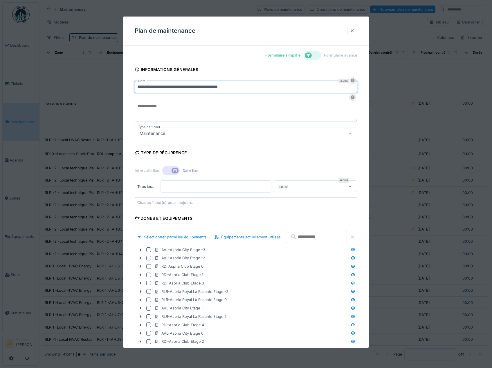
drag, startPoint x: 258, startPoint y: 85, endPoint x: 207, endPoint y: 87, distance: 50.5
click at [207, 87] on input "**********" at bounding box center [246, 87] width 223 height 12
type input "**********"
click at [161, 111] on textarea at bounding box center [246, 110] width 223 height 24
paste textarea "**********"
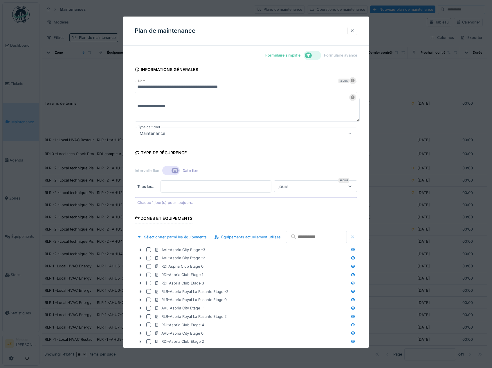
type textarea "**********"
click at [315, 189] on div "jours" at bounding box center [309, 186] width 66 height 6
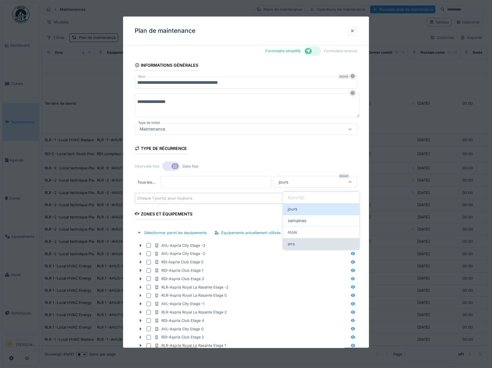
click at [294, 244] on span "ans" at bounding box center [291, 244] width 7 height 6
type input "******"
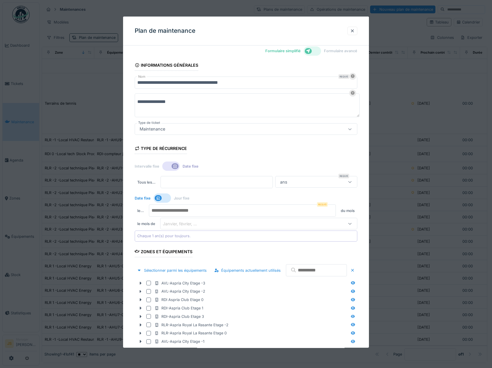
click at [187, 224] on div "Janvier, février, ..." at bounding box center [184, 224] width 42 height 6
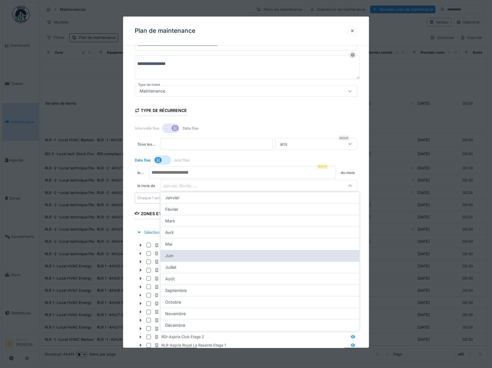
scroll to position [46, 0]
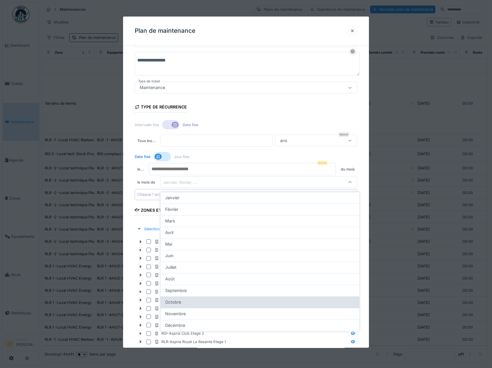
click at [177, 301] on span "Octobre" at bounding box center [173, 302] width 16 height 6
type input "**"
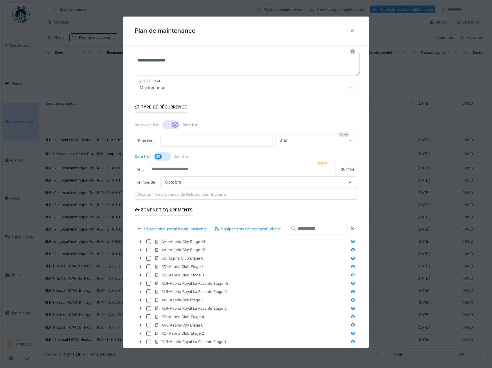
click at [190, 170] on input "number" at bounding box center [242, 169] width 187 height 12
type input "**"
click at [255, 217] on form "**********" at bounding box center [246, 207] width 223 height 384
click at [286, 235] on input "text" at bounding box center [316, 229] width 61 height 12
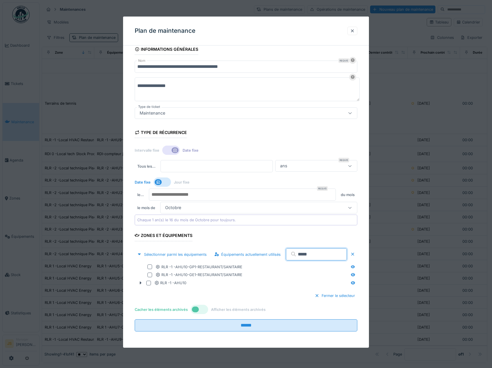
scroll to position [35, 0]
type input "*****"
click at [150, 267] on div at bounding box center [149, 267] width 5 height 5
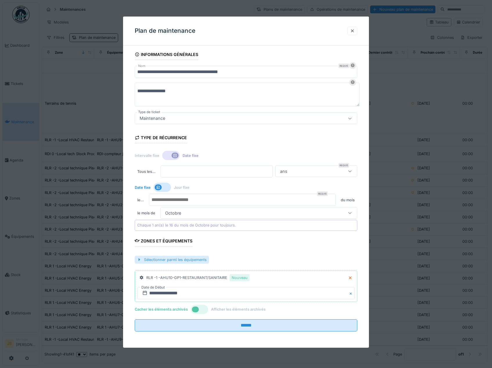
click at [154, 259] on div "Sélectionner parmi les équipements" at bounding box center [172, 260] width 74 height 8
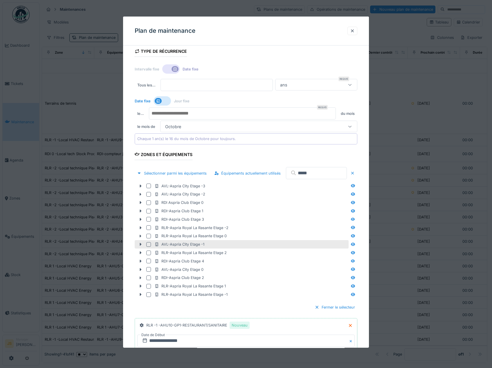
scroll to position [102, 0]
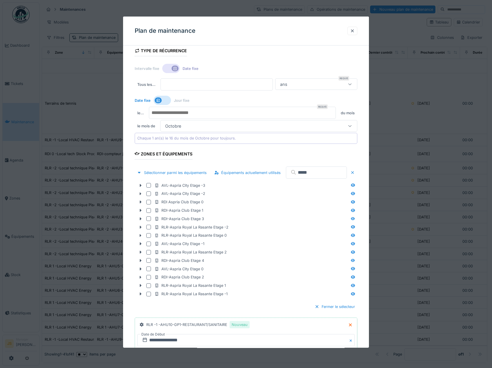
click at [286, 179] on input "*****" at bounding box center [316, 173] width 61 height 12
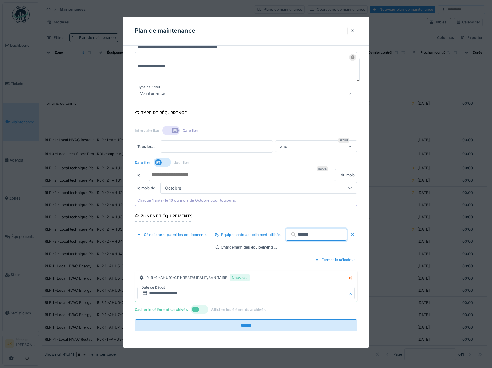
scroll to position [71, 0]
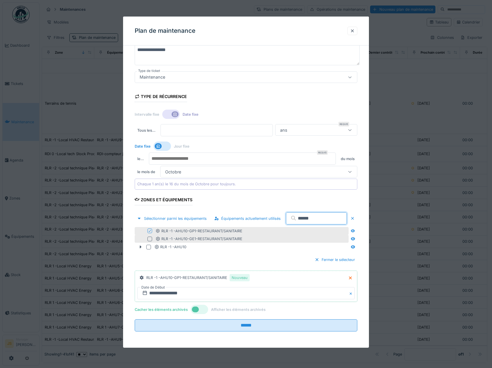
type input "*****"
click at [150, 238] on div at bounding box center [149, 239] width 5 height 5
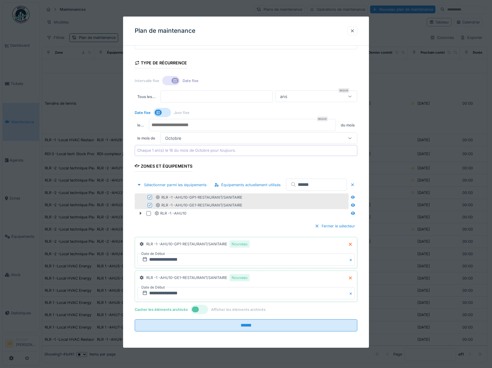
scroll to position [104, 0]
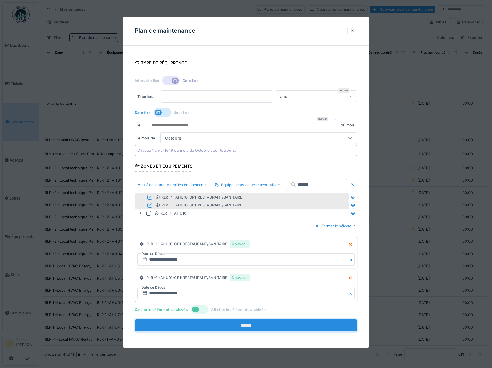
click at [258, 326] on input "******" at bounding box center [246, 326] width 223 height 12
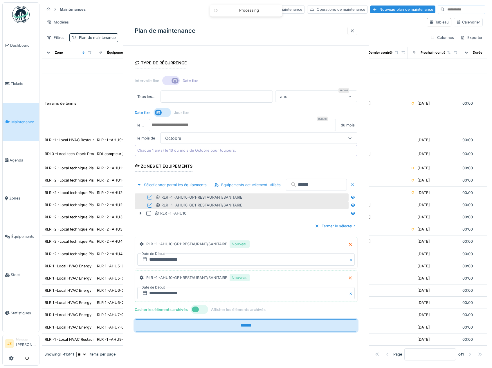
scroll to position [0, 0]
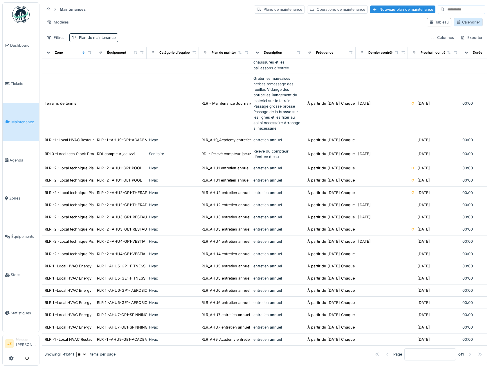
click at [456, 20] on div "Calendrier" at bounding box center [468, 22] width 24 height 6
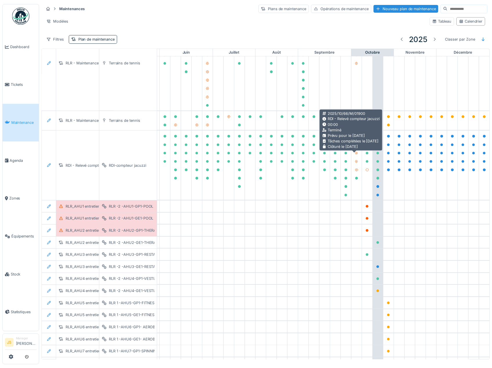
scroll to position [675, 251]
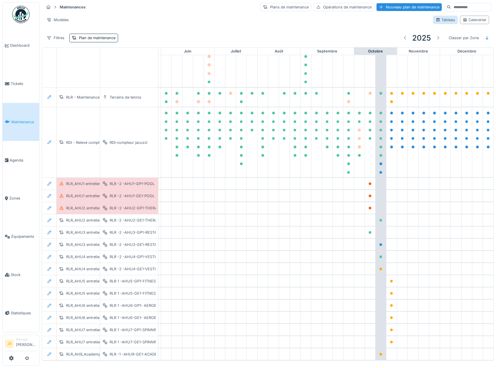
click at [436, 19] on div "Tableau" at bounding box center [445, 20] width 19 height 6
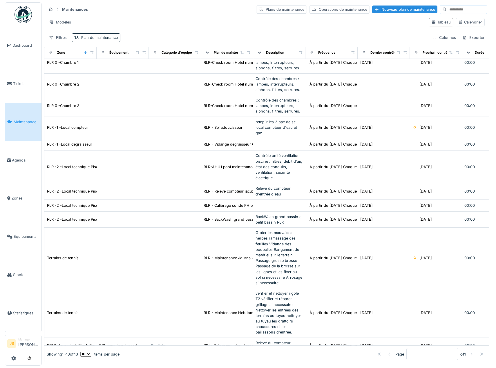
scroll to position [498, 0]
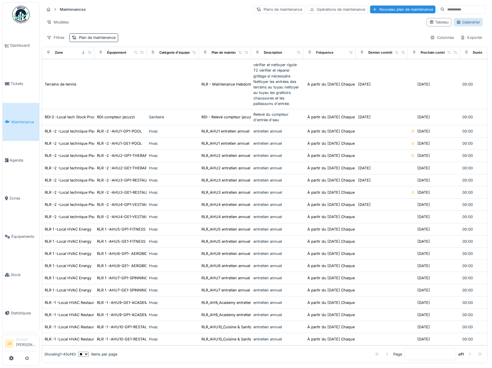
click at [459, 21] on div "Calendrier" at bounding box center [468, 22] width 24 height 6
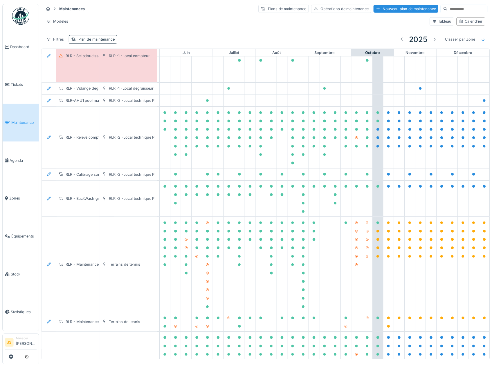
scroll to position [675, 242]
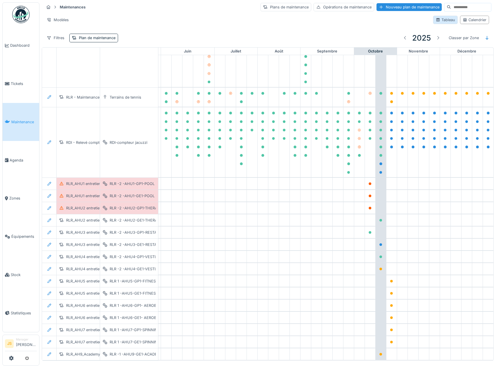
click at [441, 20] on div "Tableau" at bounding box center [445, 20] width 19 height 6
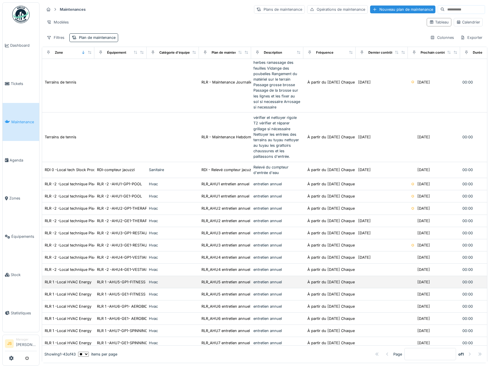
scroll to position [498, 0]
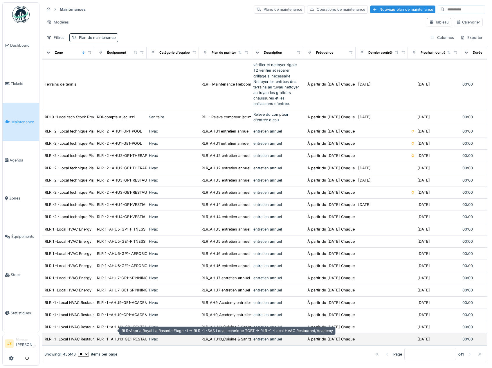
click at [75, 337] on div "RLR -1 -Local HVAC Restaurant/Academy" at bounding box center [81, 340] width 73 height 6
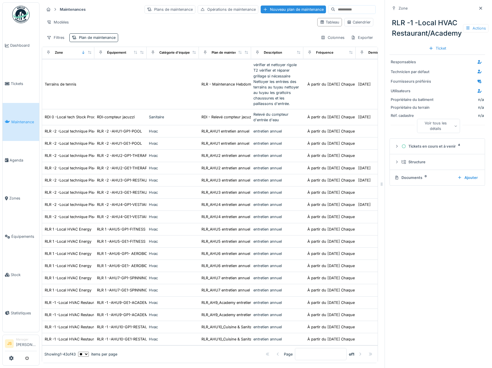
click at [468, 28] on div "Actions" at bounding box center [476, 28] width 26 height 8
click at [456, 42] on div "Modifier" at bounding box center [458, 41] width 39 height 9
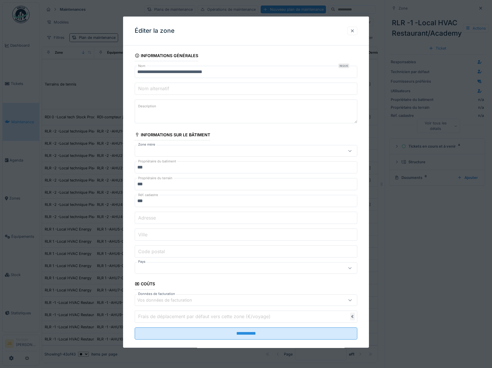
click at [353, 30] on div at bounding box center [352, 31] width 5 height 6
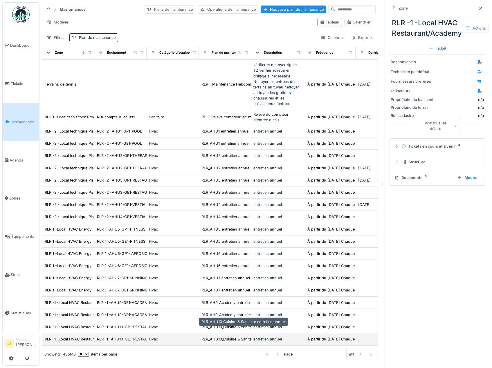
click at [215, 337] on div "RLR_AHU10_Cuisine & Sanitaire entretien annuel" at bounding box center [243, 340] width 84 height 6
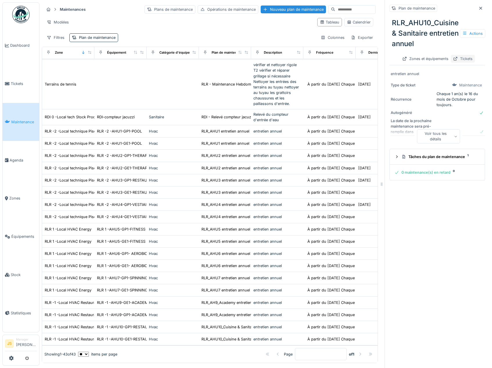
click at [454, 61] on div "Tickets" at bounding box center [463, 59] width 24 height 8
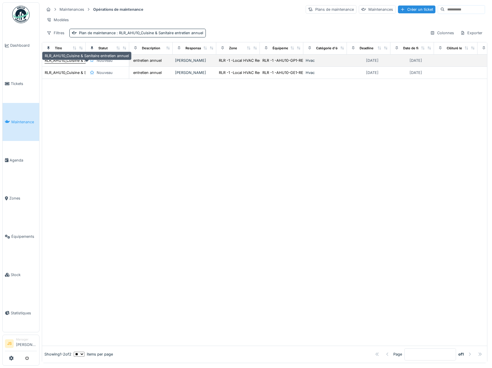
click at [71, 63] on div "RLR_AHU10_Cuisine & Sanitaire entretien annuel" at bounding box center [87, 61] width 84 height 6
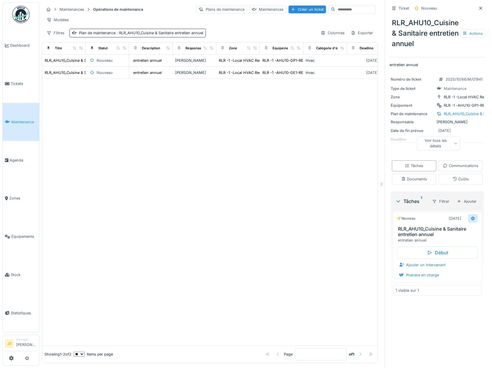
click at [470, 221] on icon at bounding box center [472, 219] width 5 height 4
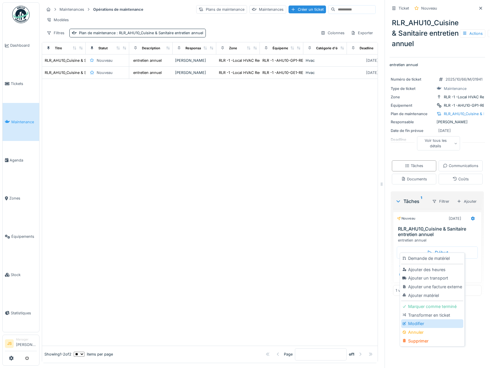
click at [416, 324] on div "Modifier" at bounding box center [432, 324] width 62 height 9
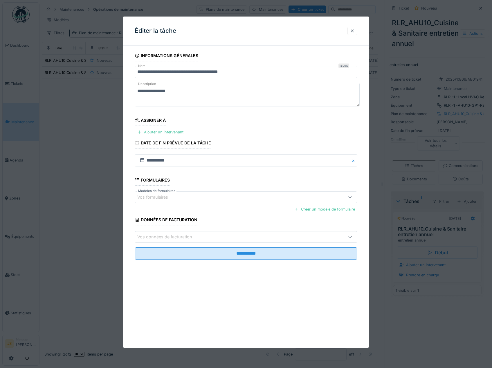
click at [163, 132] on div "Ajouter un intervenant" at bounding box center [160, 133] width 51 height 8
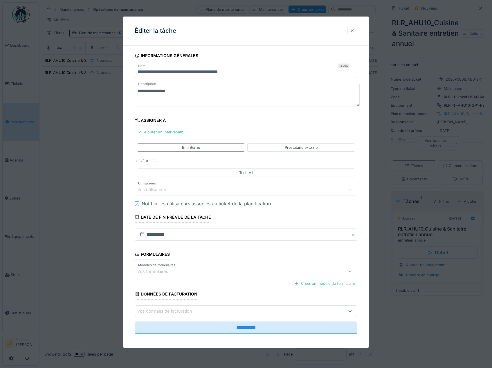
click at [152, 188] on div "Vos utilisateurs" at bounding box center [156, 190] width 38 height 6
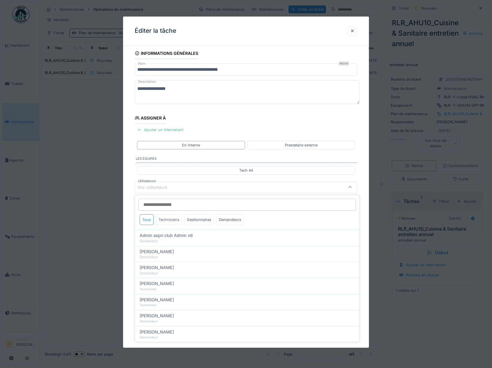
click at [165, 219] on div "Techniciens" at bounding box center [169, 219] width 26 height 11
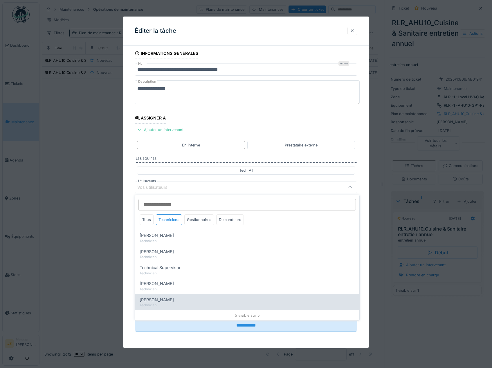
click at [155, 299] on span "[PERSON_NAME]" at bounding box center [157, 300] width 34 height 6
type input "*****"
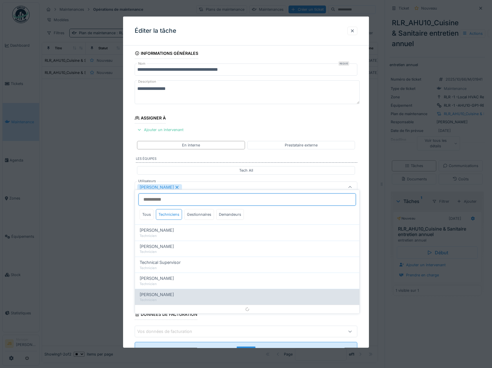
scroll to position [8, 0]
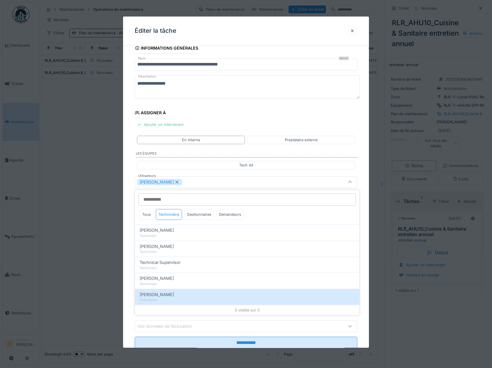
click at [130, 231] on div "**********" at bounding box center [246, 204] width 246 height 323
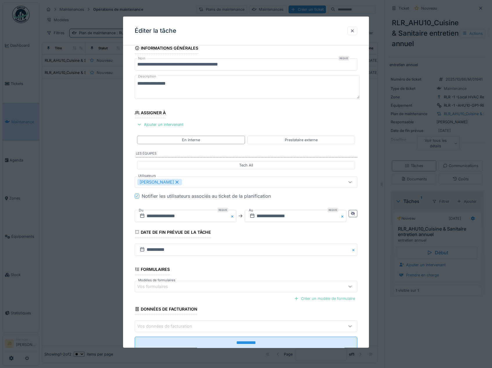
click at [334, 299] on div "Créer un modèle de formulaire" at bounding box center [325, 299] width 66 height 8
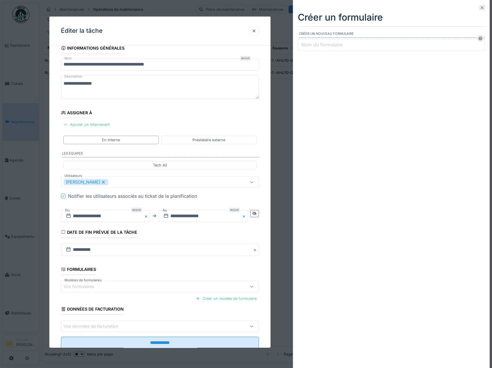
click at [480, 8] on icon at bounding box center [482, 8] width 5 height 4
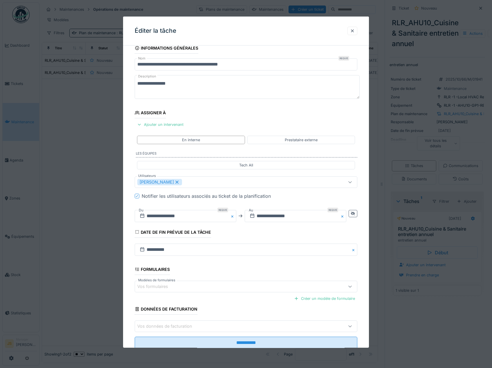
click at [325, 287] on div "Vos formulaires" at bounding box center [232, 287] width 191 height 6
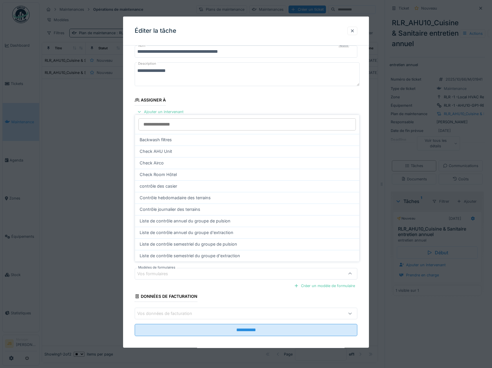
scroll to position [25, 0]
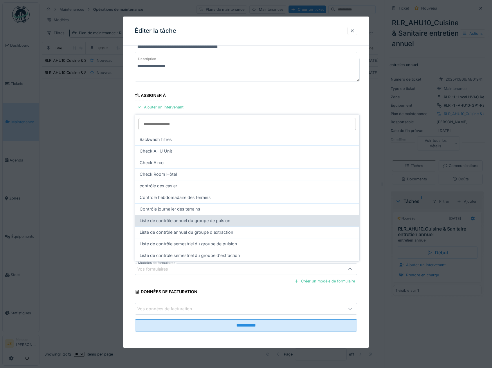
click at [217, 219] on span "Liste de contrôle annuel du groupe de pulsion" at bounding box center [185, 221] width 91 height 6
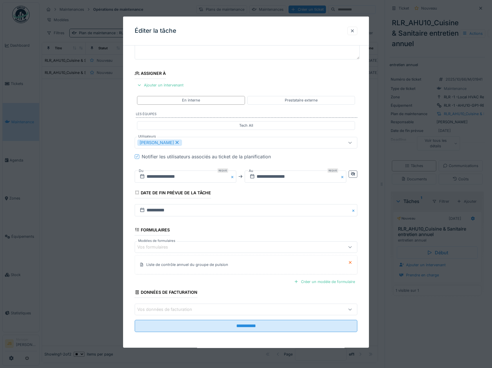
scroll to position [48, 0]
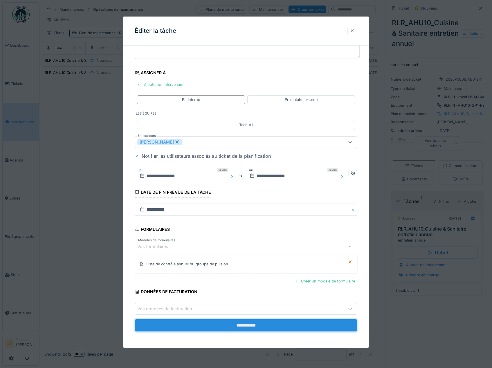
click at [254, 326] on input "**********" at bounding box center [246, 326] width 223 height 12
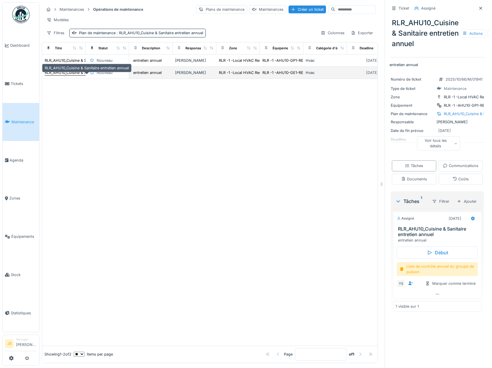
click at [76, 75] on div "RLR_AHU10_Cuisine & Sanitaire entretien annuel" at bounding box center [87, 73] width 84 height 6
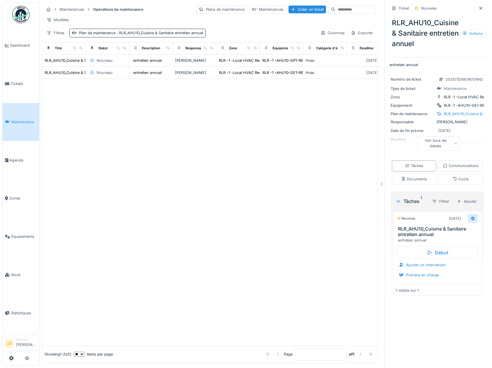
click at [471, 221] on icon at bounding box center [473, 218] width 4 height 4
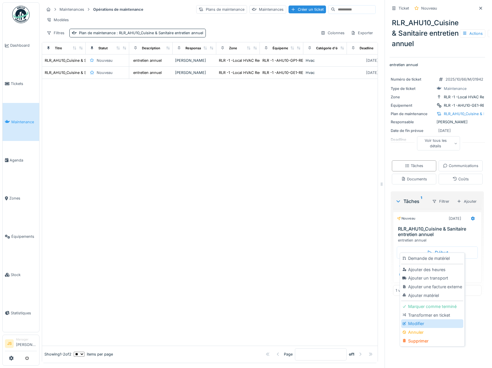
click at [418, 322] on div "Modifier" at bounding box center [432, 324] width 62 height 9
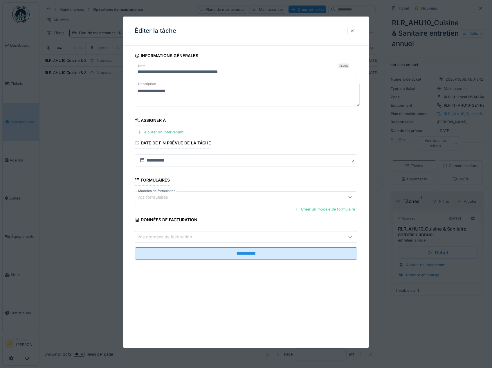
click at [174, 130] on div "Ajouter un intervenant" at bounding box center [160, 133] width 51 height 8
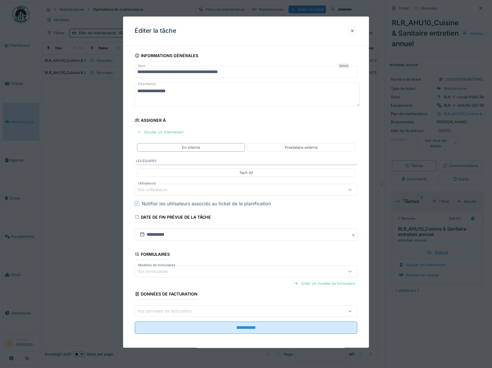
click at [164, 189] on div "Vos utilisateurs" at bounding box center [156, 190] width 38 height 6
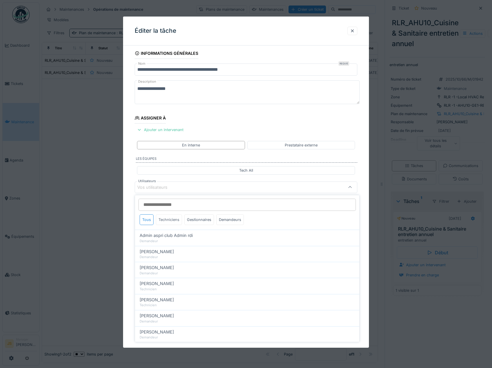
click at [172, 222] on div "Techniciens" at bounding box center [169, 219] width 26 height 11
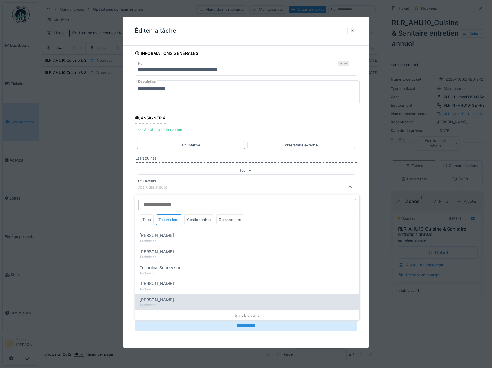
click at [157, 298] on span "[PERSON_NAME]" at bounding box center [157, 300] width 34 height 6
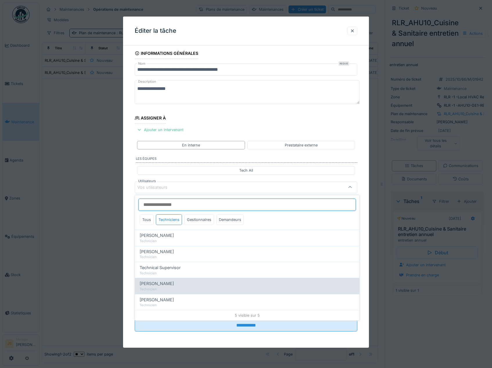
type input "*****"
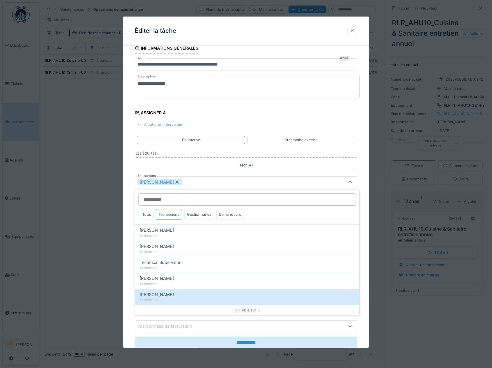
click at [125, 260] on div "**********" at bounding box center [246, 204] width 246 height 323
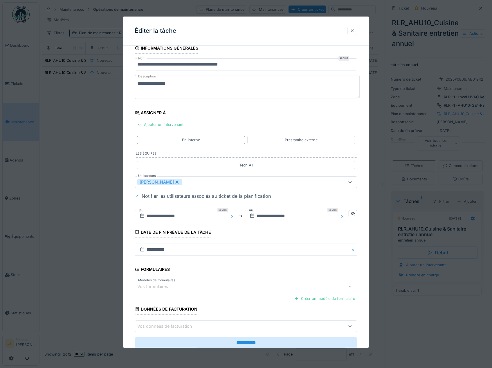
click at [352, 288] on icon at bounding box center [350, 287] width 3 height 2
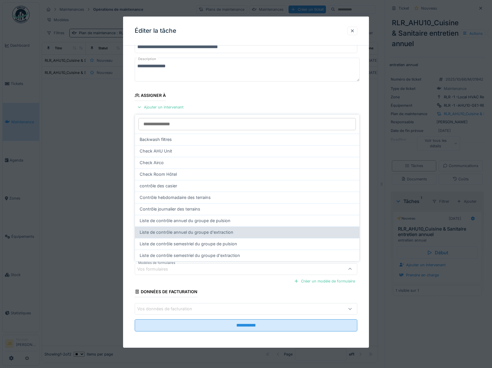
click at [220, 233] on span "Liste de contrôle annuel du groupe d'extraction" at bounding box center [187, 232] width 94 height 6
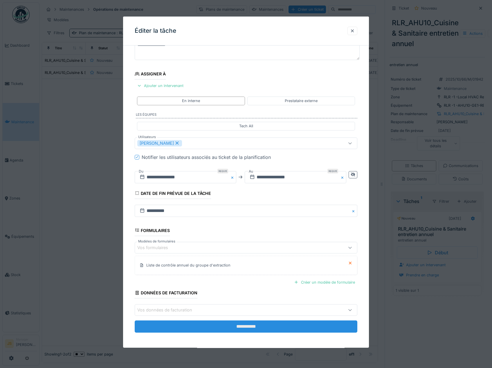
scroll to position [48, 0]
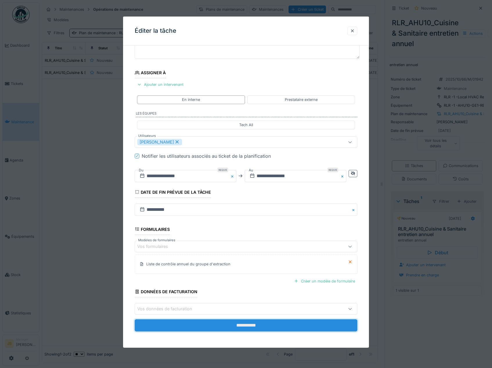
click at [271, 322] on input "**********" at bounding box center [246, 326] width 223 height 12
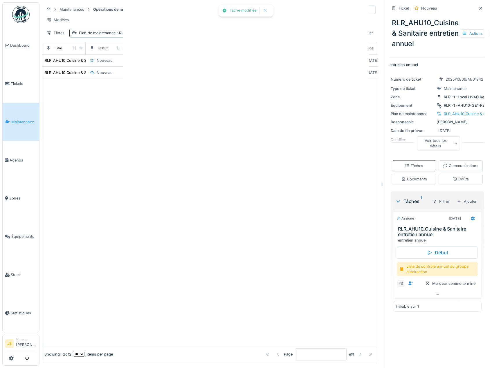
scroll to position [0, 0]
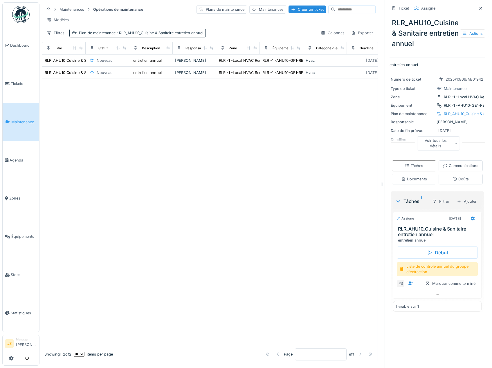
drag, startPoint x: 157, startPoint y: 103, endPoint x: 129, endPoint y: 110, distance: 28.6
click at [149, 107] on div at bounding box center [209, 212] width 335 height 267
click at [23, 124] on link "Maintenance" at bounding box center [21, 122] width 37 height 38
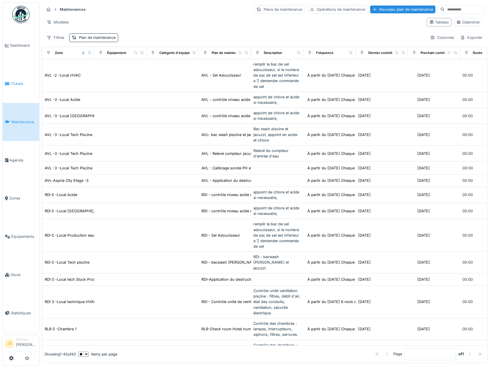
click at [19, 81] on span "Tickets" at bounding box center [24, 84] width 26 height 6
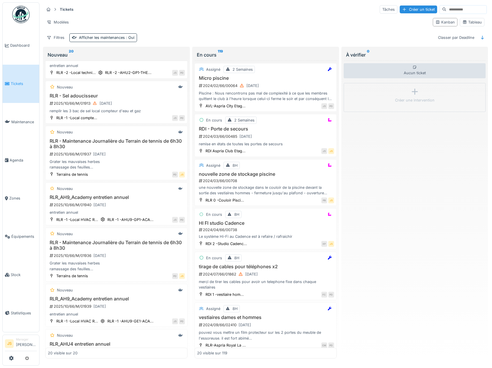
scroll to position [29, 0]
click at [116, 196] on h3 "RLR_AH9_Academy entretien annuel" at bounding box center [116, 196] width 137 height 6
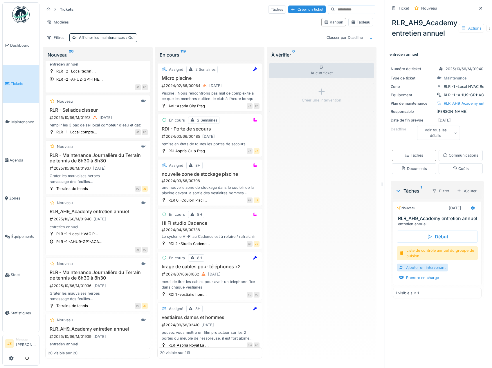
click at [427, 272] on div "Ajouter un intervenant" at bounding box center [422, 268] width 51 height 8
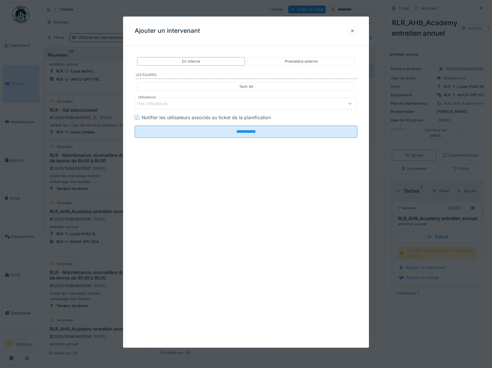
click at [161, 102] on div "Vos utilisateurs" at bounding box center [156, 103] width 38 height 6
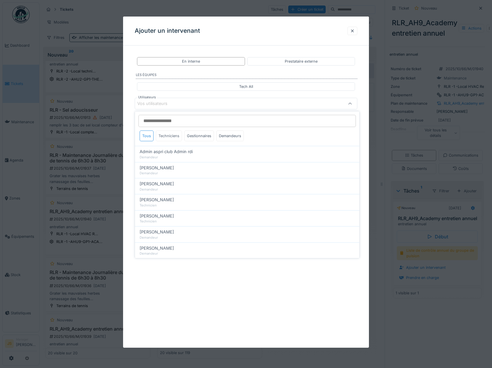
click at [169, 137] on div "Techniciens" at bounding box center [169, 136] width 26 height 11
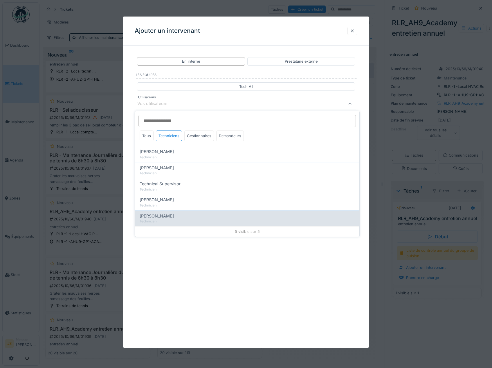
click at [151, 218] on span "Yusuf Siamar" at bounding box center [157, 216] width 34 height 6
type input "*****"
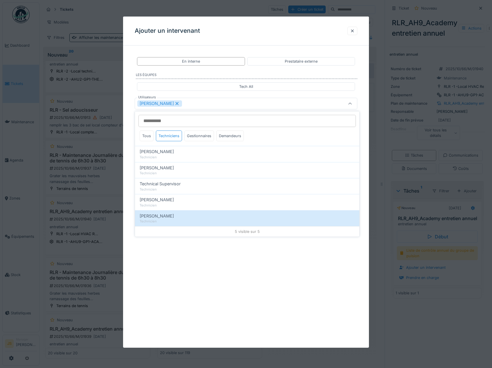
click at [130, 196] on div "**********" at bounding box center [246, 182] width 246 height 331
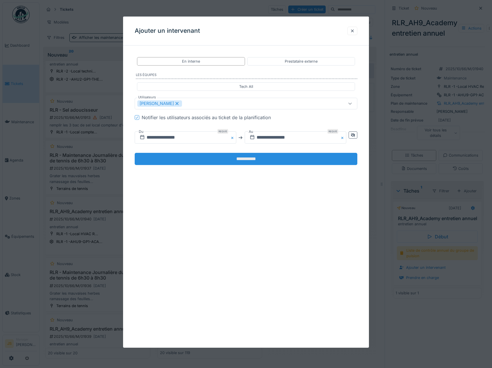
click at [219, 158] on input "**********" at bounding box center [246, 159] width 223 height 12
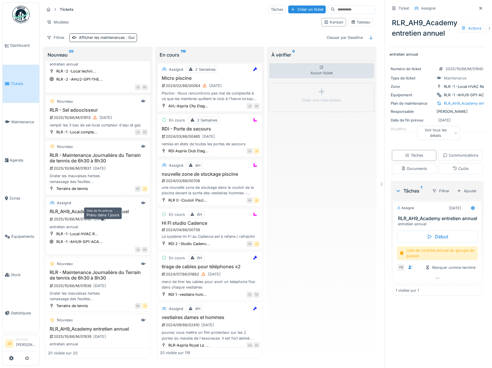
click at [98, 222] on div "15/10/2025" at bounding box center [99, 219] width 12 height 6
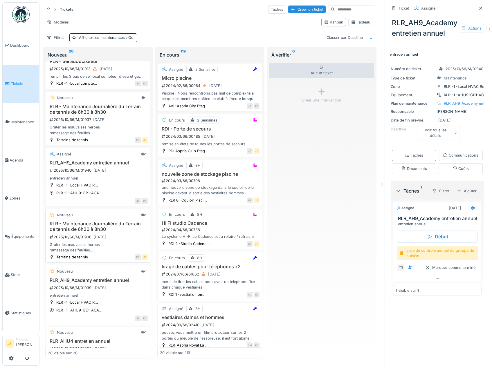
scroll to position [87, 0]
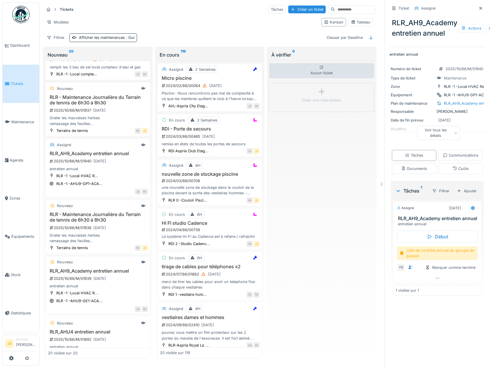
click at [109, 274] on h3 "RLR_AH9_Academy entretien annuel" at bounding box center [98, 271] width 100 height 6
click at [423, 272] on div "Ajouter un intervenant" at bounding box center [422, 268] width 51 height 8
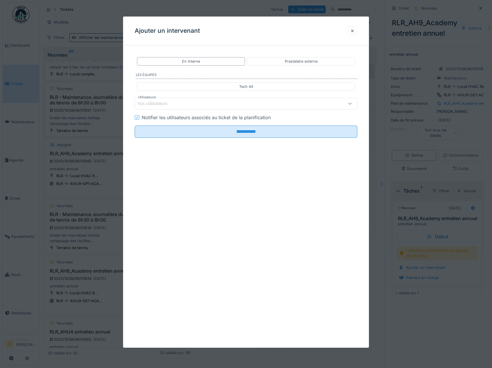
click at [180, 104] on div "Vos utilisateurs" at bounding box center [232, 103] width 191 height 6
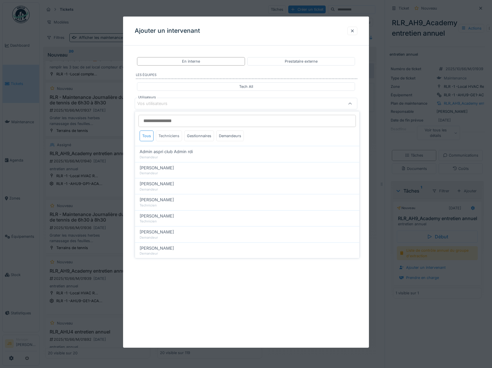
click at [173, 137] on div "Techniciens" at bounding box center [169, 136] width 26 height 11
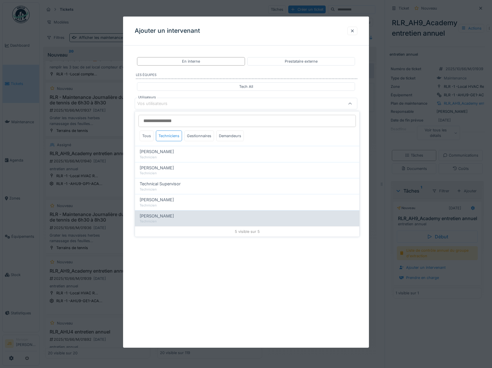
click at [155, 219] on span "Yusuf Siamar" at bounding box center [157, 216] width 34 height 6
type input "*****"
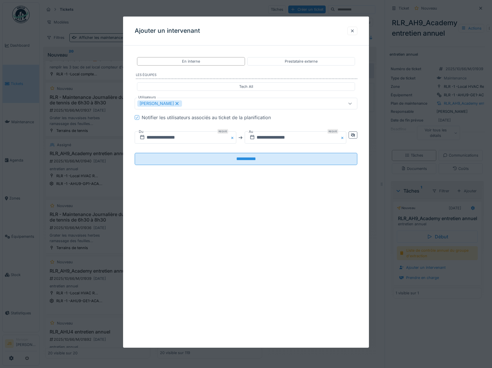
click at [131, 209] on div "**********" at bounding box center [246, 182] width 246 height 331
click at [166, 138] on input "**********" at bounding box center [186, 137] width 102 height 12
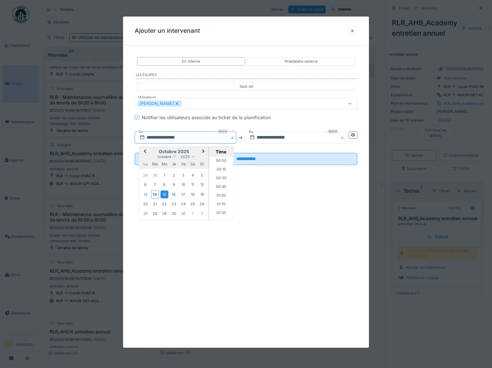
scroll to position [147, 0]
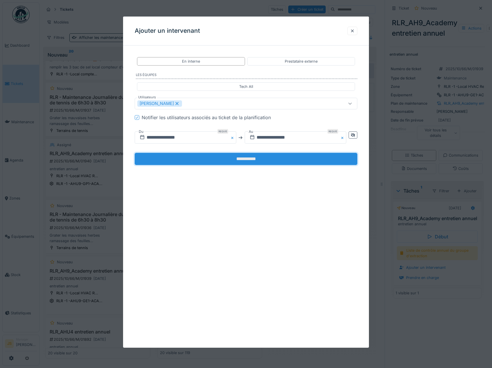
click at [263, 158] on input "**********" at bounding box center [246, 159] width 223 height 12
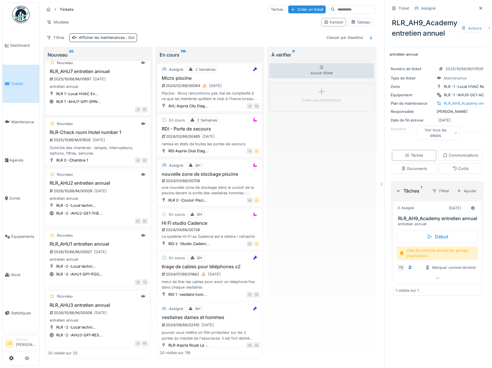
scroll to position [780, 0]
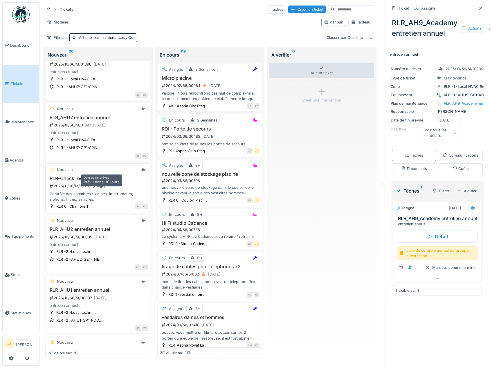
click at [100, 189] on div "13/11/2025" at bounding box center [99, 186] width 12 height 6
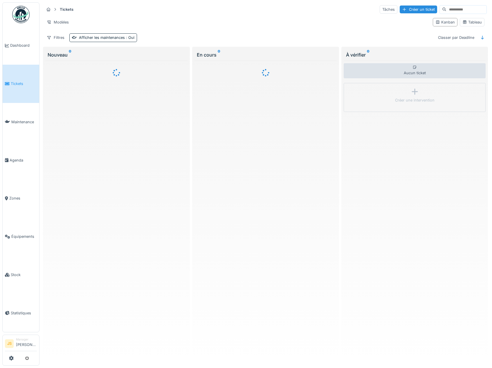
click at [19, 44] on span "Dashboard" at bounding box center [23, 46] width 27 height 6
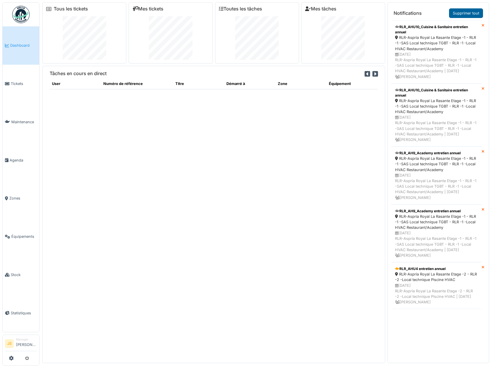
click at [460, 11] on link "Supprimer tout" at bounding box center [466, 13] width 34 height 10
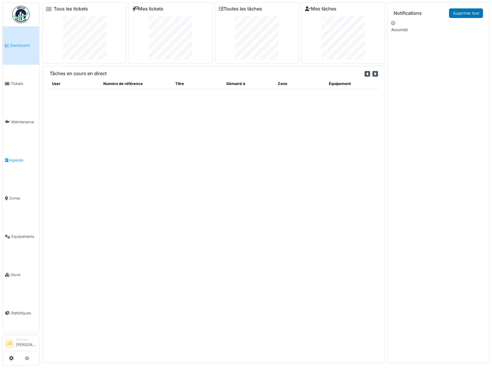
click at [19, 158] on span "Agenda" at bounding box center [23, 161] width 27 height 6
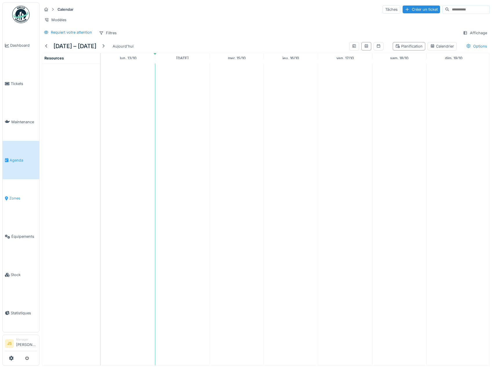
click at [15, 196] on span "Zones" at bounding box center [23, 199] width 28 height 6
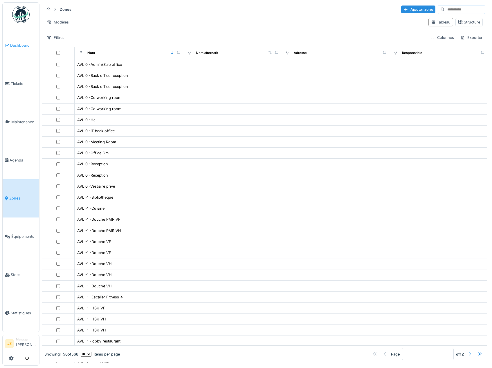
click at [21, 46] on span "Dashboard" at bounding box center [23, 46] width 27 height 6
